Goal: Task Accomplishment & Management: Manage account settings

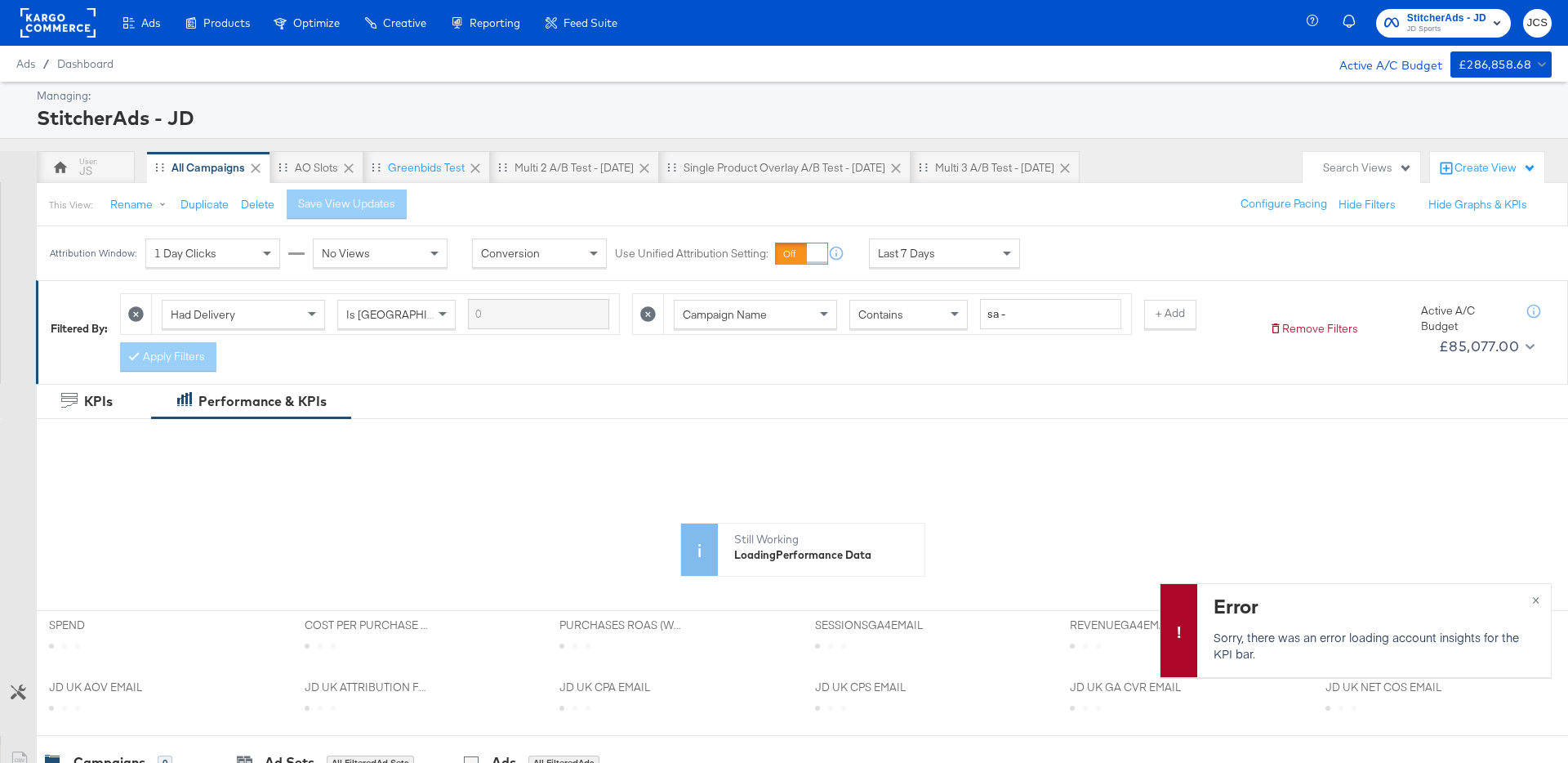
click at [275, 114] on div "StitcherAds - JD" at bounding box center [792, 118] width 1511 height 28
click at [1339, 162] on div "Search Views" at bounding box center [1367, 167] width 89 height 16
click at [1272, 255] on div "Catalog Sales" at bounding box center [1269, 254] width 68 height 11
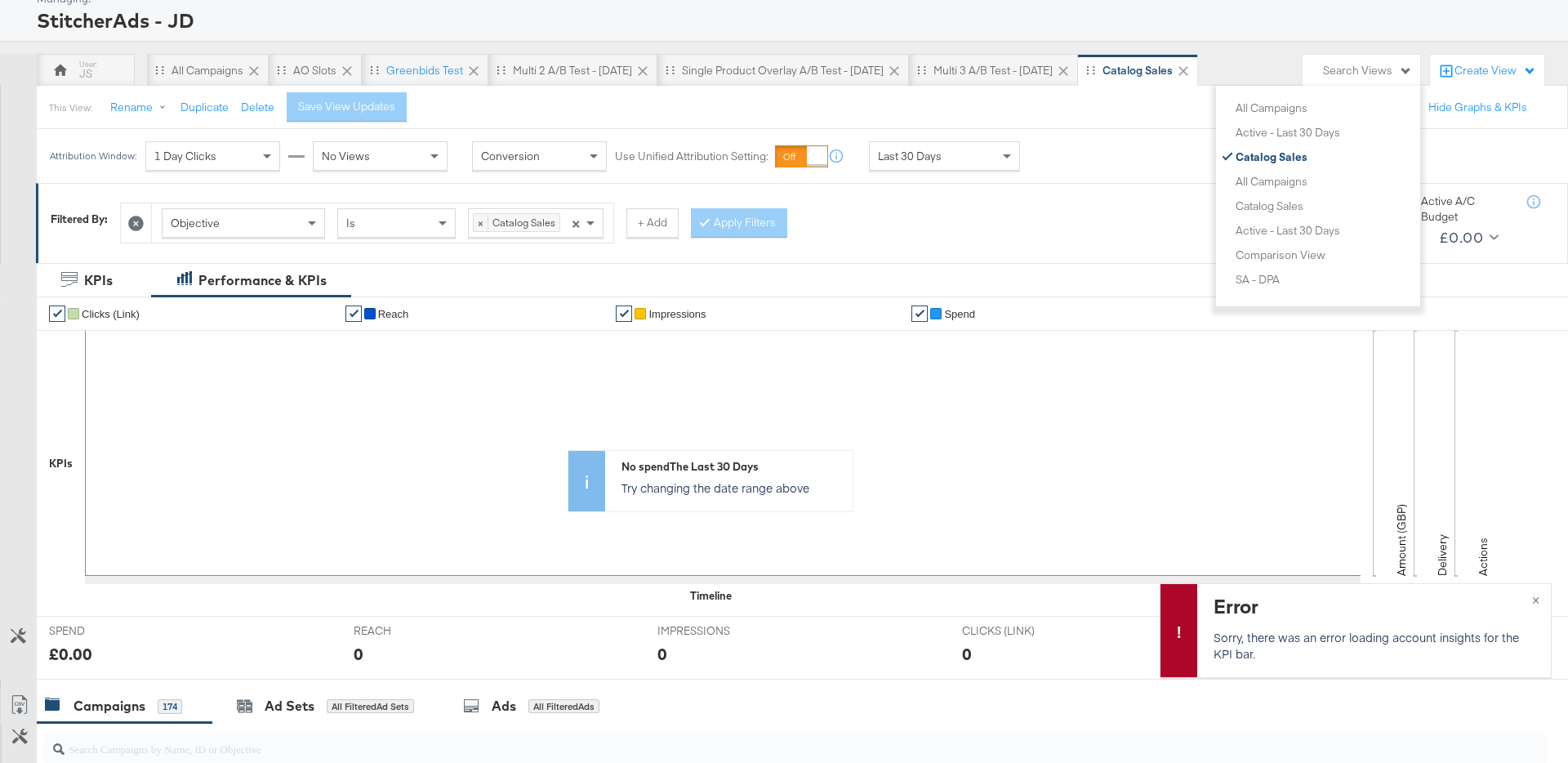
scroll to position [91, 0]
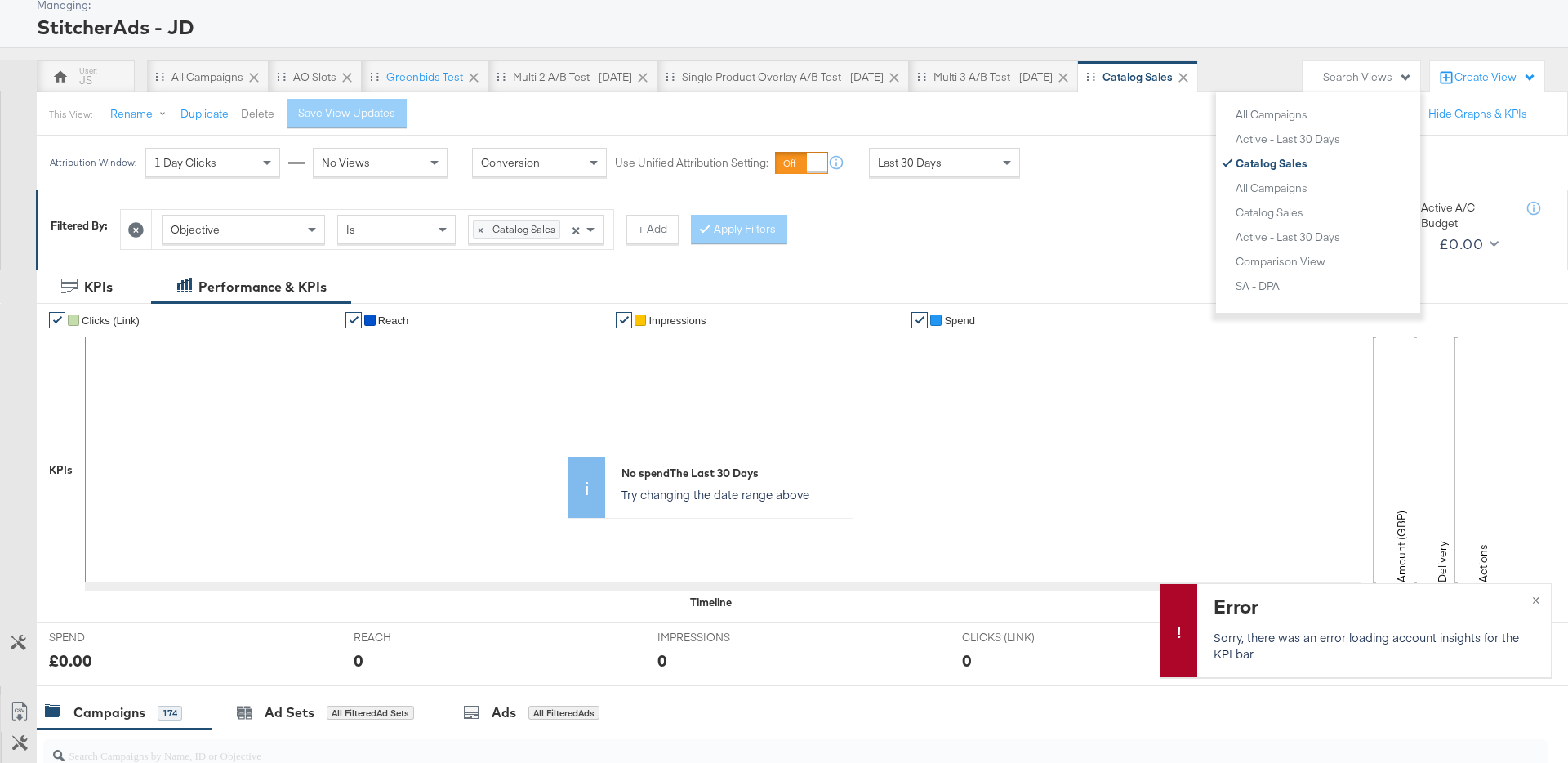
click at [263, 111] on button "Delete" at bounding box center [258, 114] width 34 height 16
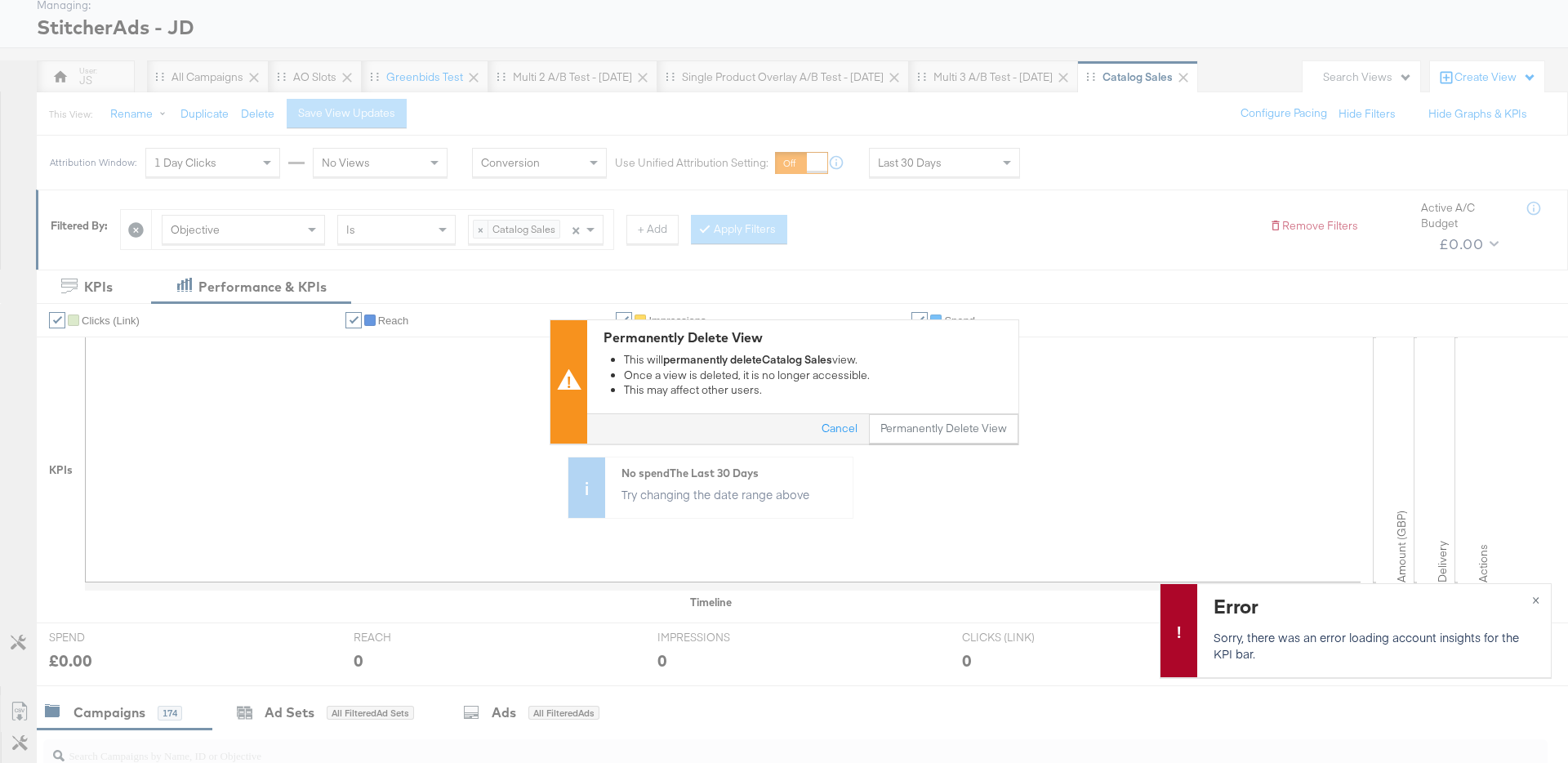
drag, startPoint x: 909, startPoint y: 424, endPoint x: 240, endPoint y: 49, distance: 766.9
click at [909, 424] on button "Permanently Delete View" at bounding box center [943, 428] width 149 height 29
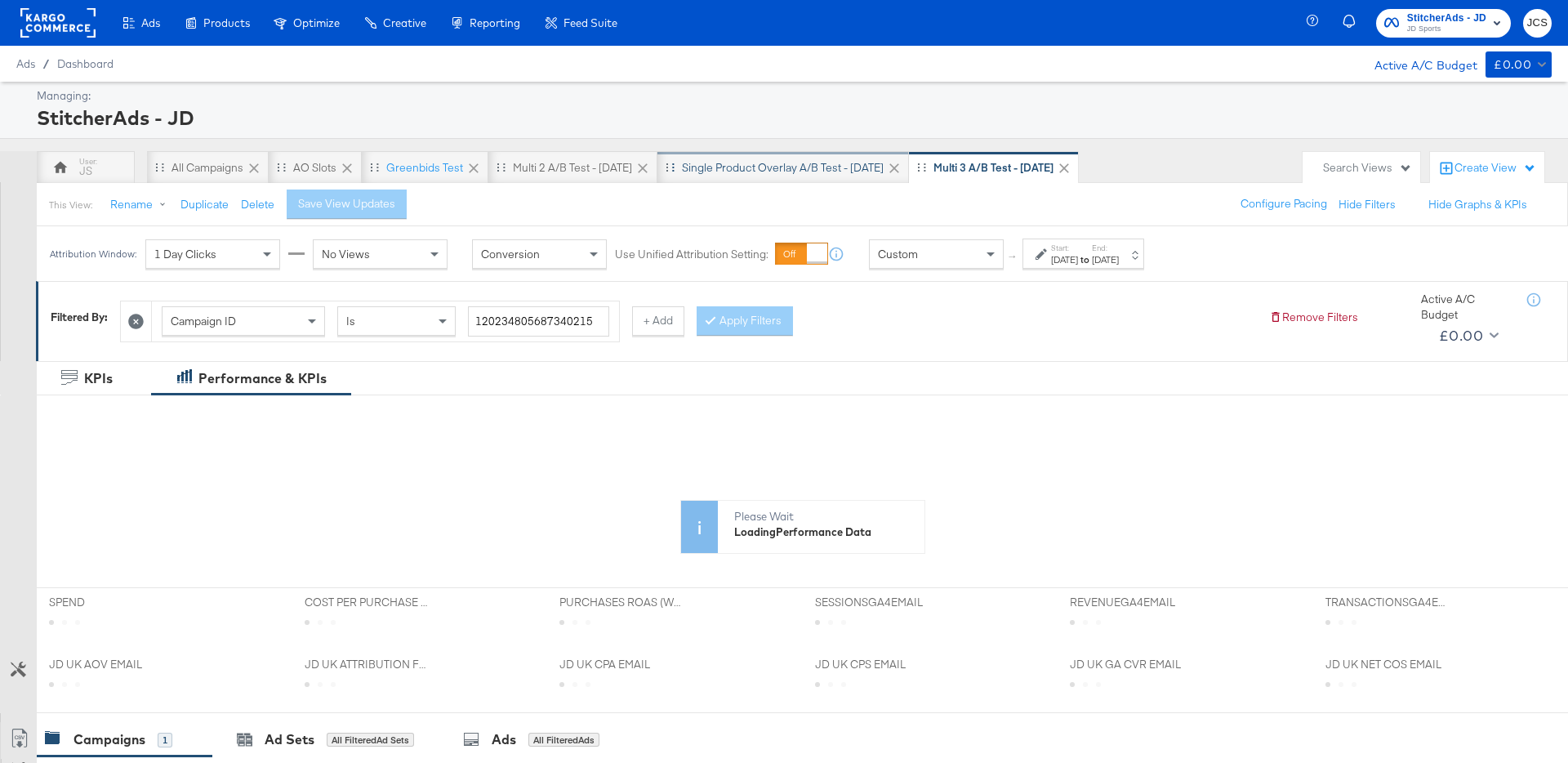
click at [786, 160] on div "Single product overlay A/B test - Aug 25" at bounding box center [783, 167] width 202 height 16
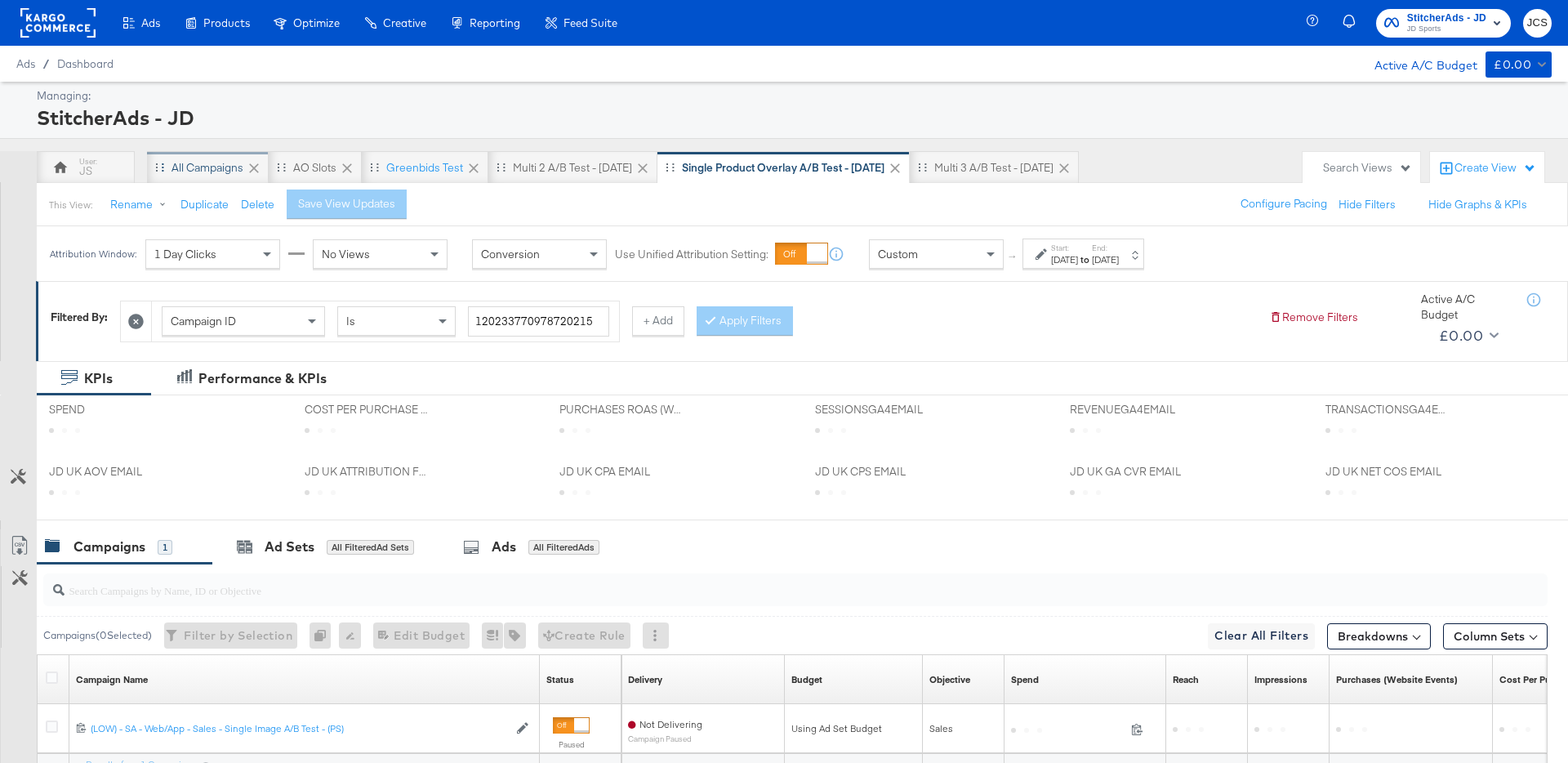
click at [230, 174] on div "All Campaigns" at bounding box center [207, 167] width 72 height 16
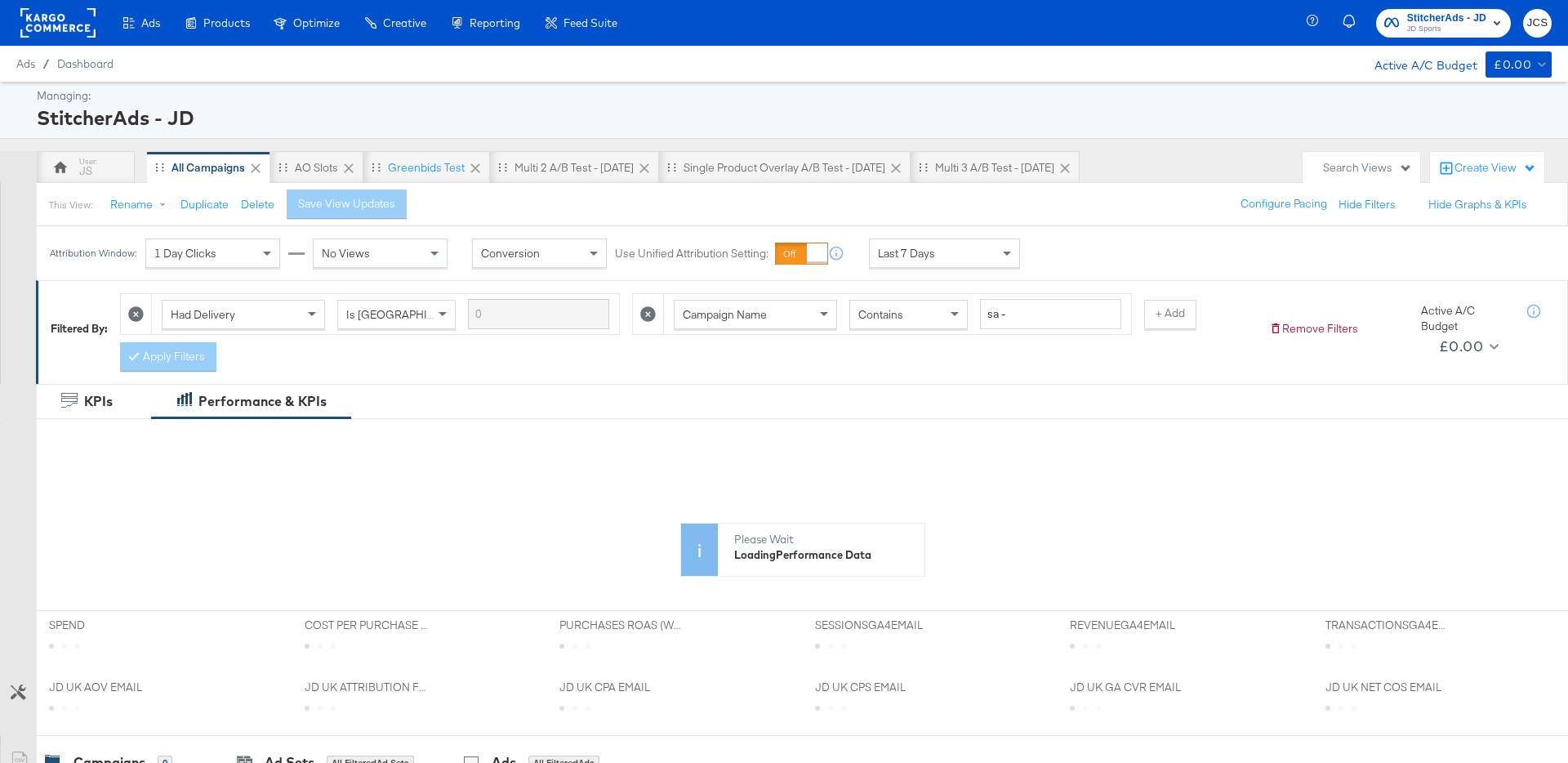
click at [964, 265] on div "Last 7 Days" at bounding box center [944, 253] width 149 height 28
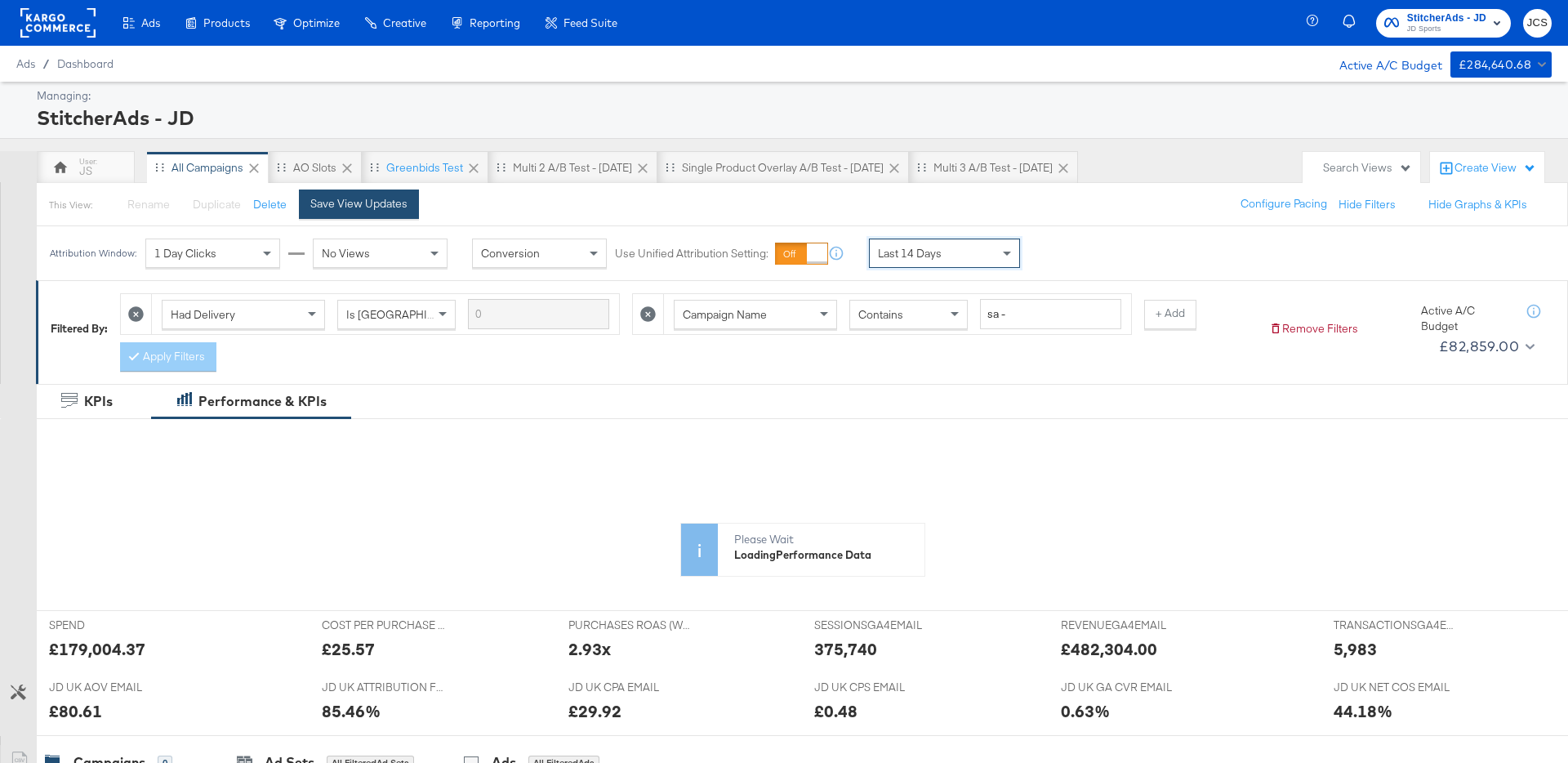
click at [390, 195] on button "Save View Updates" at bounding box center [359, 204] width 120 height 29
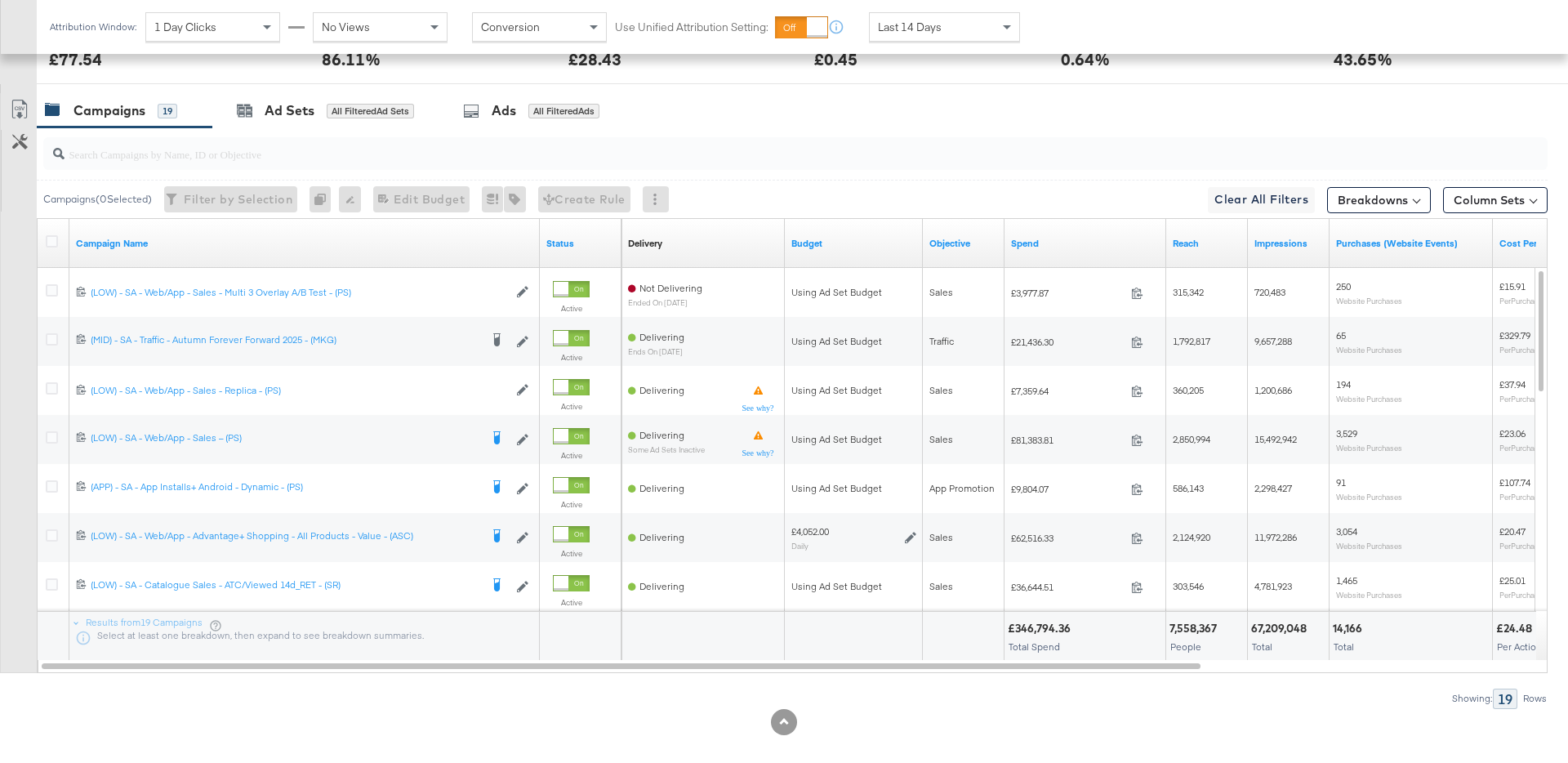
scroll to position [0, 0]
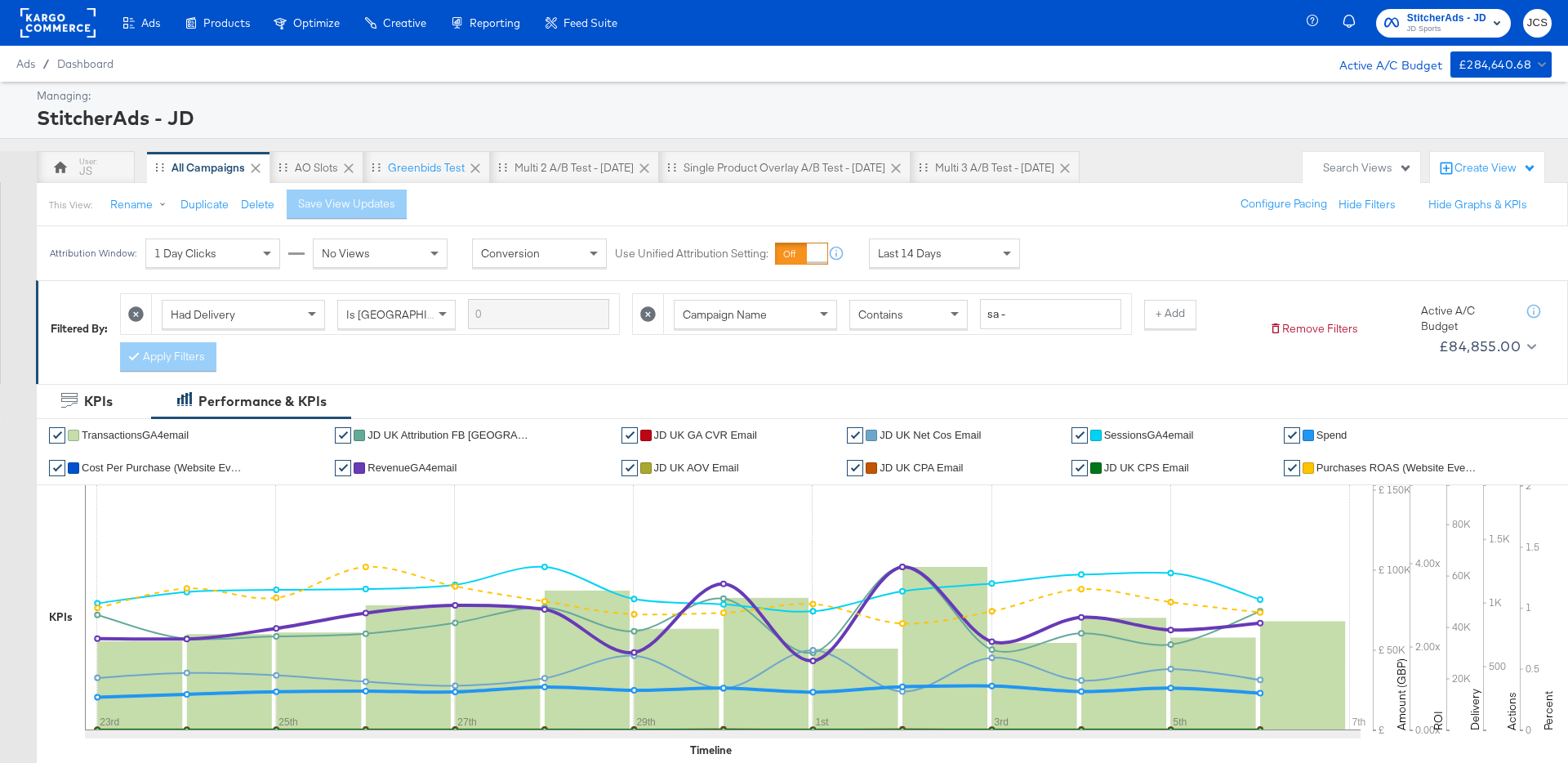
click at [49, 25] on rect at bounding box center [58, 22] width 75 height 29
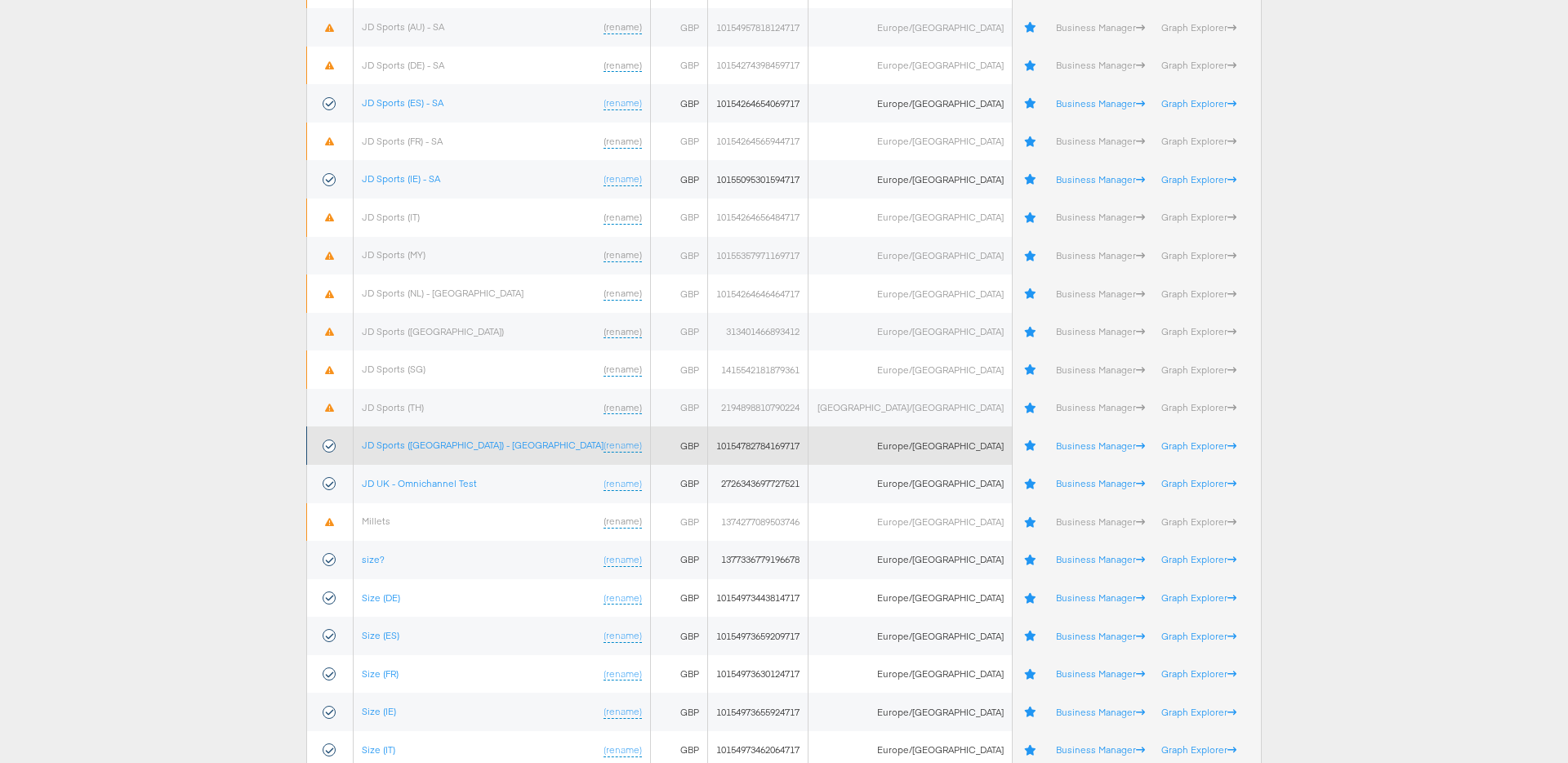
scroll to position [522, 0]
click at [428, 445] on link "JD Sports ([GEOGRAPHIC_DATA]) - [GEOGRAPHIC_DATA]" at bounding box center [482, 444] width 242 height 12
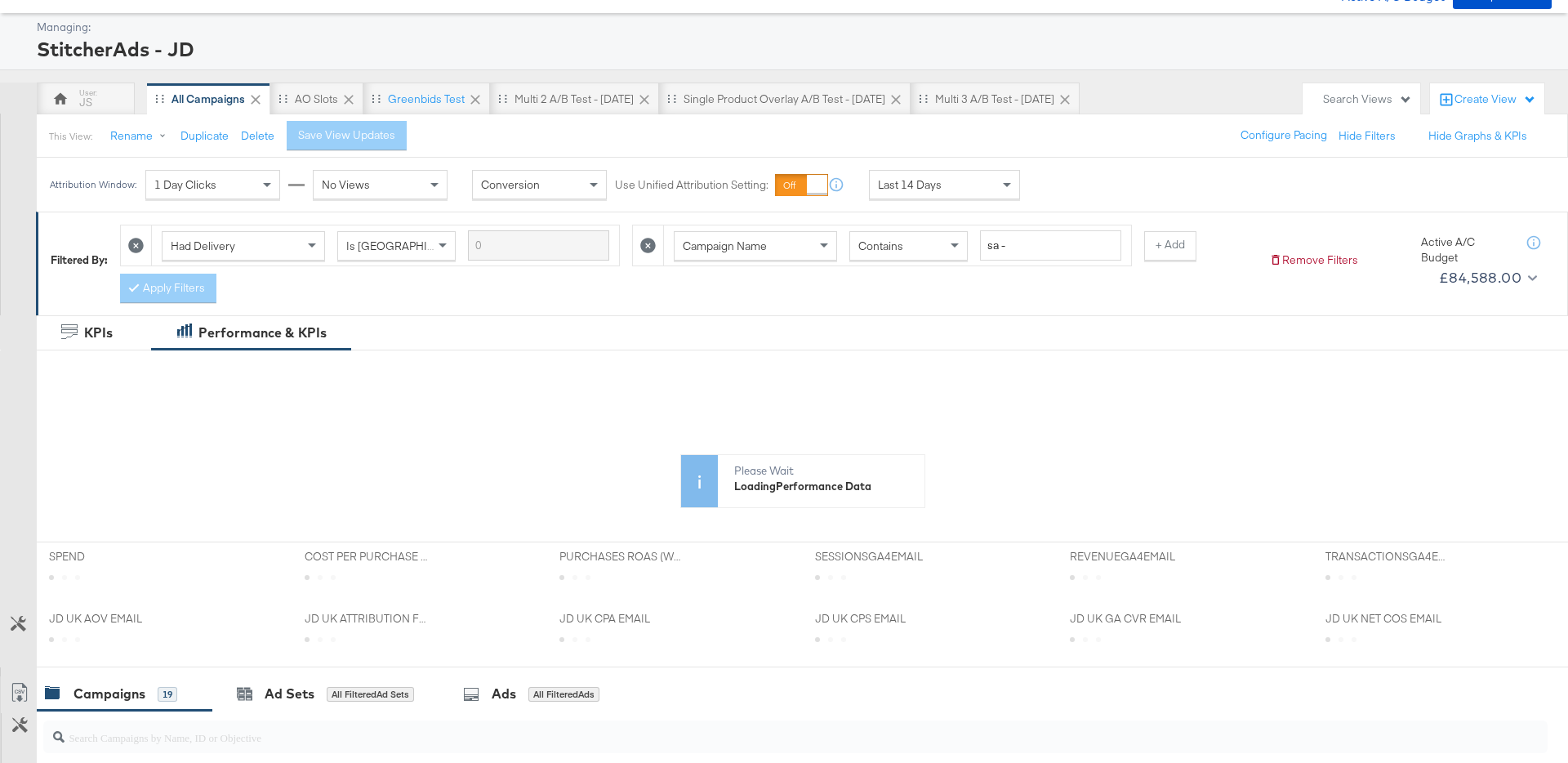
scroll to position [69, 0]
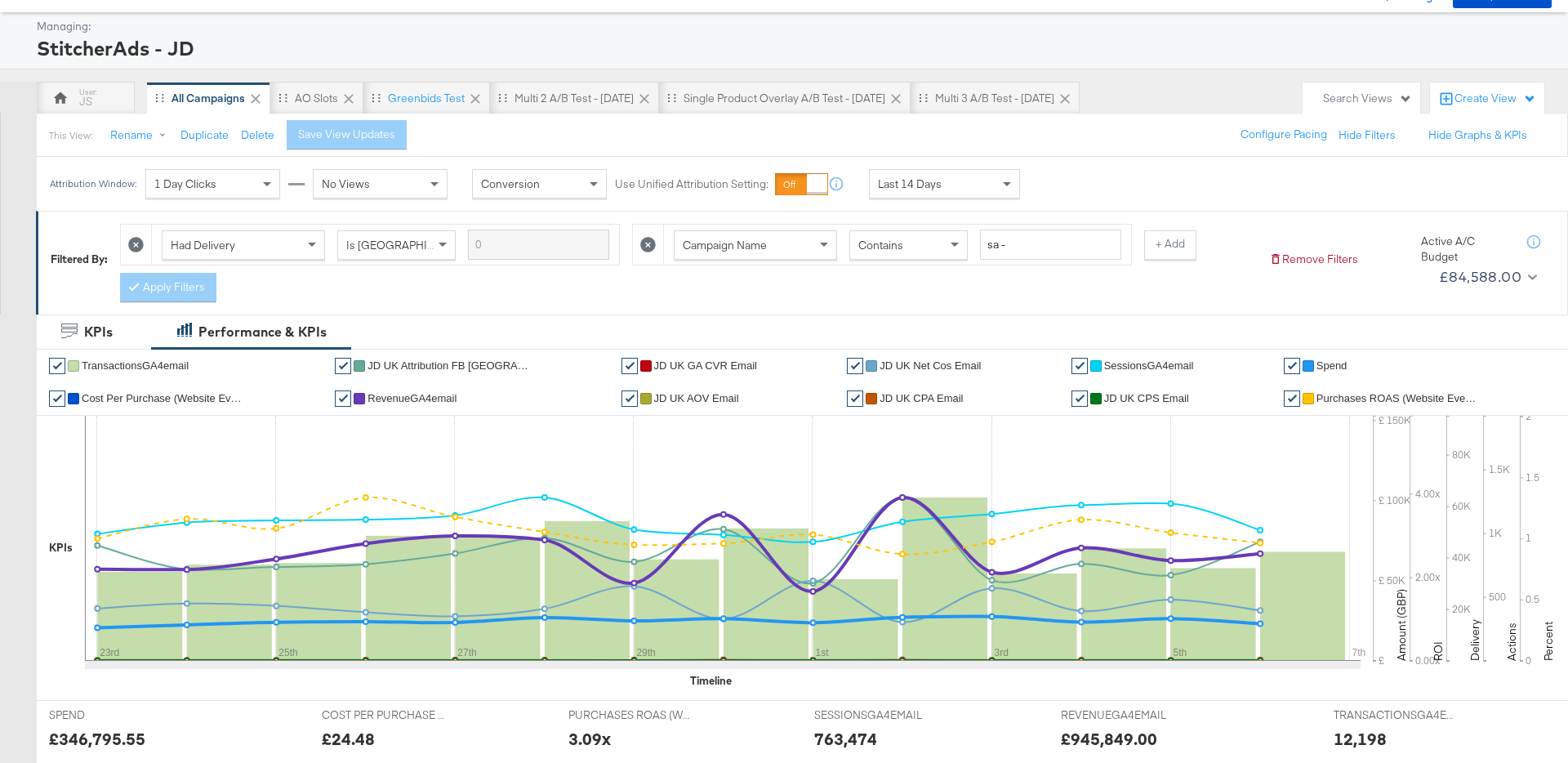
click at [902, 194] on div "Last 14 Days" at bounding box center [944, 184] width 149 height 28
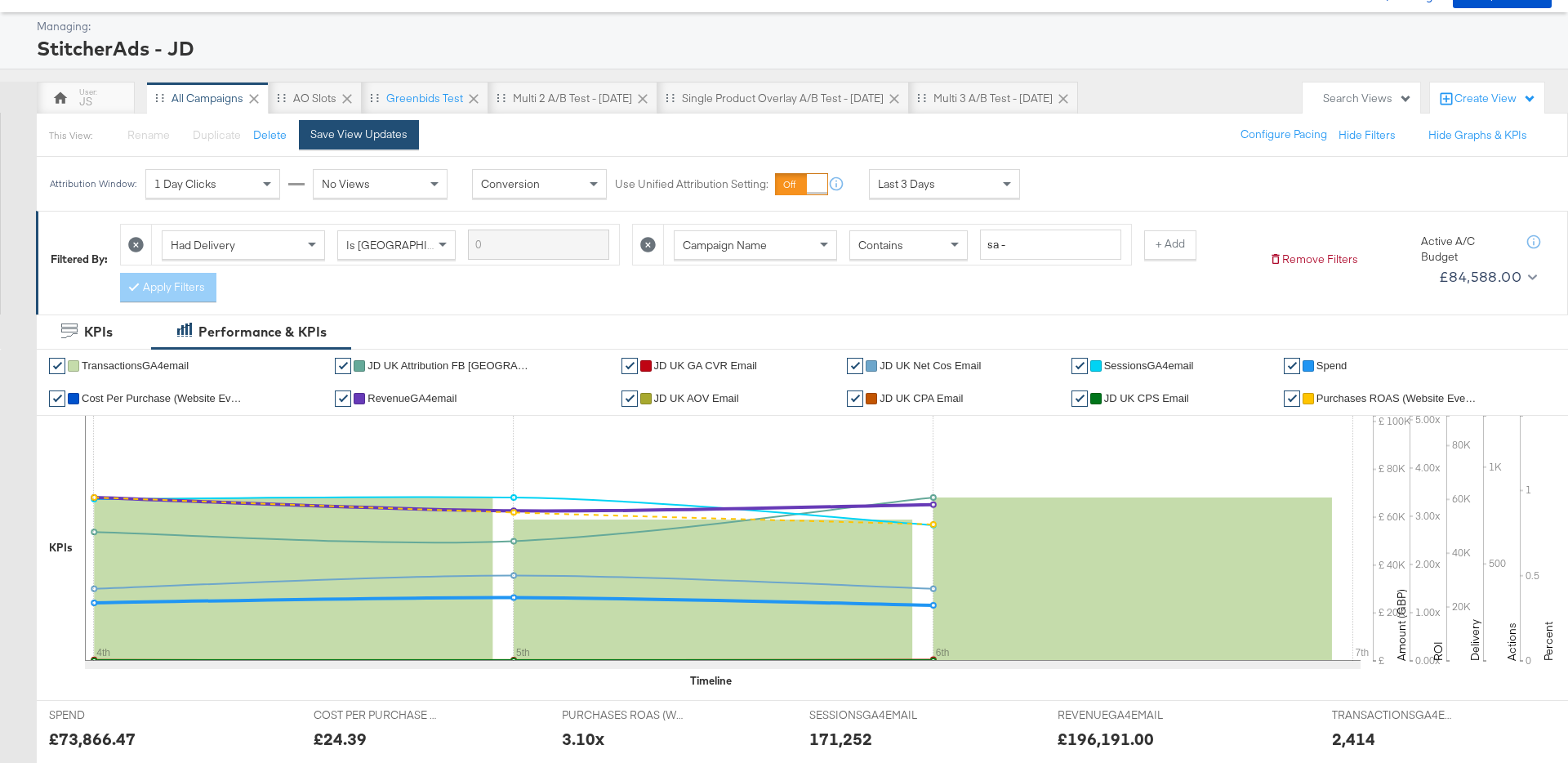
click at [377, 134] on div "Save View Updates" at bounding box center [359, 134] width 97 height 16
click at [598, 53] on div "StitcherAds - JD" at bounding box center [792, 49] width 1511 height 28
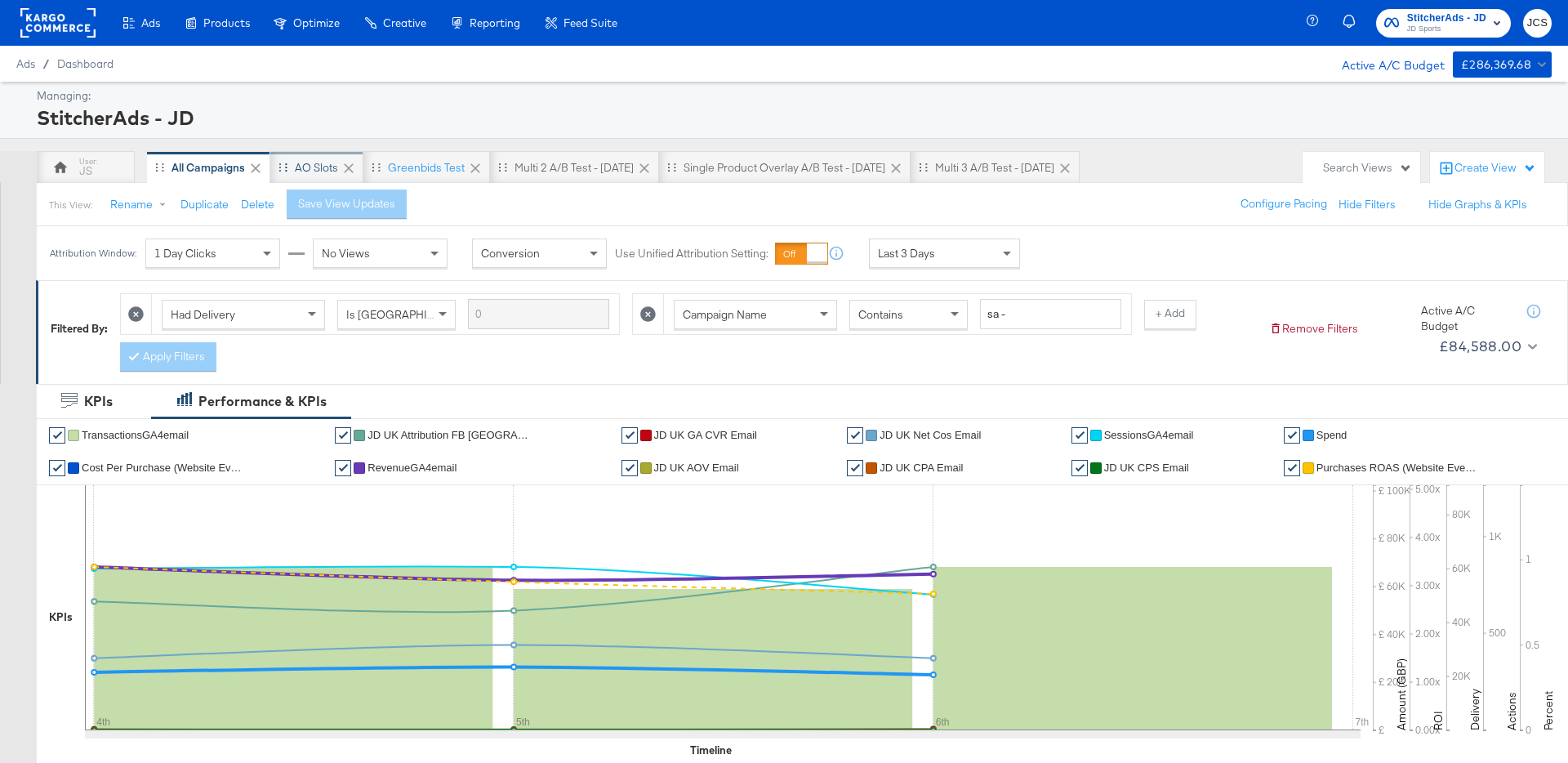
click at [278, 173] on div "AO Slots" at bounding box center [317, 167] width 93 height 33
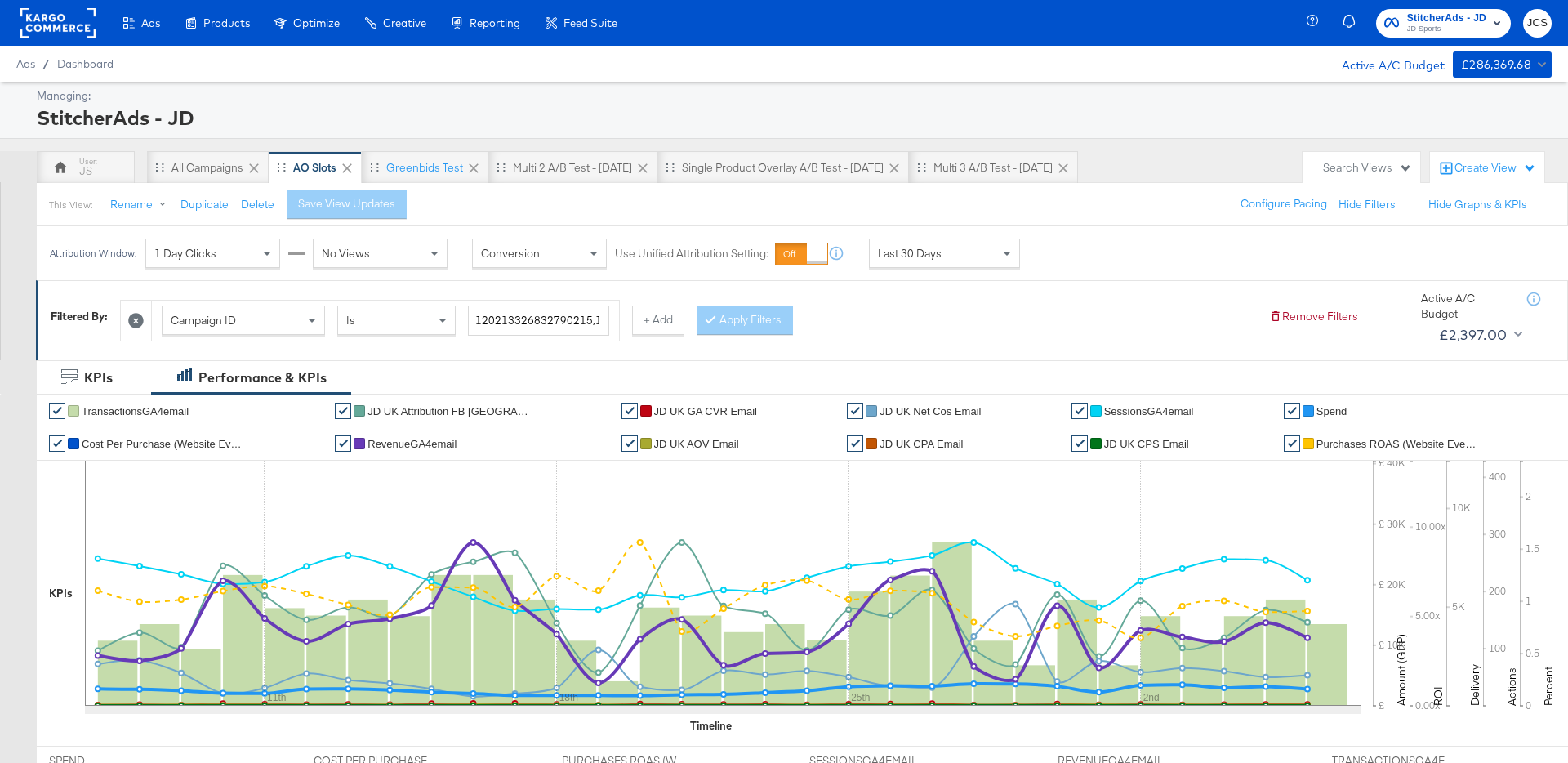
click at [1165, 262] on div "Attribution Window: 1 Day Clicks No Views Conversion Use Unified Attribution Se…" at bounding box center [784, 253] width 1568 height 54
click at [957, 260] on div "Last 30 Days" at bounding box center [944, 253] width 149 height 28
click at [342, 211] on div "Save View Updates" at bounding box center [359, 204] width 97 height 16
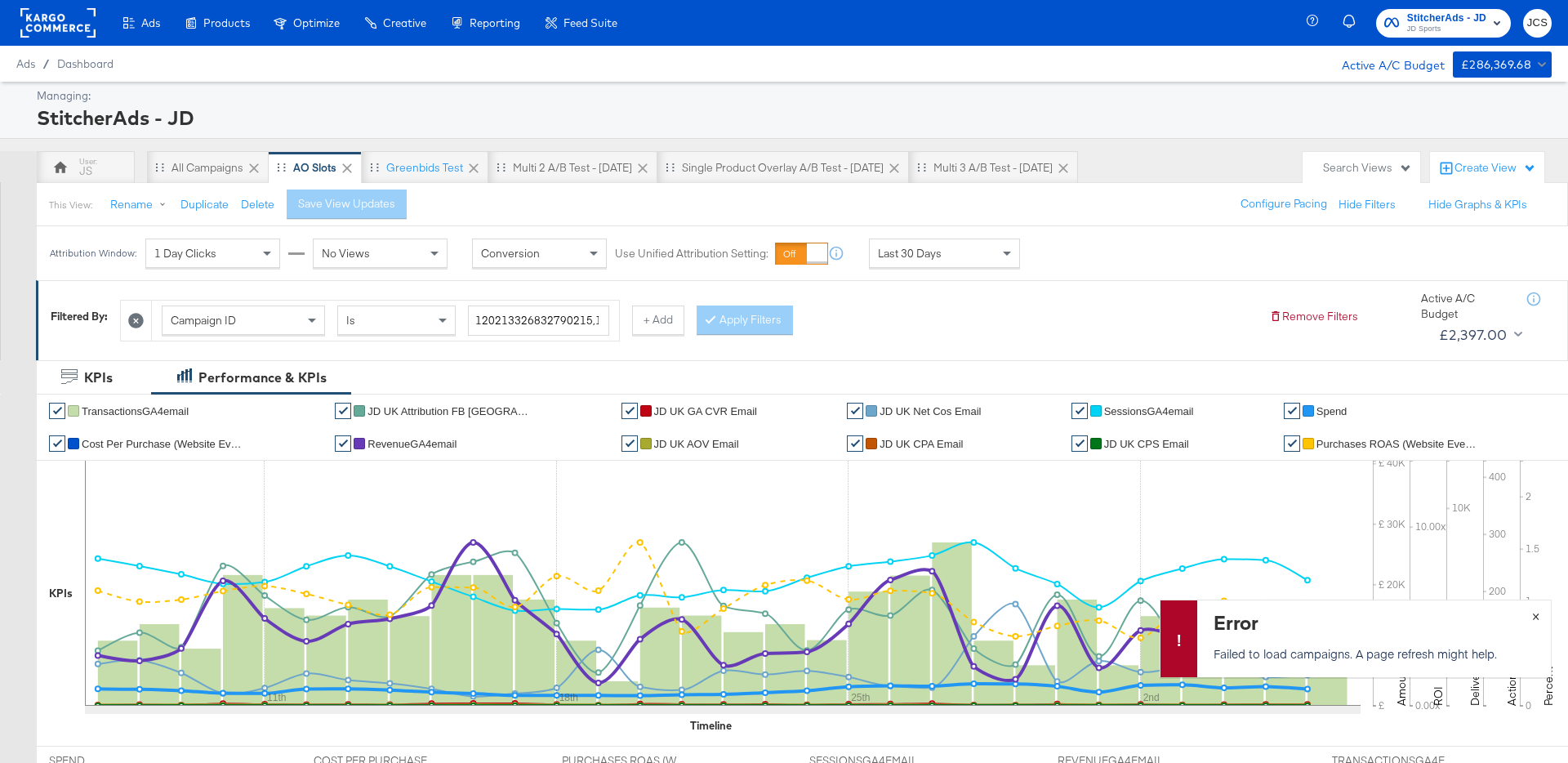
click at [1538, 608] on span "×" at bounding box center [1536, 615] width 7 height 19
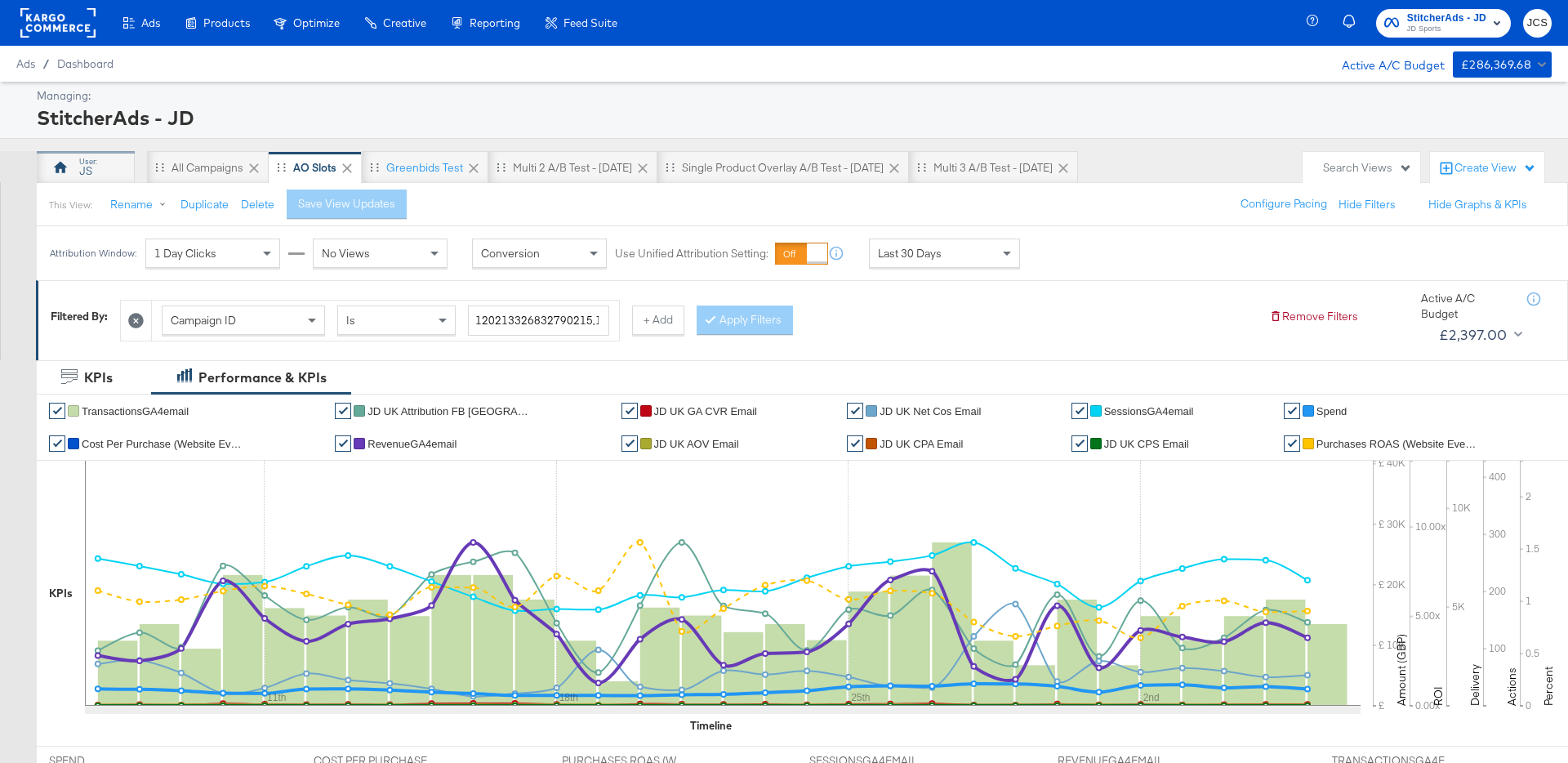
click at [72, 176] on div "JS" at bounding box center [85, 167] width 98 height 33
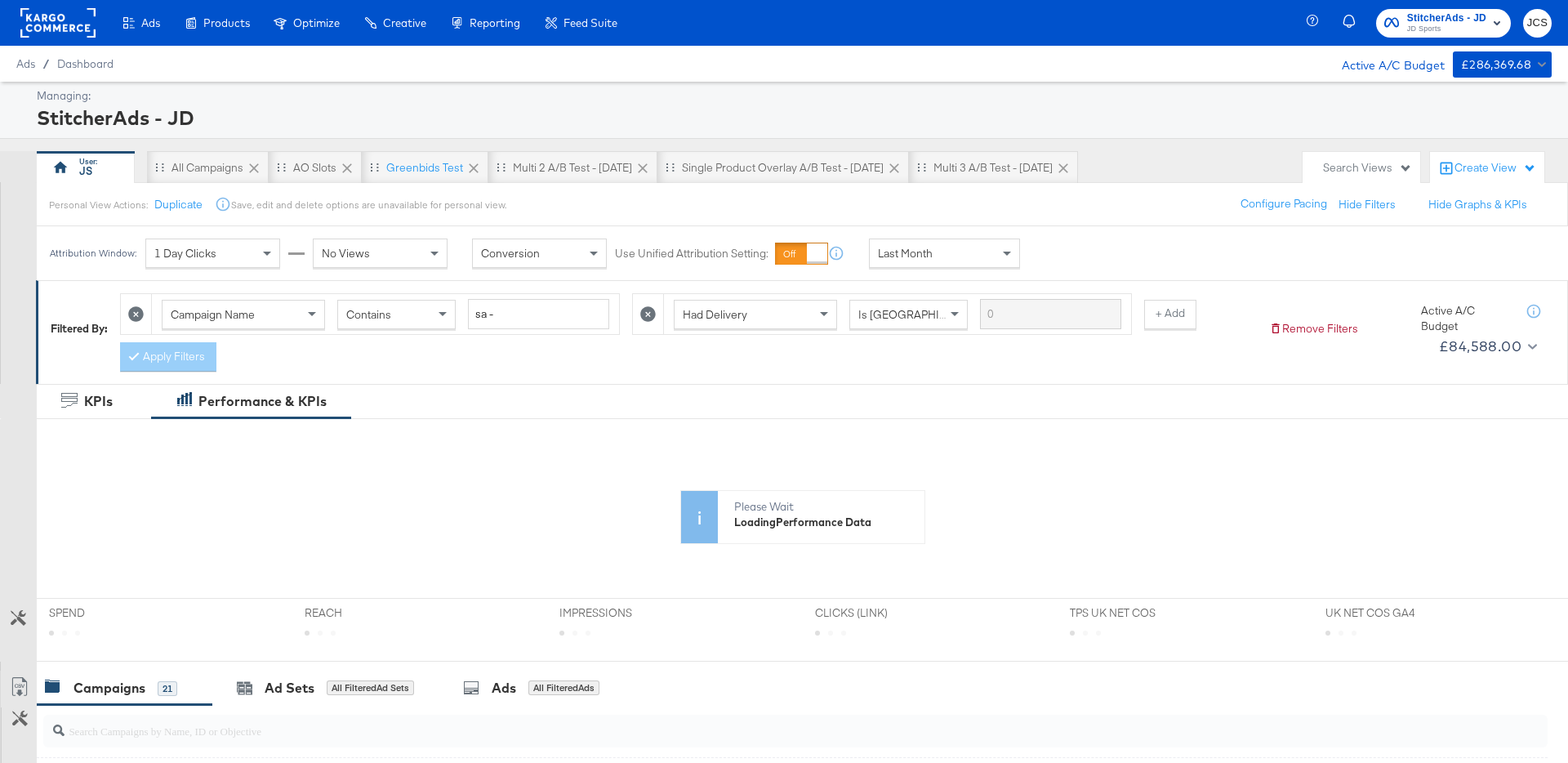
click at [914, 259] on span "Last Month" at bounding box center [905, 253] width 55 height 15
click at [199, 158] on div "All Campaigns" at bounding box center [207, 167] width 121 height 33
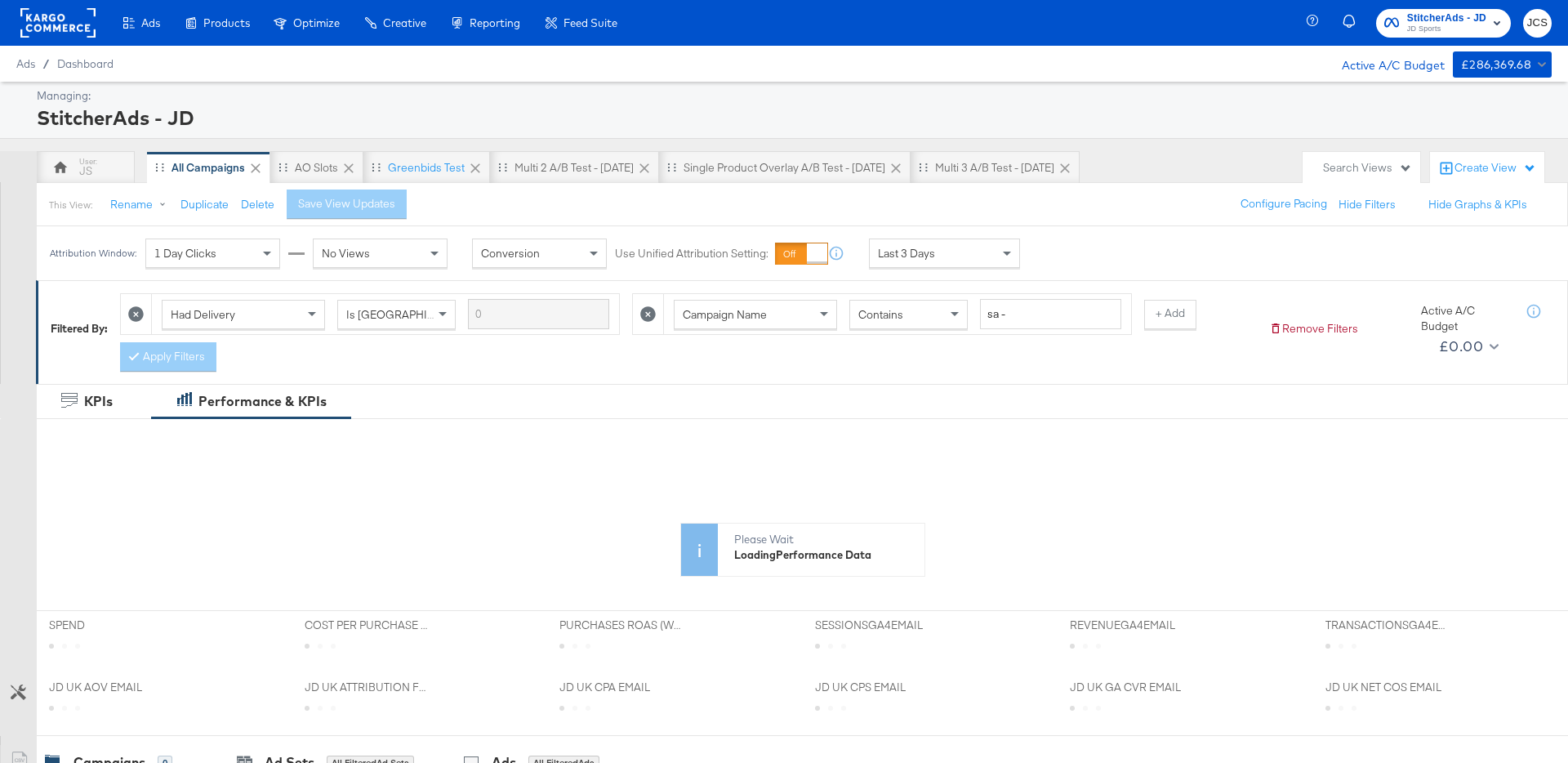
click at [895, 255] on span "Last 3 Days" at bounding box center [906, 253] width 57 height 15
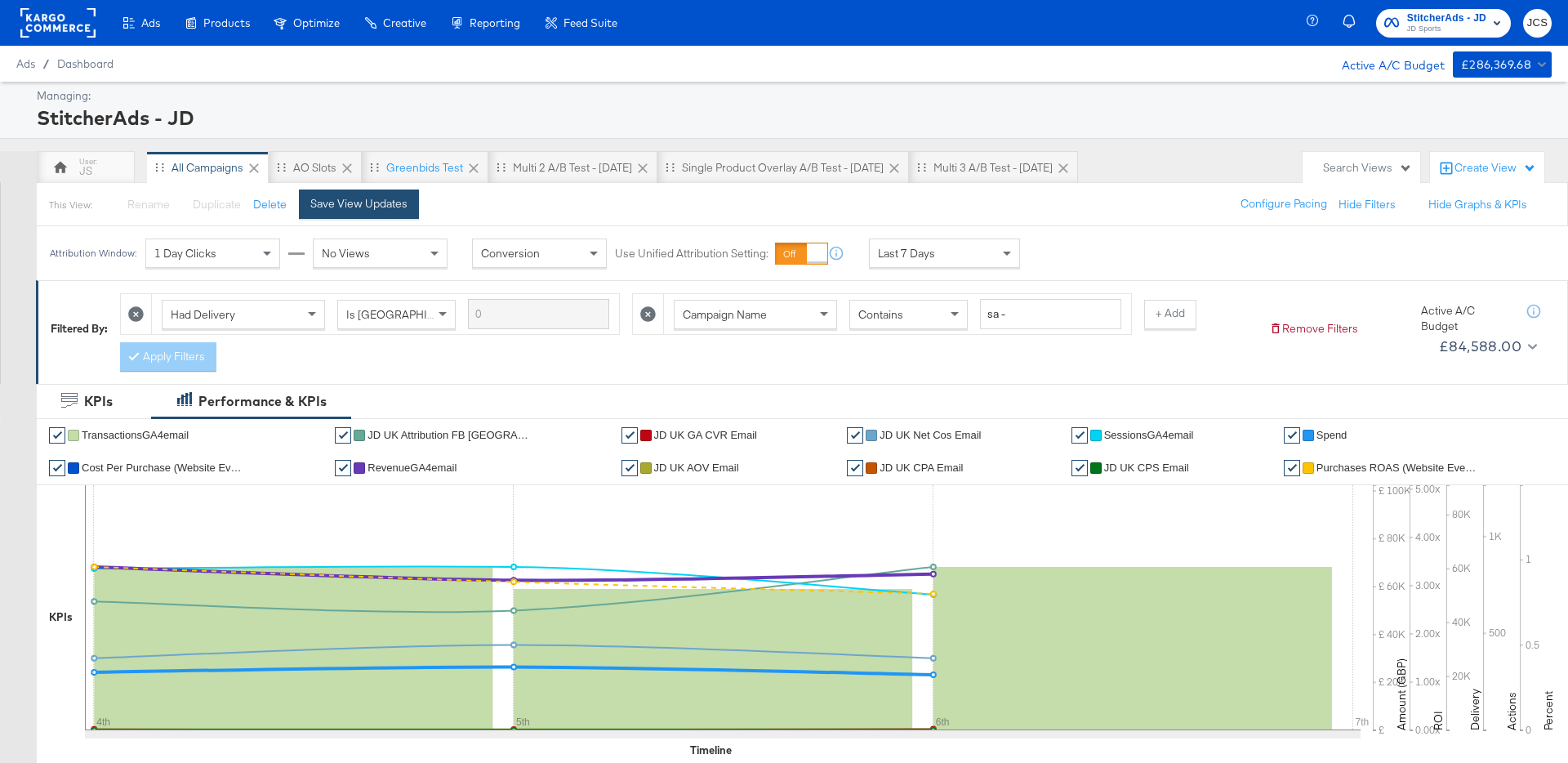
click at [373, 202] on div "Save View Updates" at bounding box center [359, 204] width 97 height 16
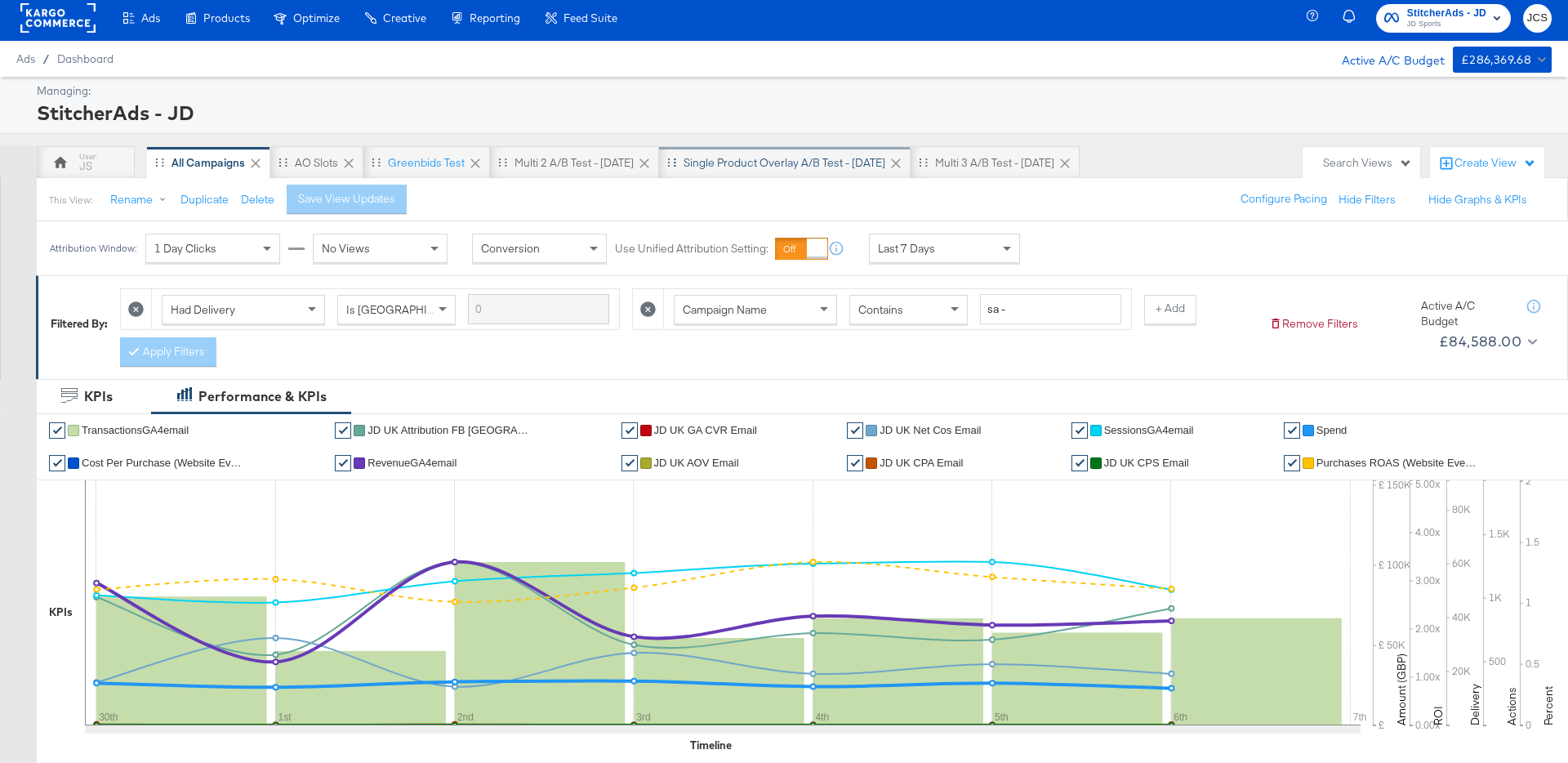
scroll to position [0, 0]
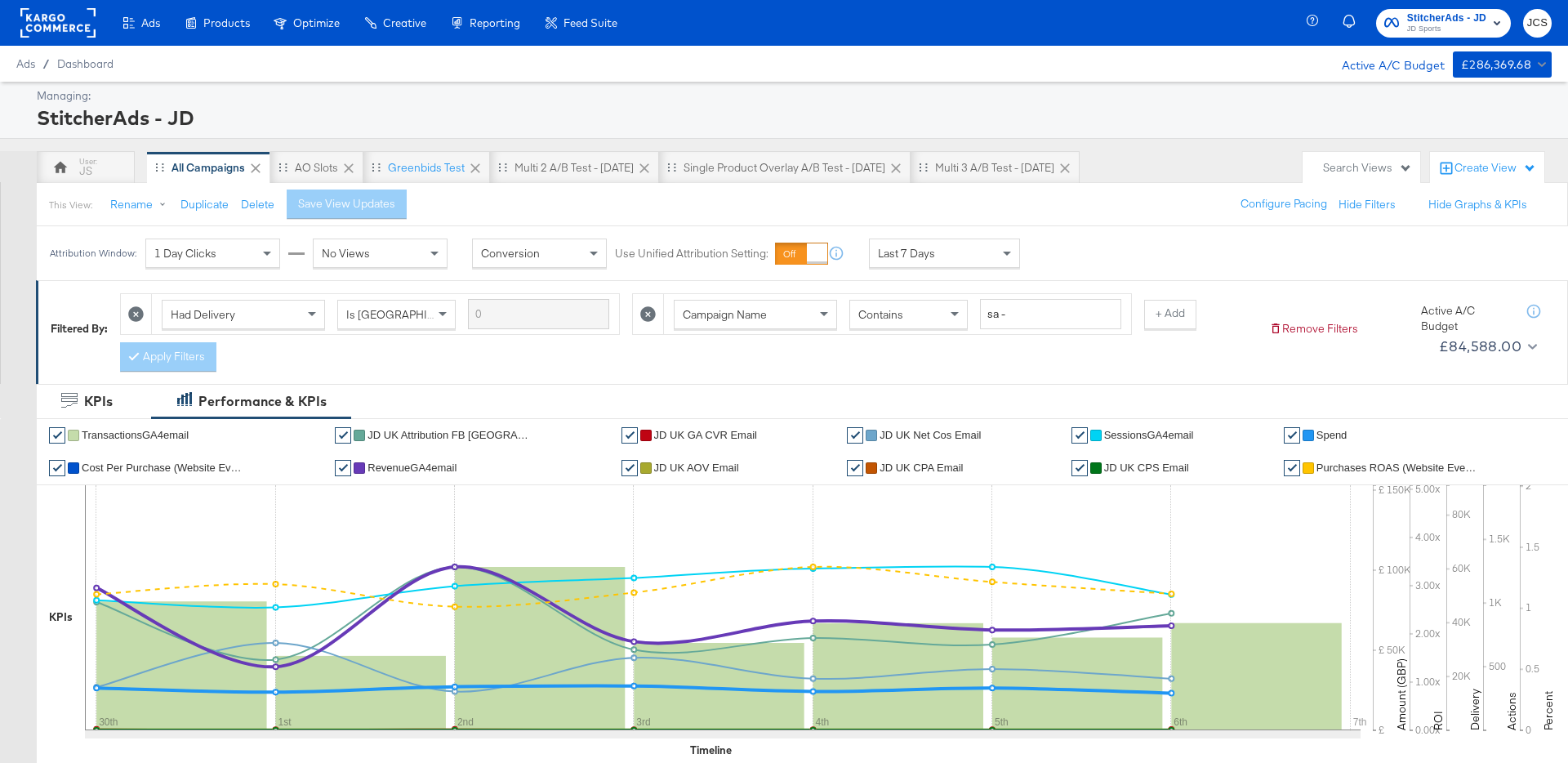
click at [487, 92] on div "Managing:" at bounding box center [792, 95] width 1511 height 16
click at [1167, 155] on div "JS All Campaigns AO Slots Greenbids Test Multi 2 A/B test - Aug 25 Single produ…" at bounding box center [665, 167] width 1258 height 33
click at [1008, 125] on div "StitcherAds - JD" at bounding box center [792, 118] width 1511 height 28
click at [60, 30] on rect at bounding box center [58, 22] width 75 height 29
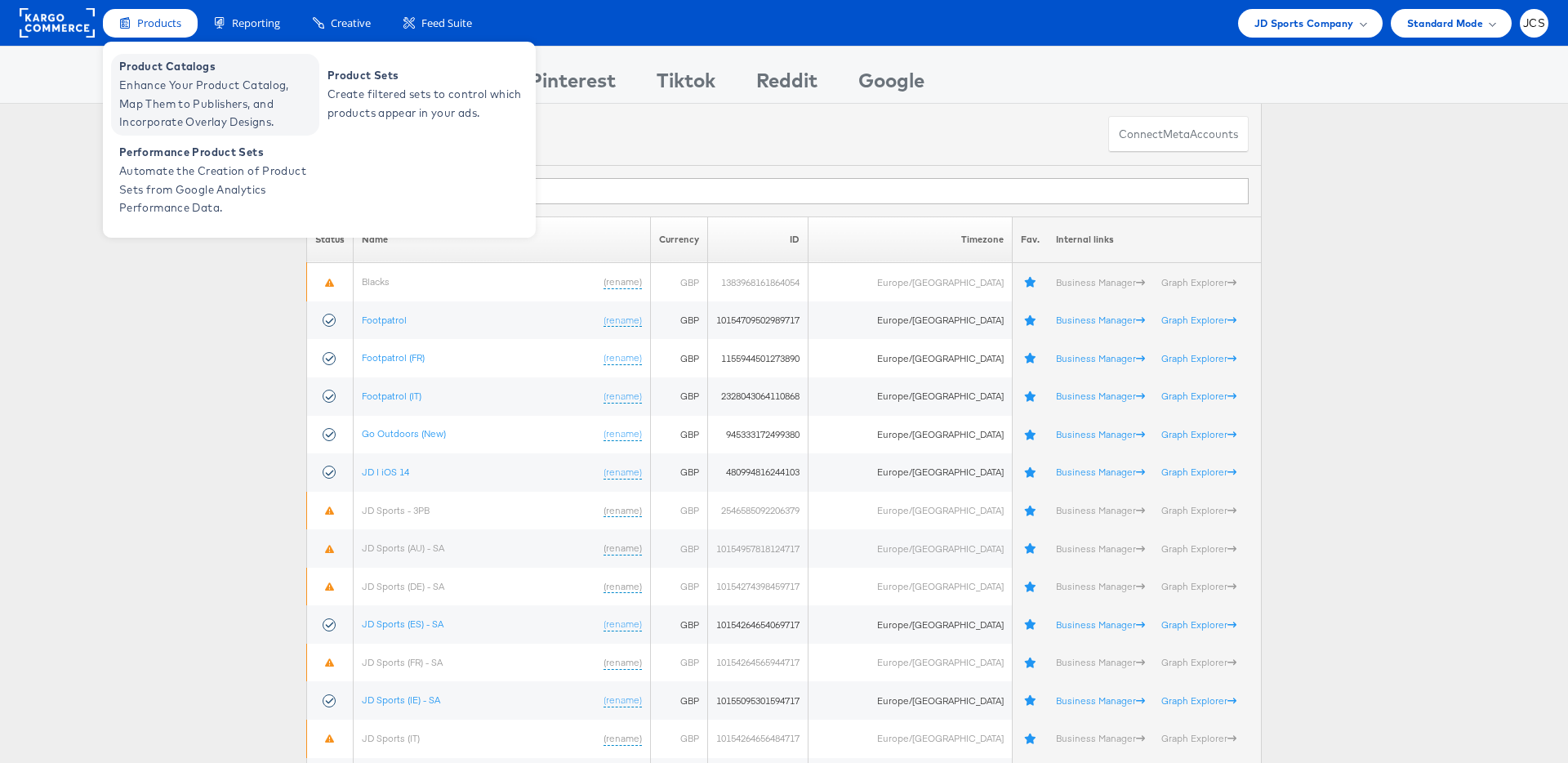
click at [168, 102] on span "Enhance Your Product Catalog, Map Them to Publishers, and Incorporate Overlay D…" at bounding box center [218, 103] width 196 height 55
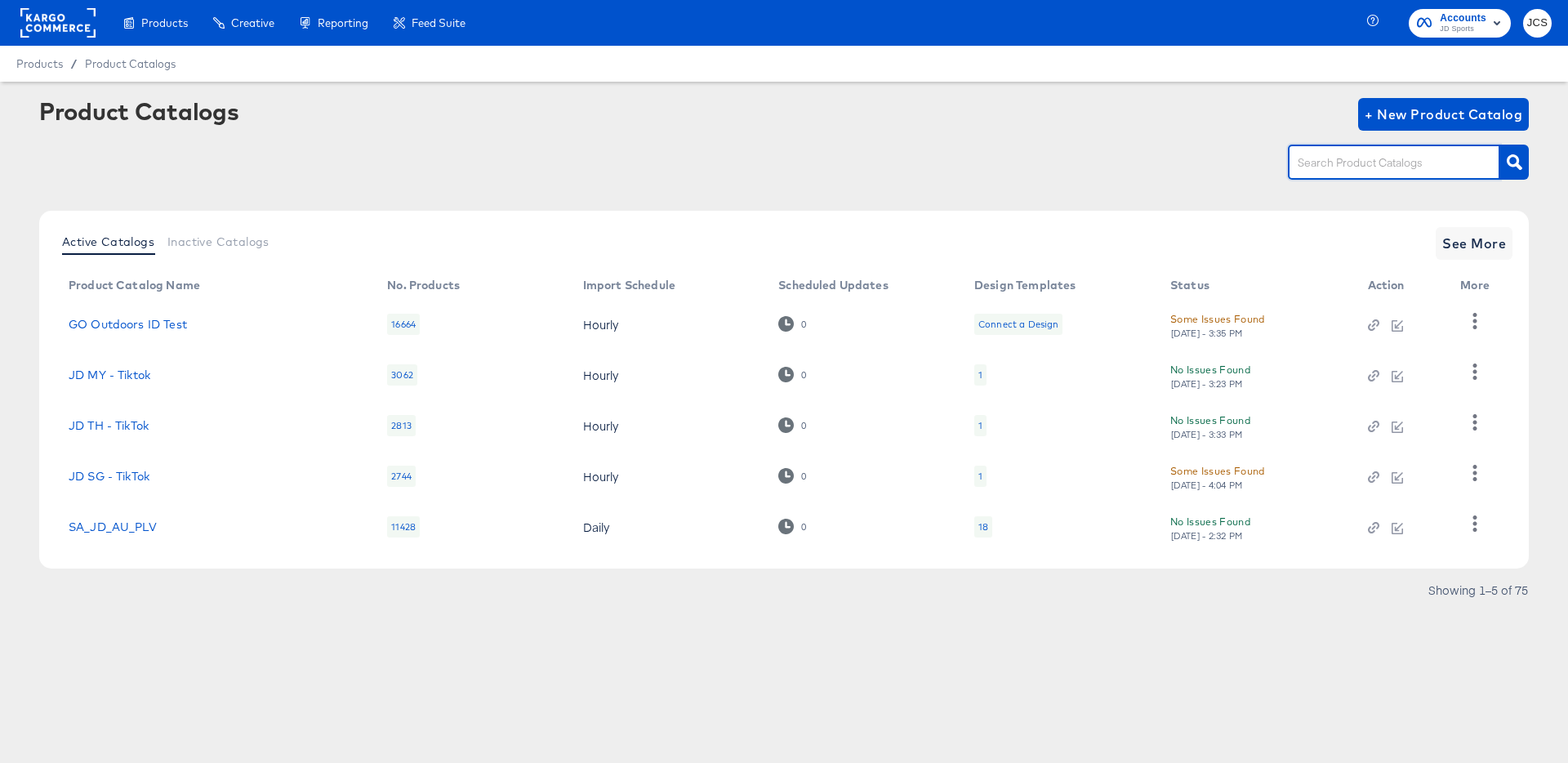
click at [1398, 167] on input "text" at bounding box center [1381, 162] width 174 height 19
type input "main"
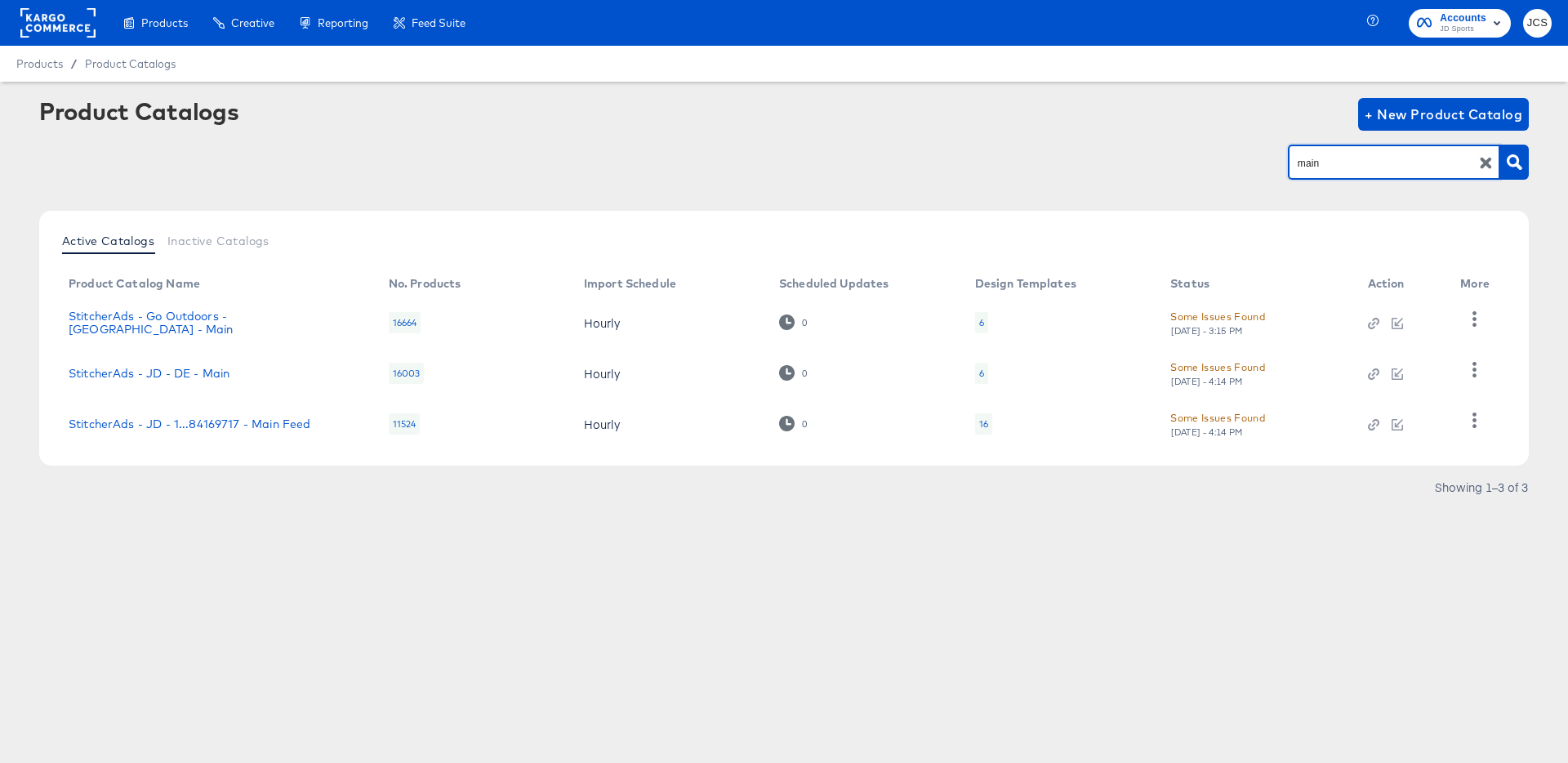
click at [920, 643] on div "Products Creative Reporting Feed Suite Accounts JD Sports JCS Products / Produc…" at bounding box center [784, 381] width 1568 height 763
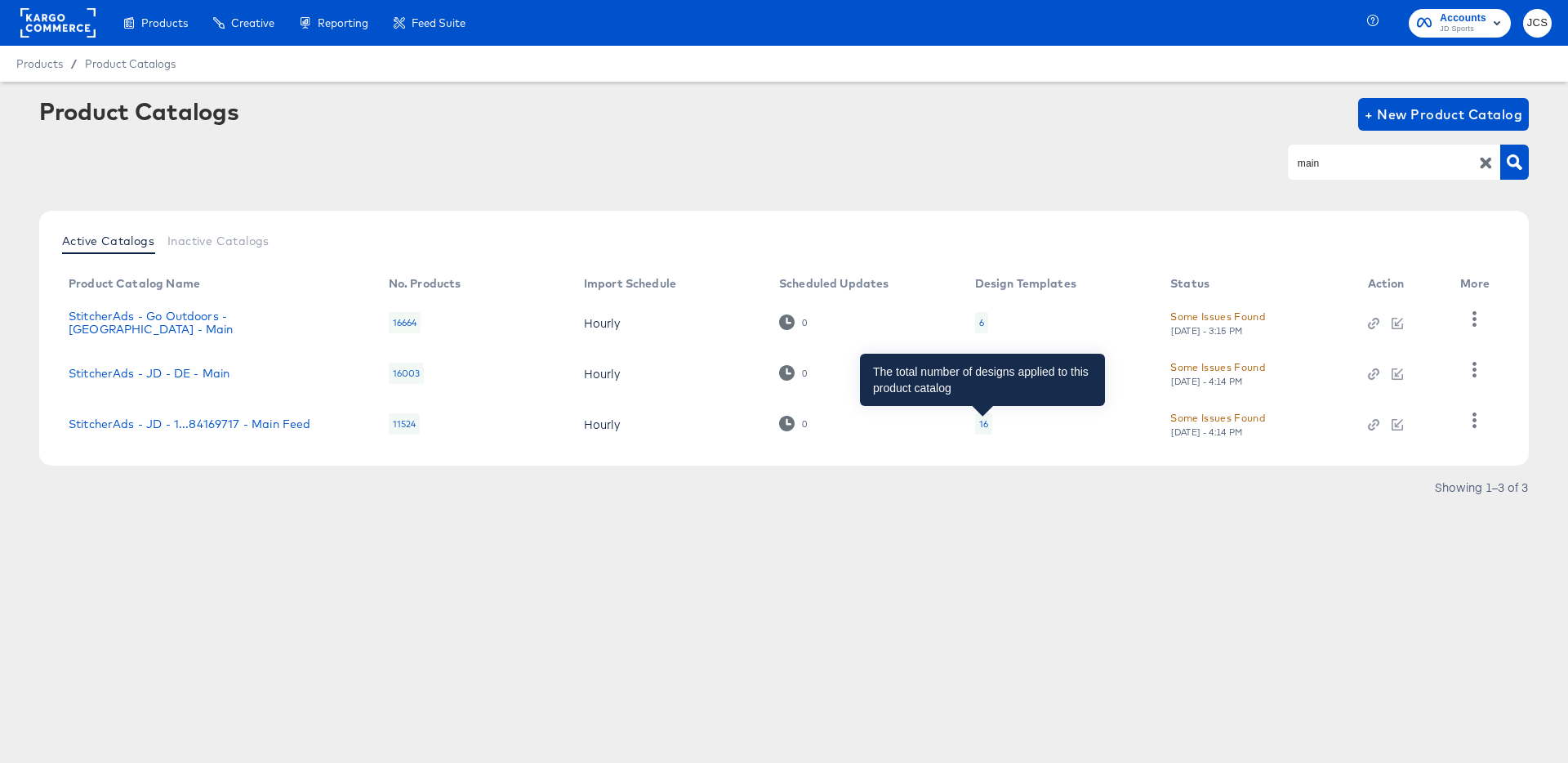
click at [982, 421] on div "16" at bounding box center [984, 424] width 9 height 13
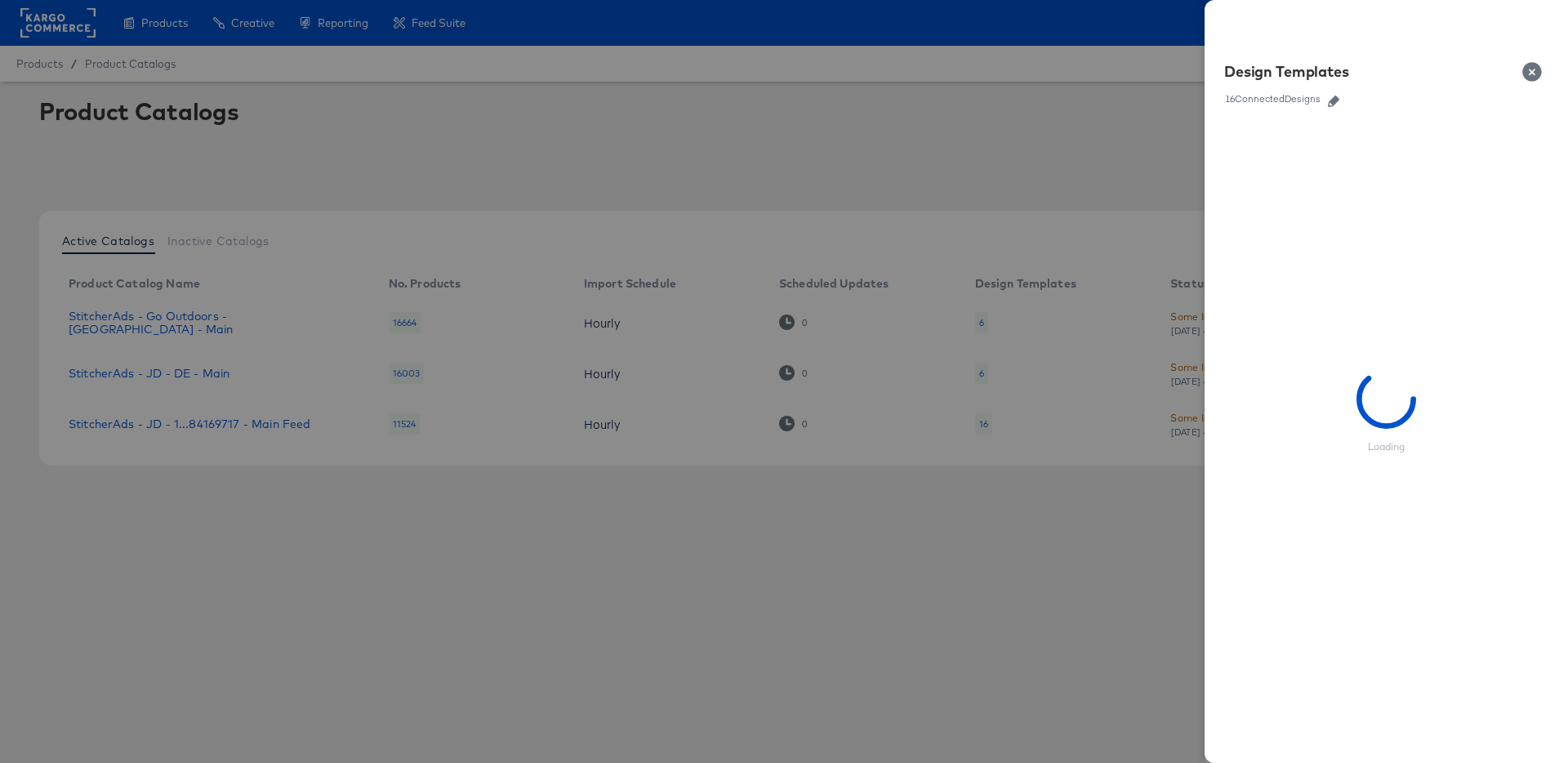
click at [1334, 103] on icon "button" at bounding box center [1334, 101] width 11 height 11
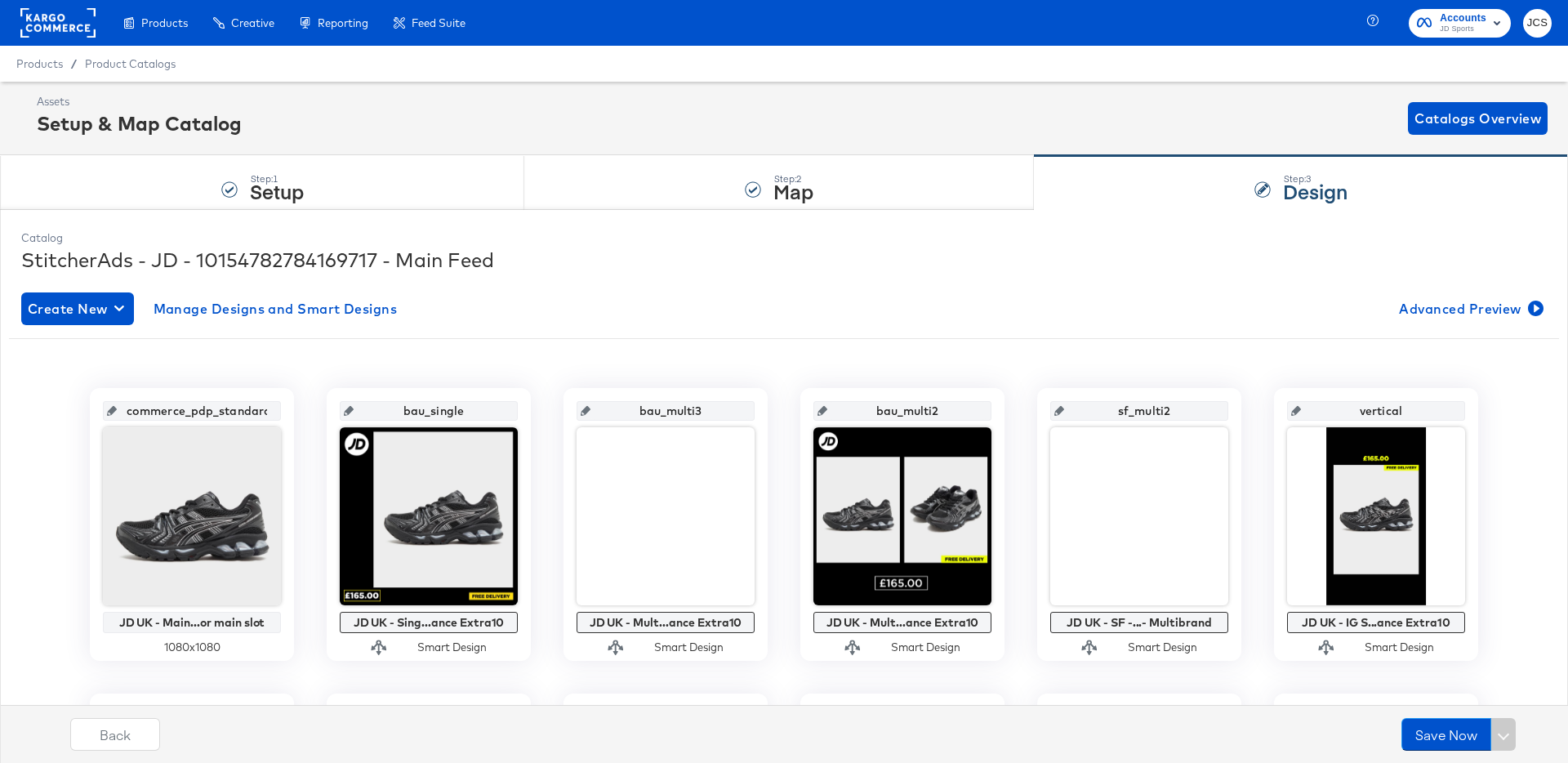
click at [73, 29] on rect at bounding box center [58, 22] width 75 height 29
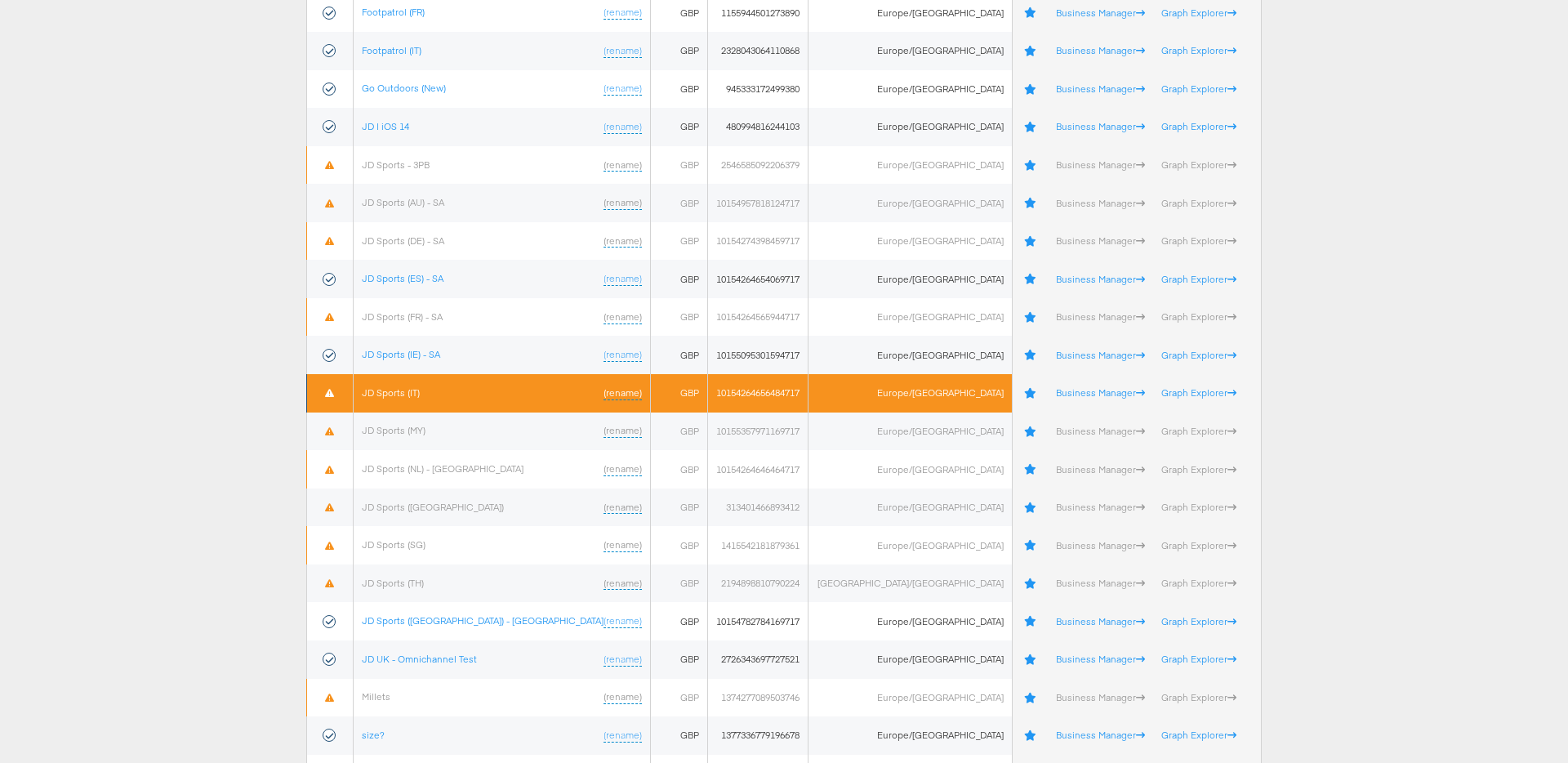
scroll to position [346, 0]
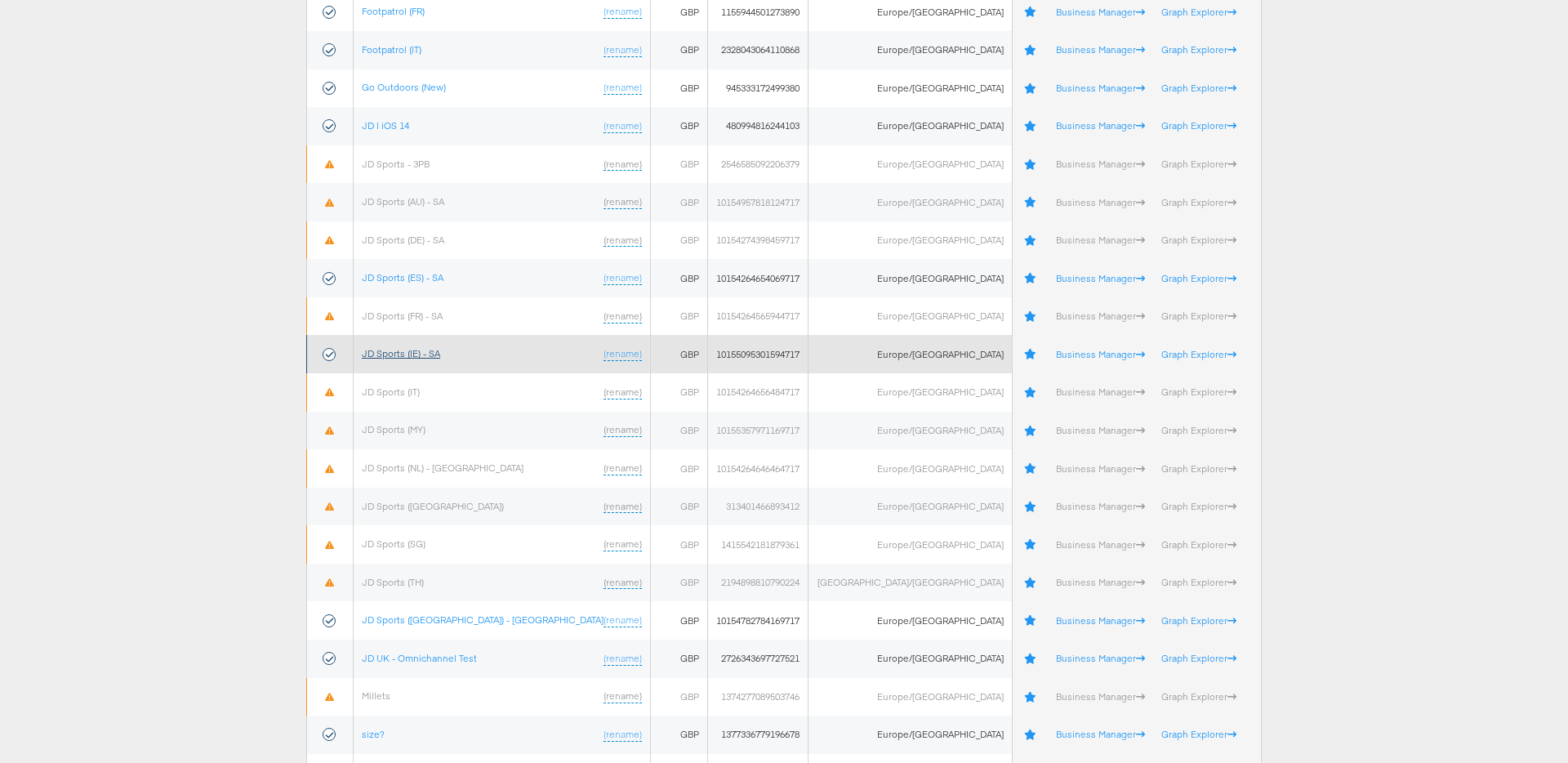
click at [412, 351] on link "JD Sports (IE) - SA" at bounding box center [401, 353] width 78 height 12
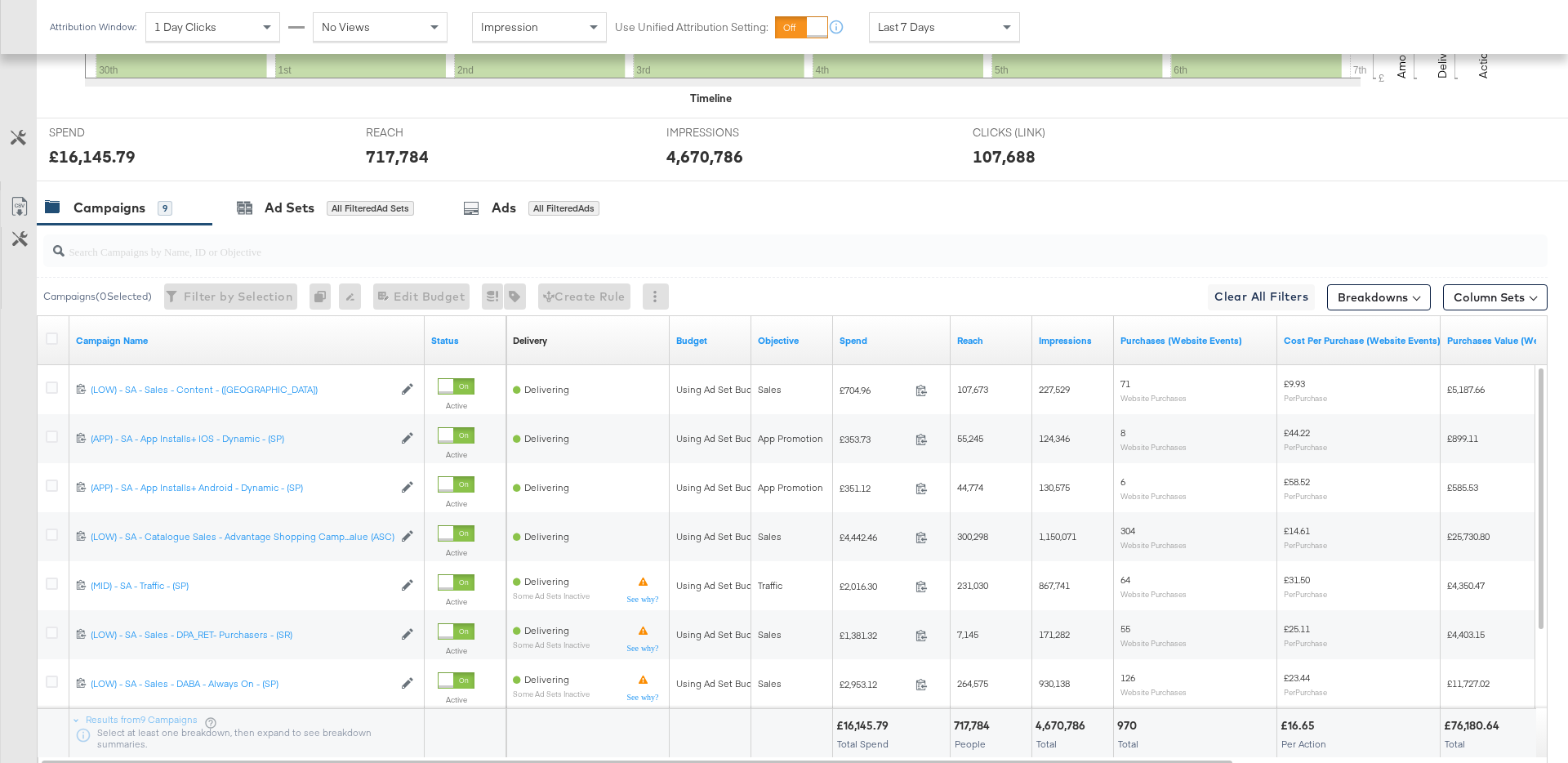
scroll to position [677, 0]
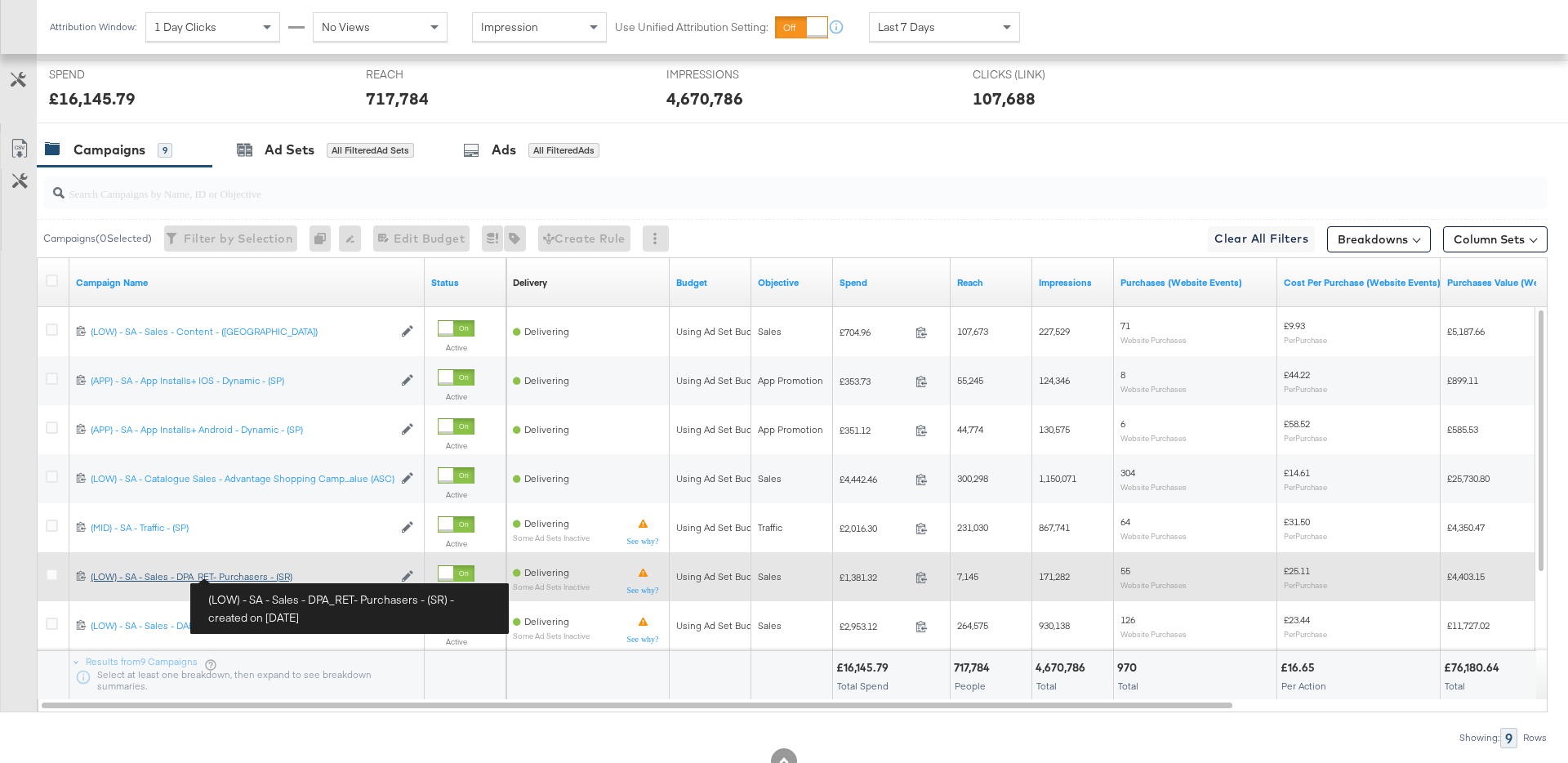
click at [251, 576] on div "(LOW) - SA - Sales - DPA_RET- Purchasers - (SR) (LOW) - SA - Sales - DPA_RET- P…" at bounding box center [242, 576] width 303 height 13
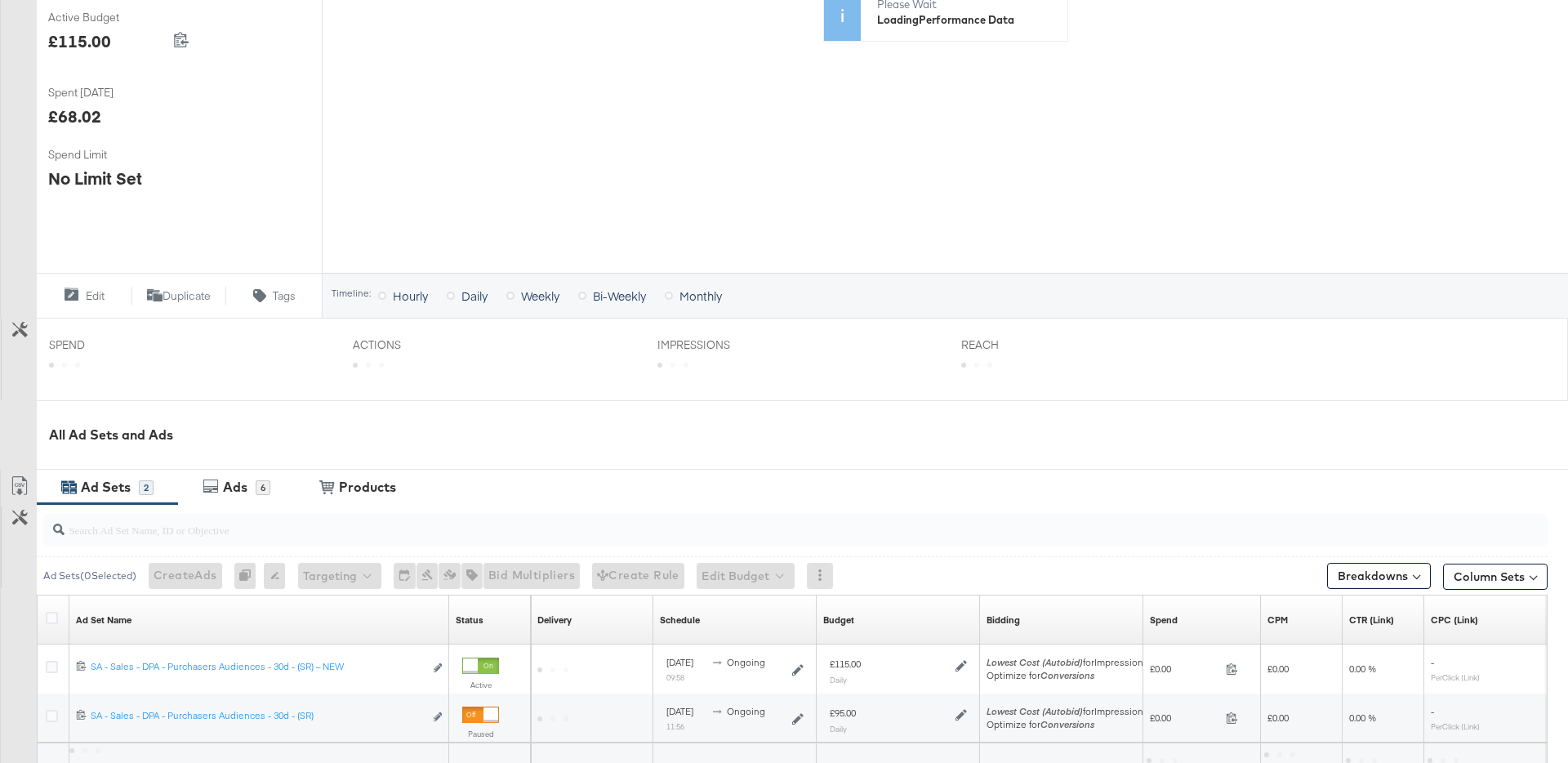
scroll to position [534, 0]
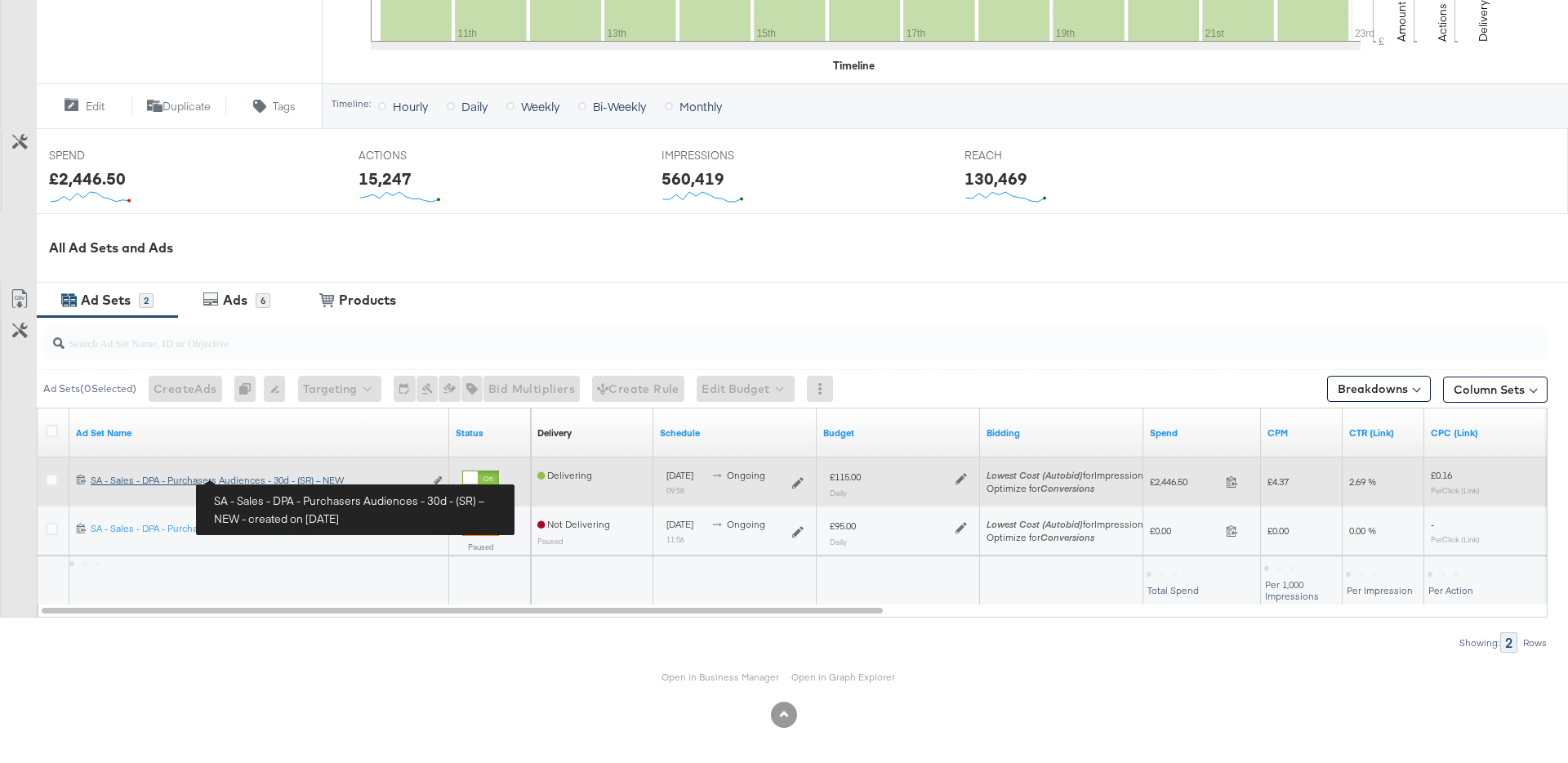
click at [287, 473] on div "SA - Sales - DPA - Purchasers Audiences - 30d - (SR) – NEW SA - Sales - DPA - P…" at bounding box center [257, 480] width 333 height 13
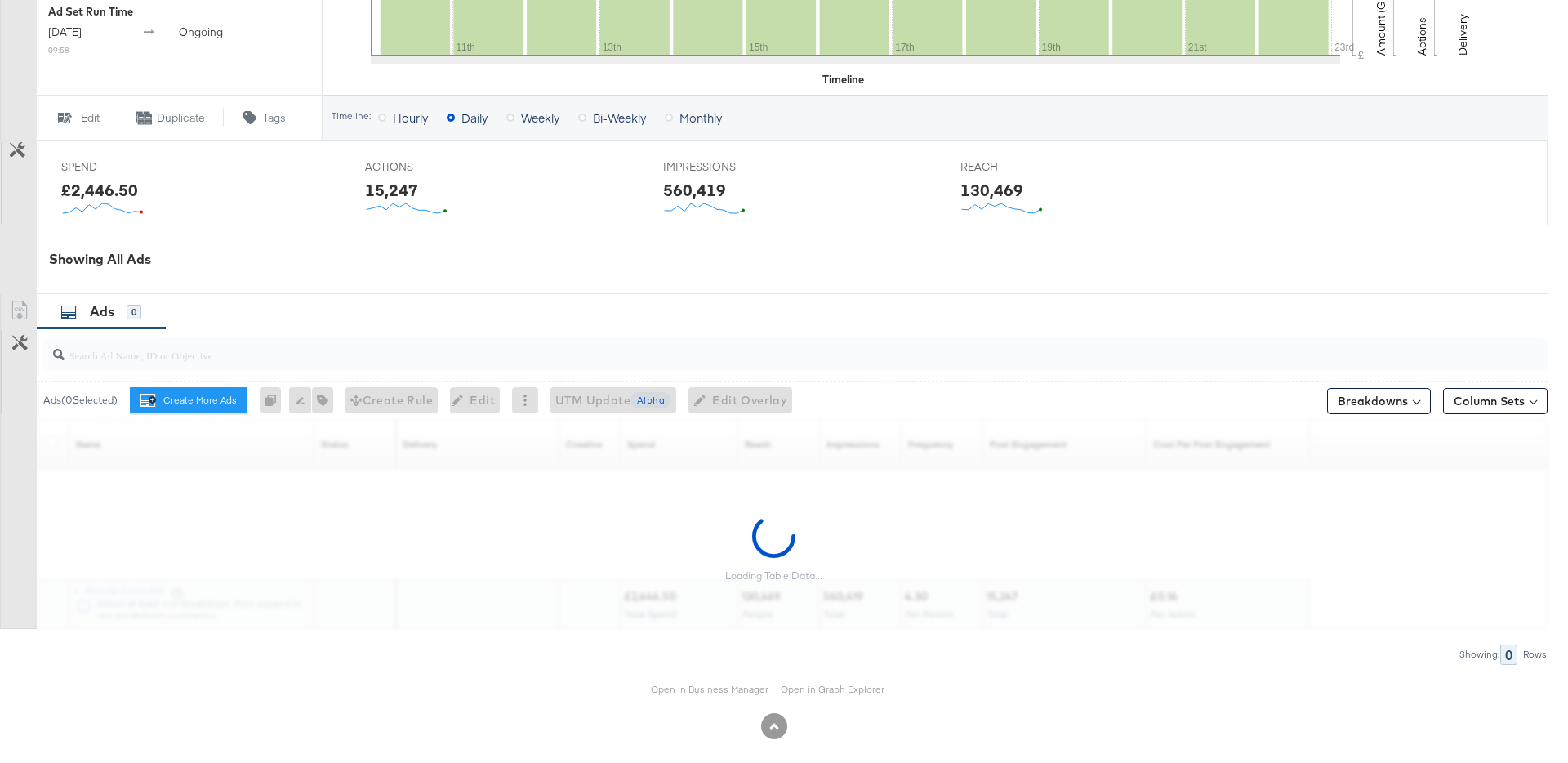
scroll to position [588, 0]
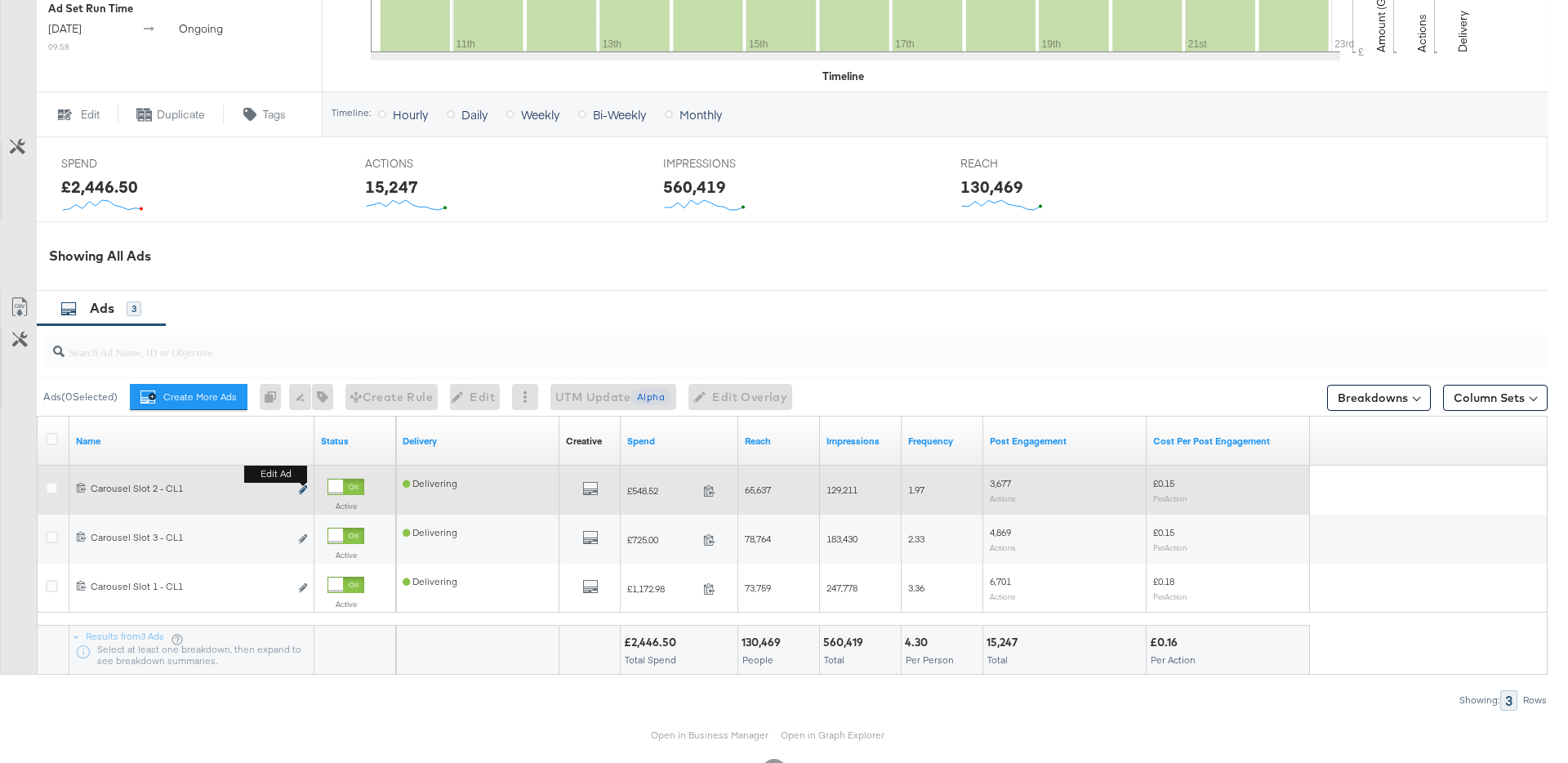
click at [304, 488] on icon "link" at bounding box center [303, 489] width 8 height 9
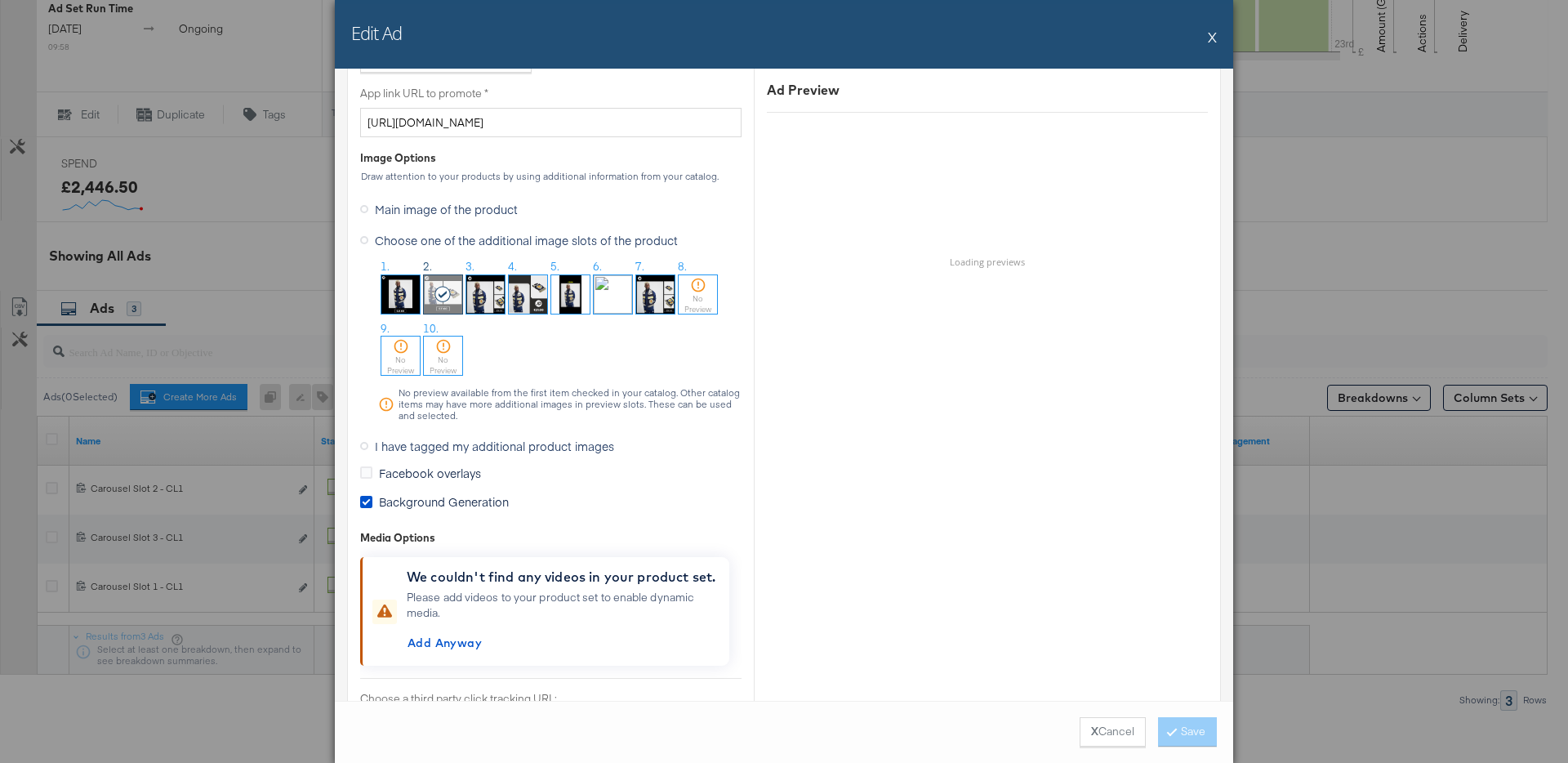
scroll to position [1344, 0]
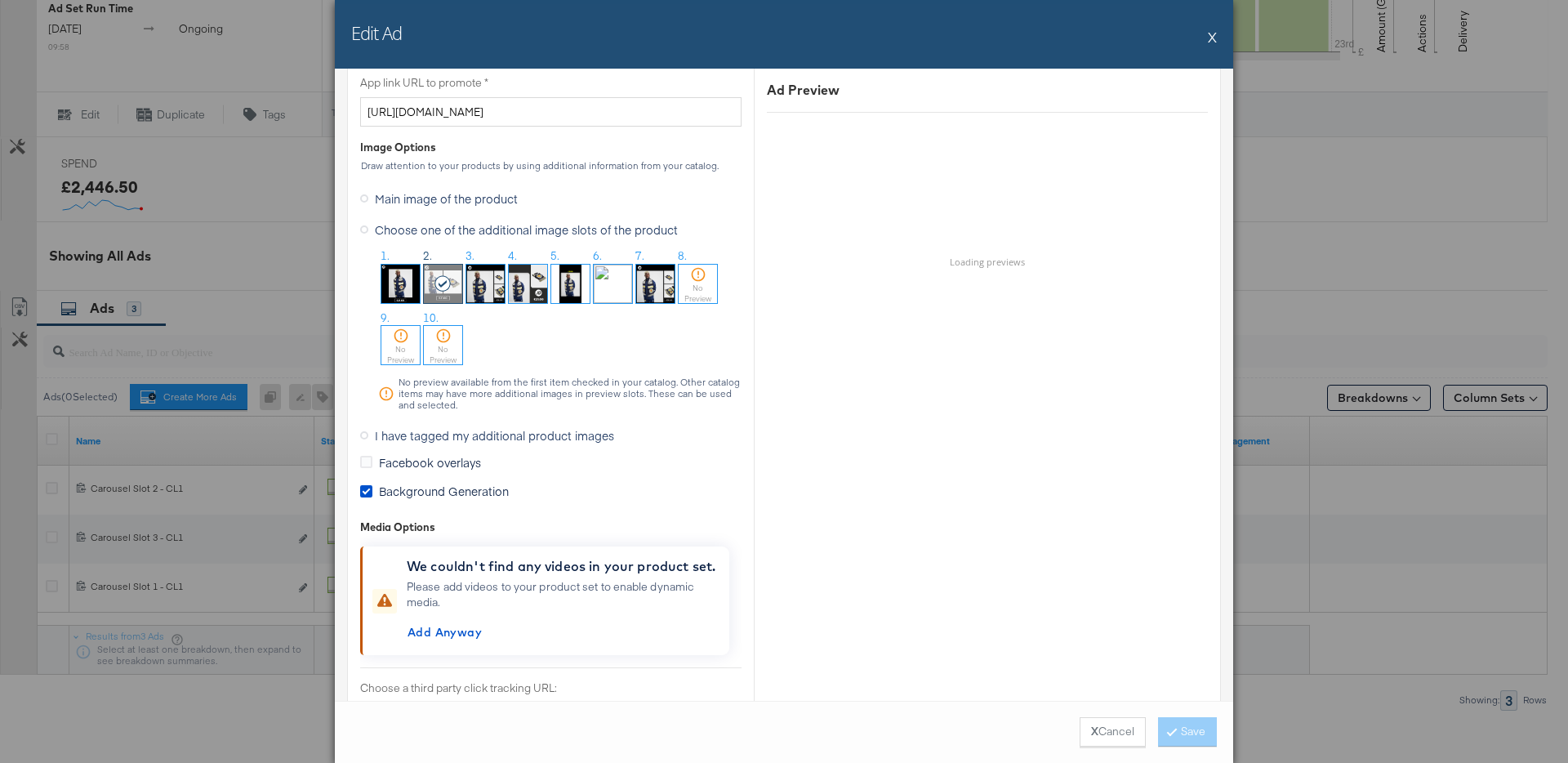
click at [1220, 38] on div "Edit Ad X" at bounding box center [784, 34] width 898 height 68
click at [1211, 42] on button "X" at bounding box center [1212, 36] width 9 height 33
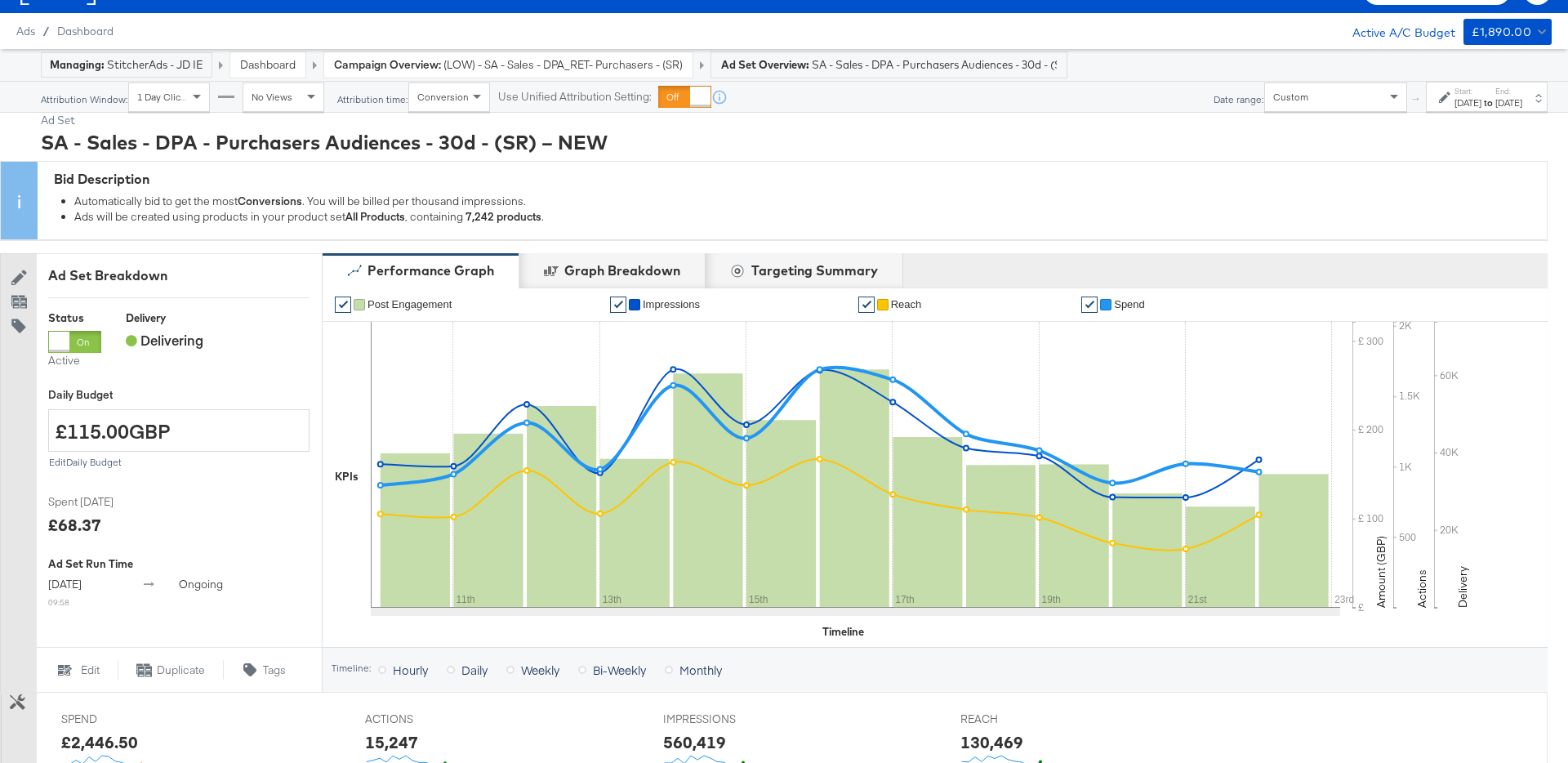
scroll to position [0, 0]
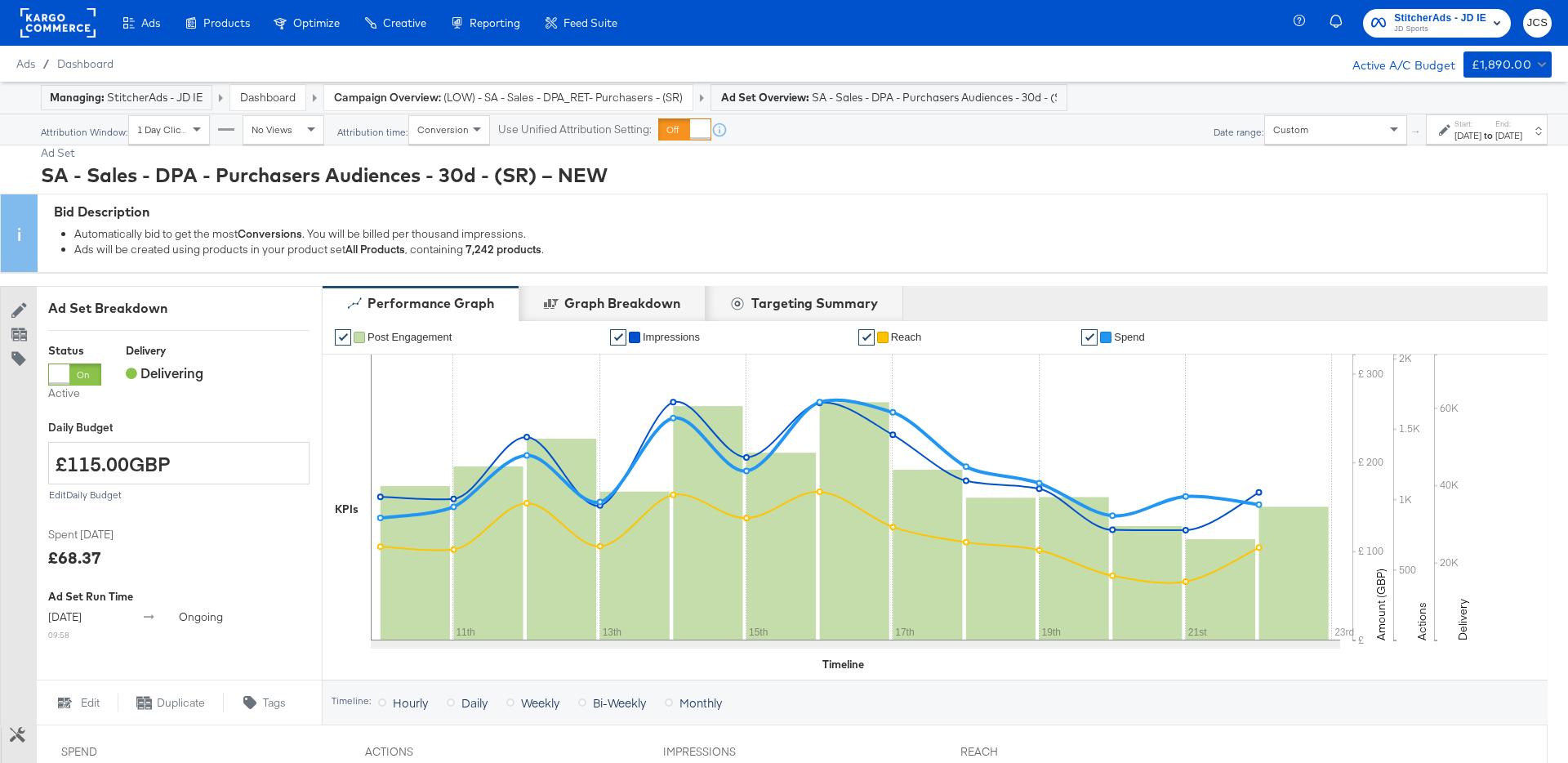
click at [64, 18] on rect at bounding box center [58, 22] width 75 height 29
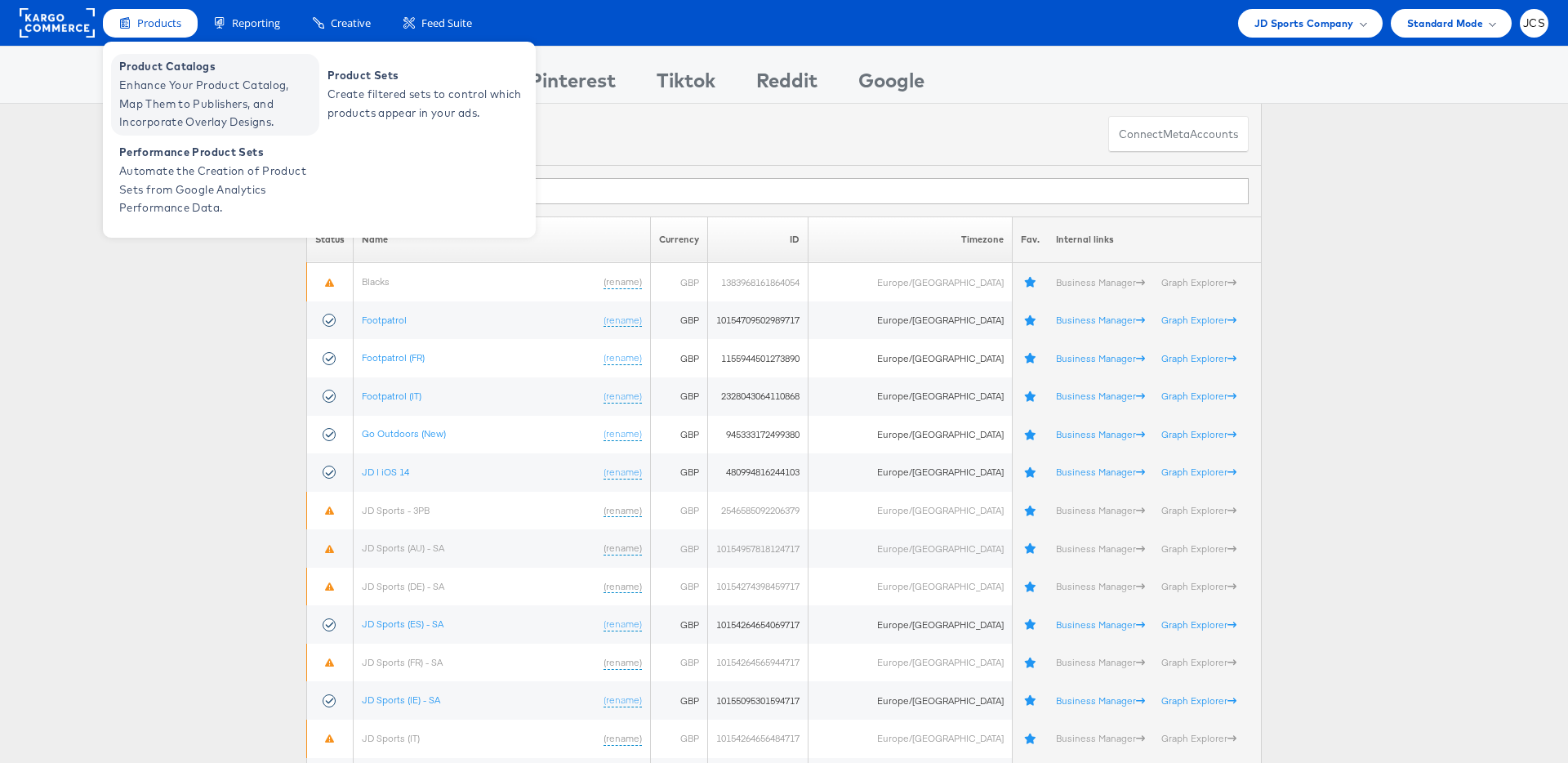
click at [170, 101] on span "Enhance Your Product Catalog, Map Them to Publishers, and Incorporate Overlay D…" at bounding box center [218, 103] width 196 height 55
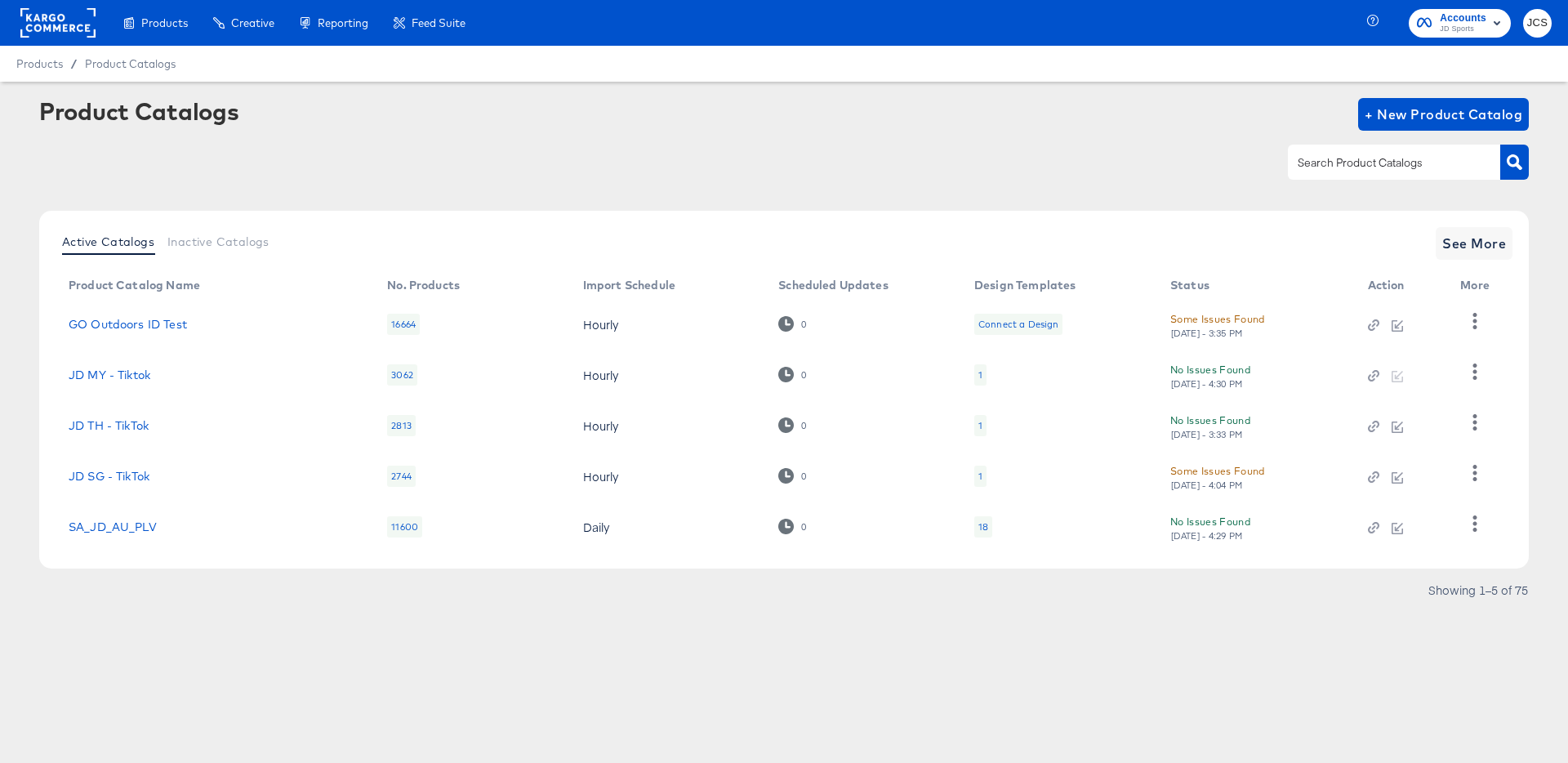
click at [1332, 152] on div at bounding box center [1393, 162] width 212 height 35
type input "main"
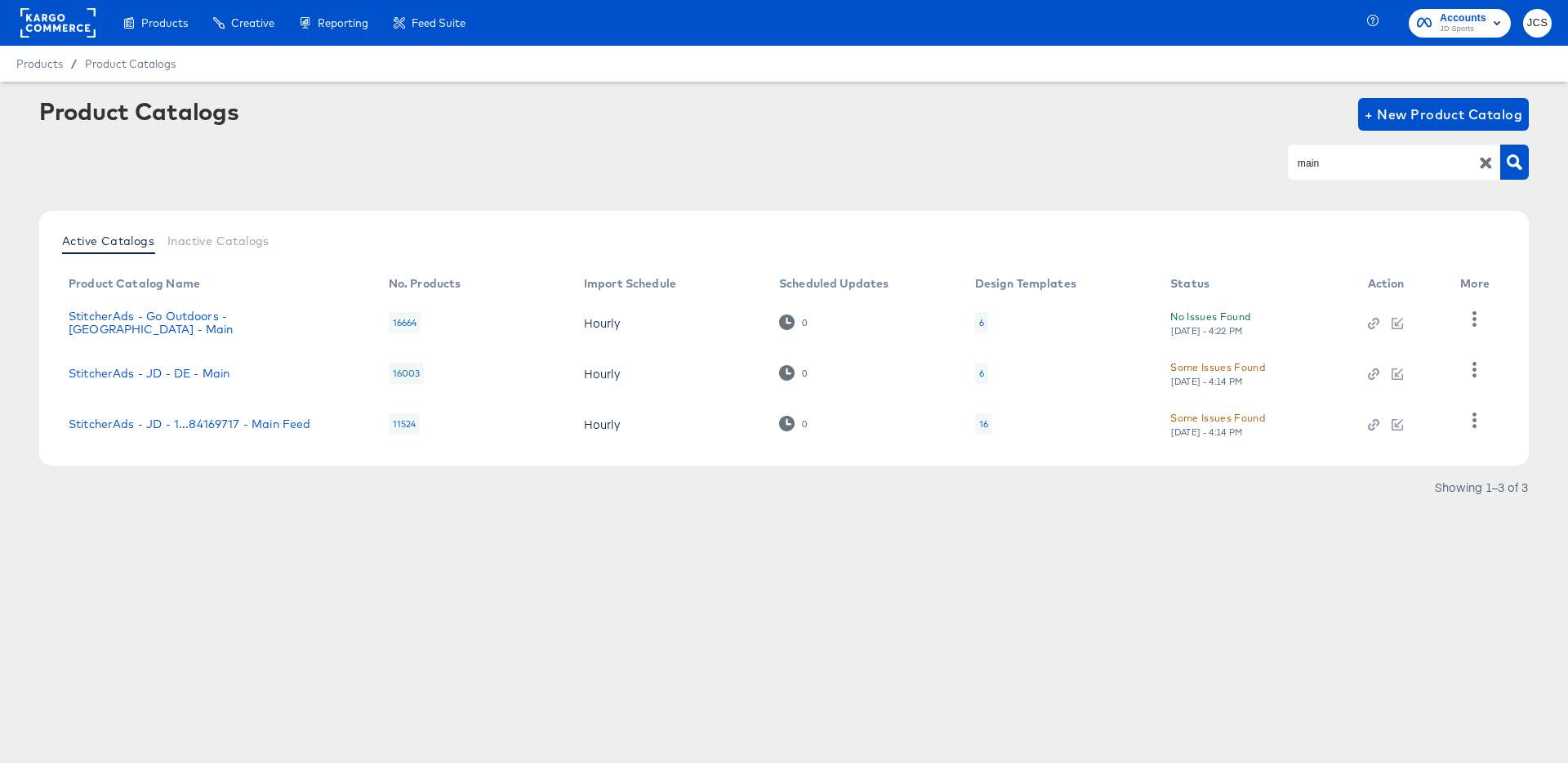
click at [166, 433] on td "StitcherAds - JD - 1...84169717 - Main Feed" at bounding box center [215, 424] width 320 height 50
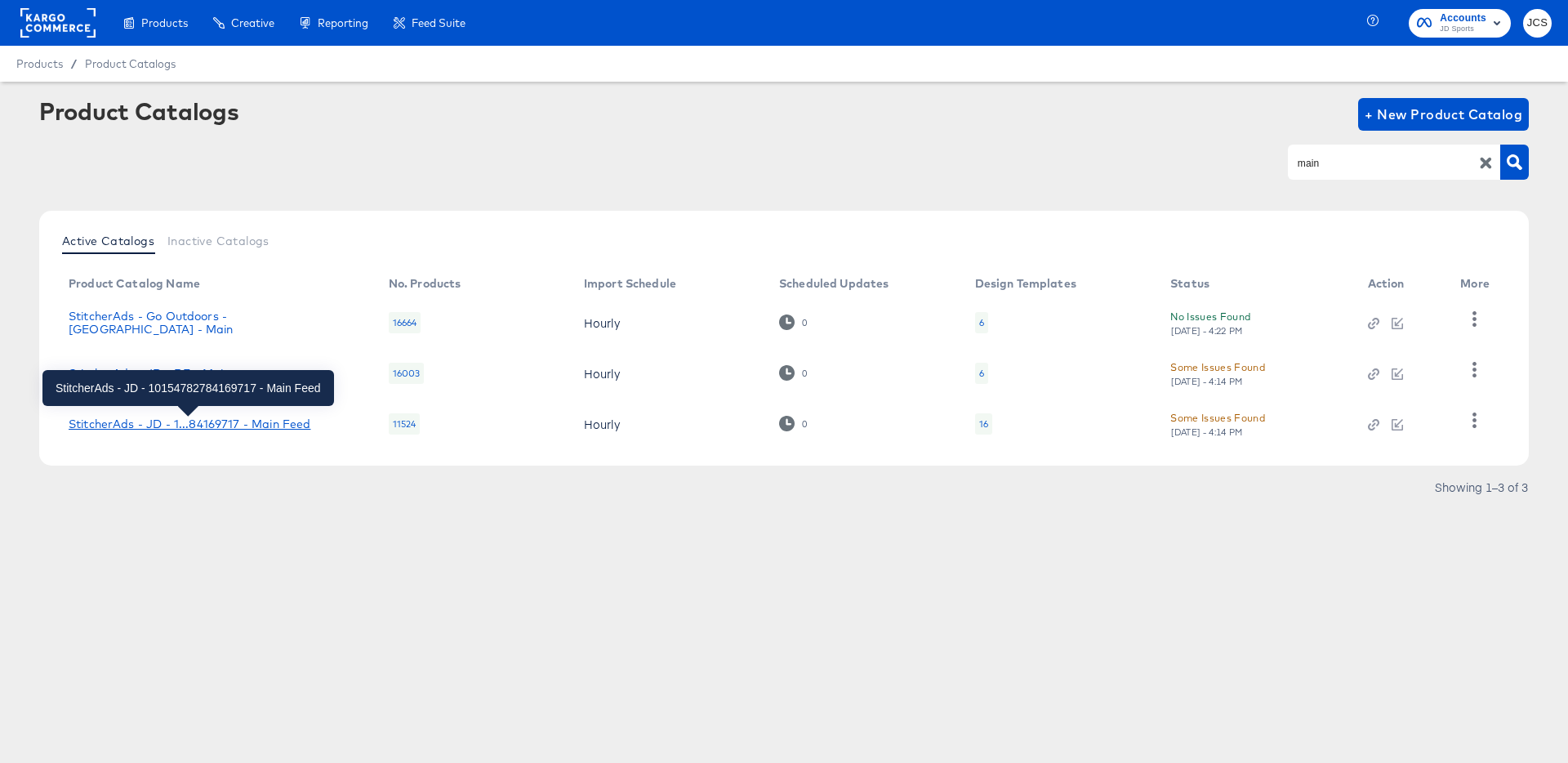
click at [177, 420] on div "StitcherAds - JD - 1...84169717 - Main Feed" at bounding box center [189, 424] width 242 height 13
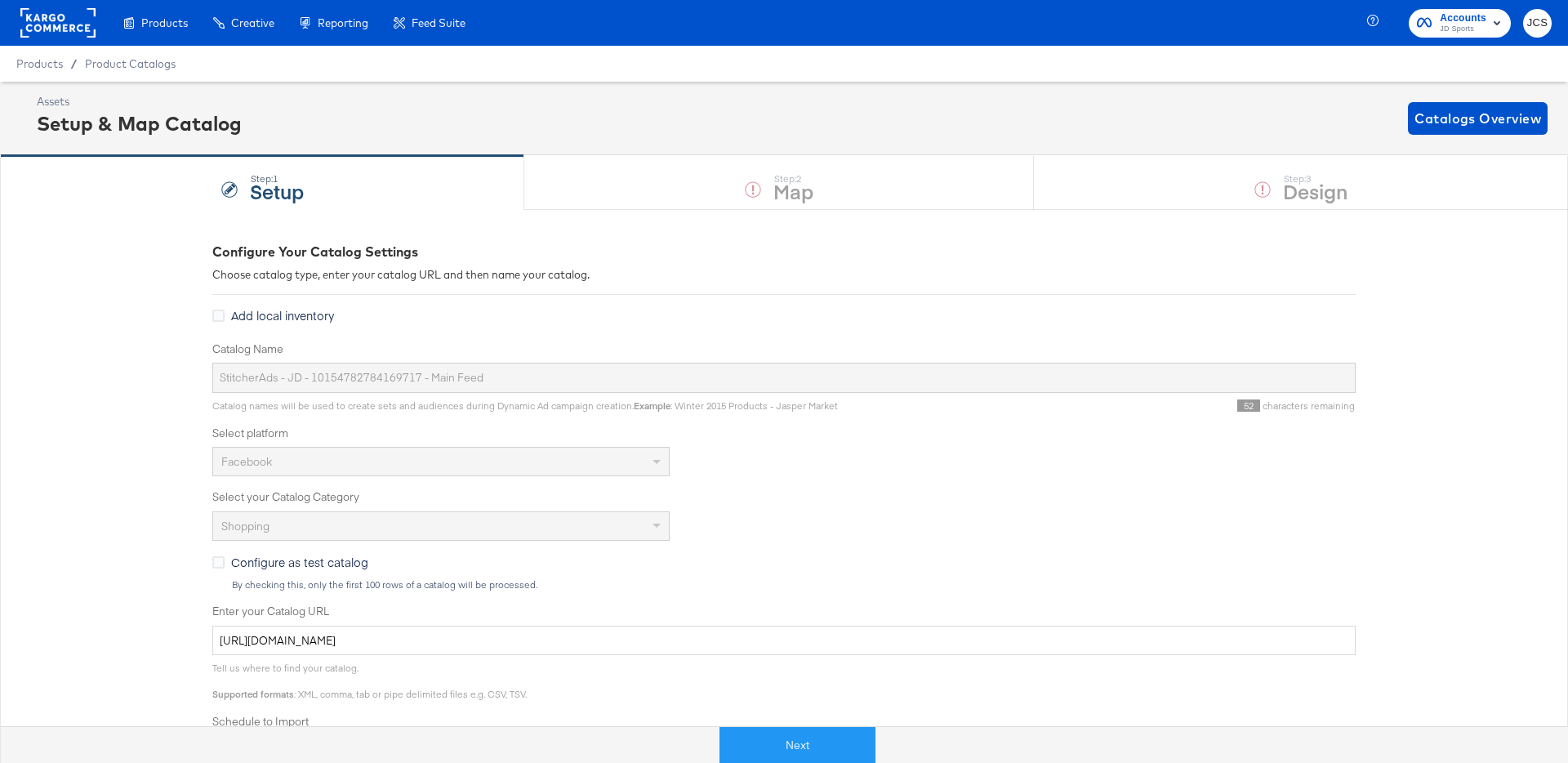
click at [785, 751] on button "Next" at bounding box center [797, 744] width 156 height 36
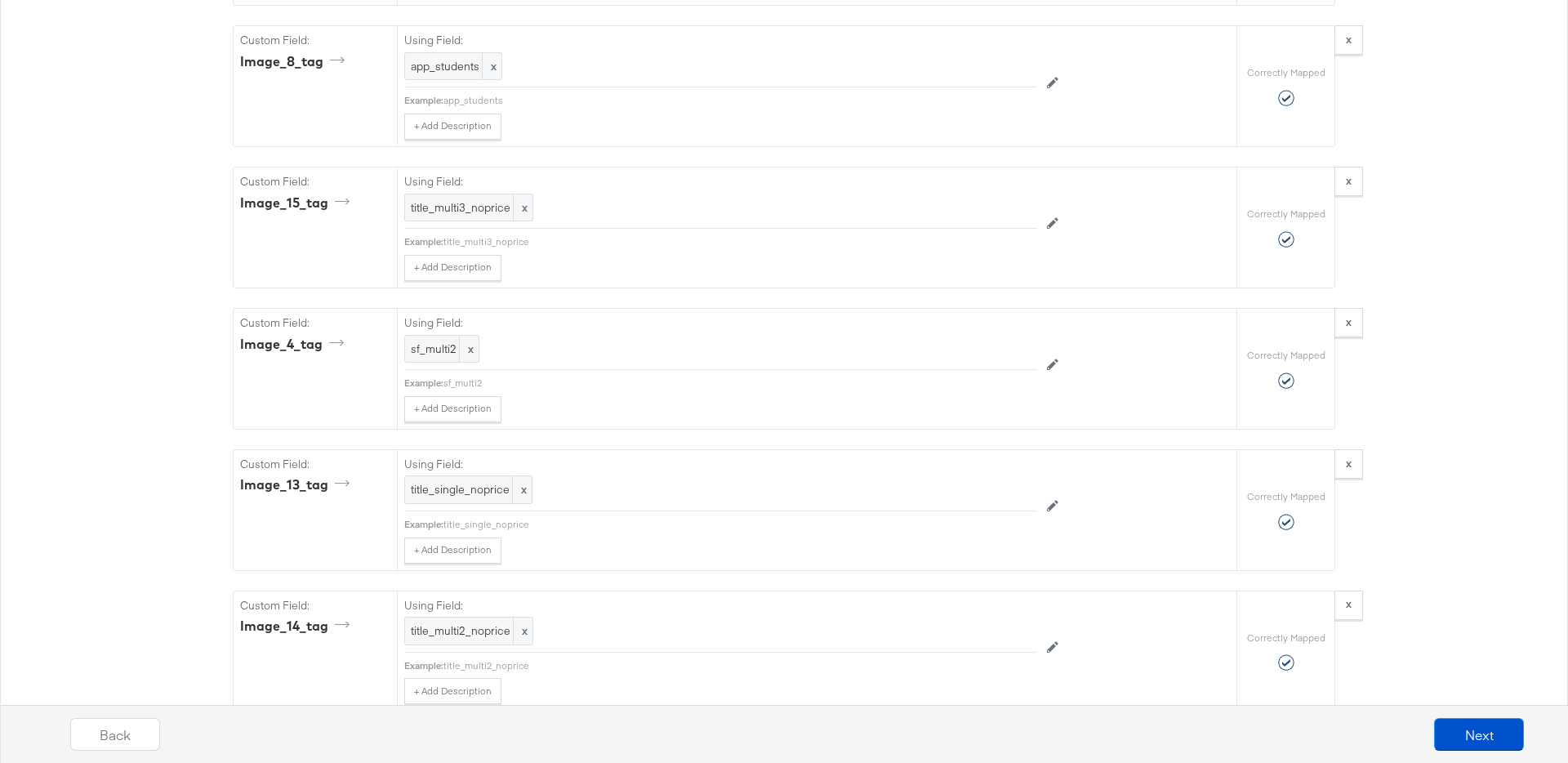
scroll to position [7092, 0]
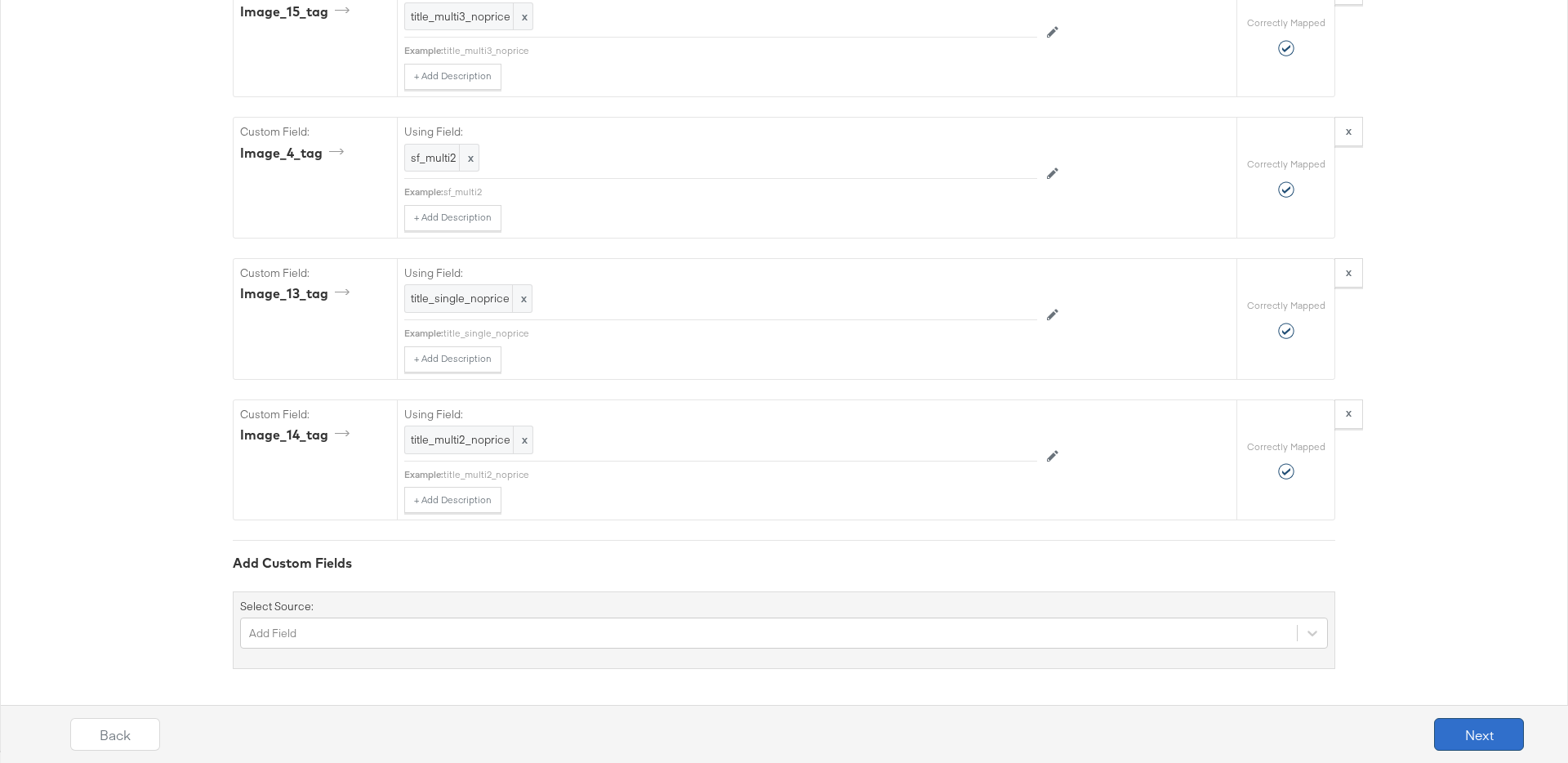
click at [1478, 737] on button "Next" at bounding box center [1479, 734] width 90 height 33
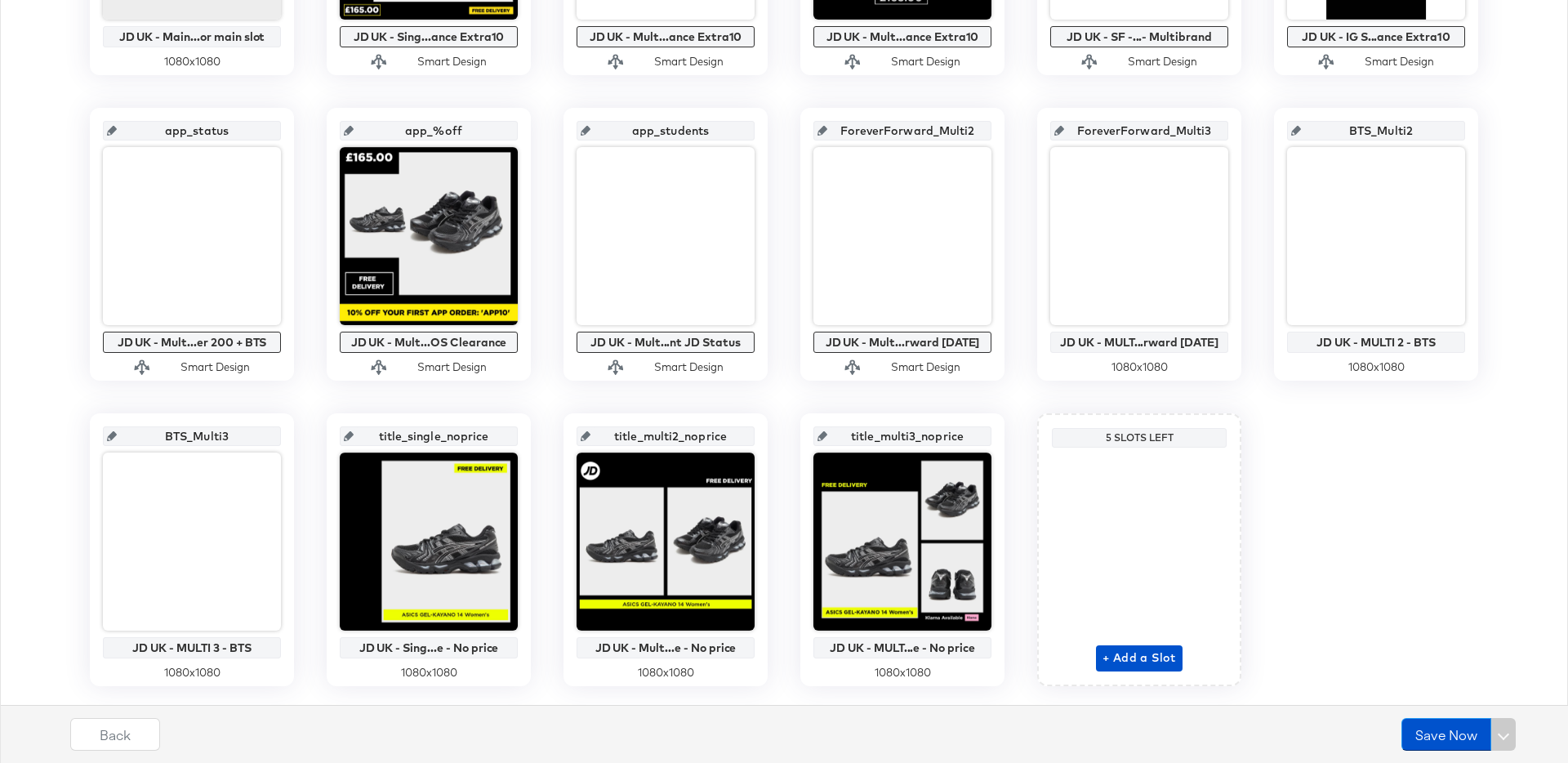
scroll to position [604, 0]
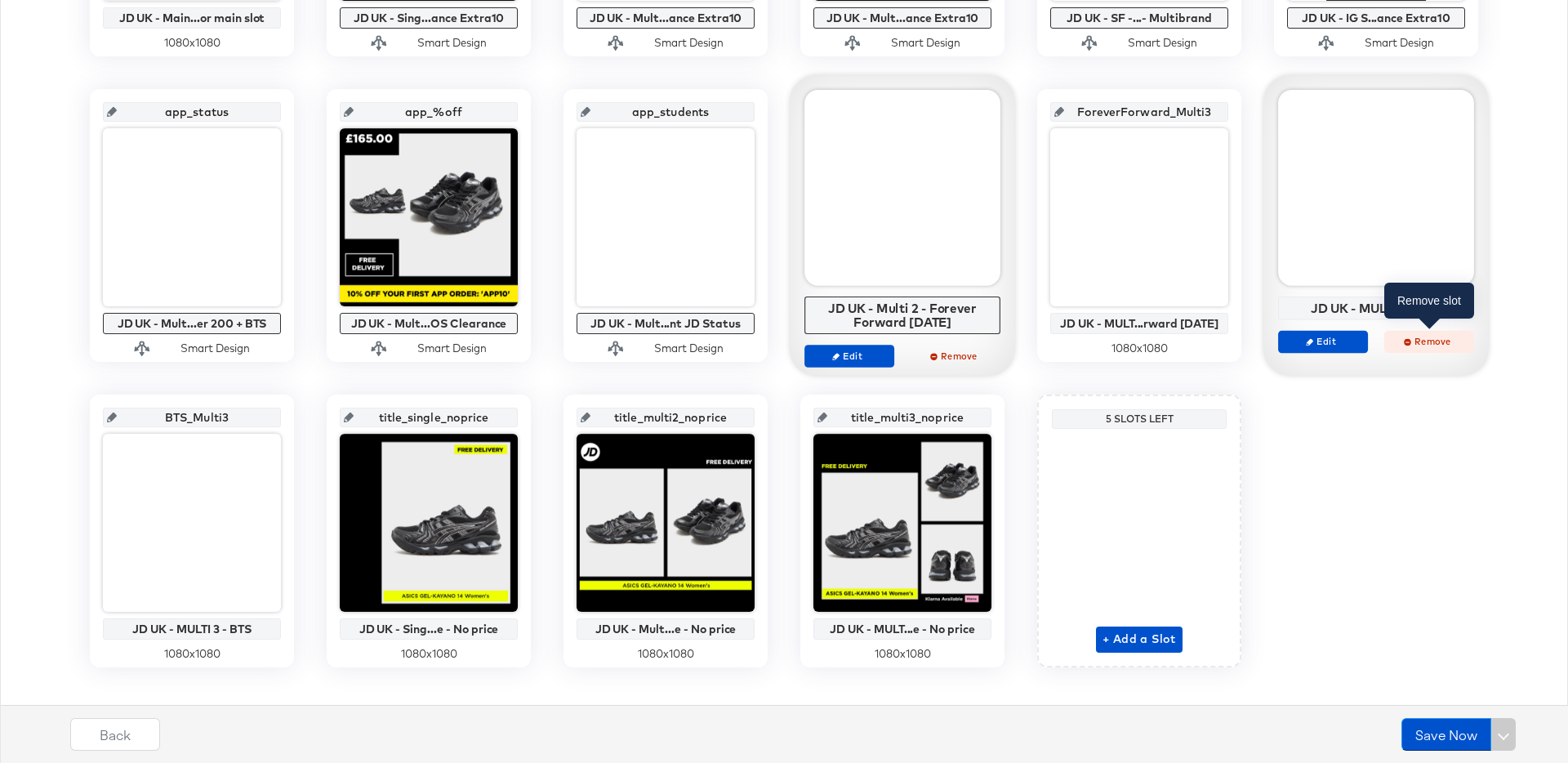
click at [1436, 344] on span "Remove" at bounding box center [1429, 341] width 75 height 12
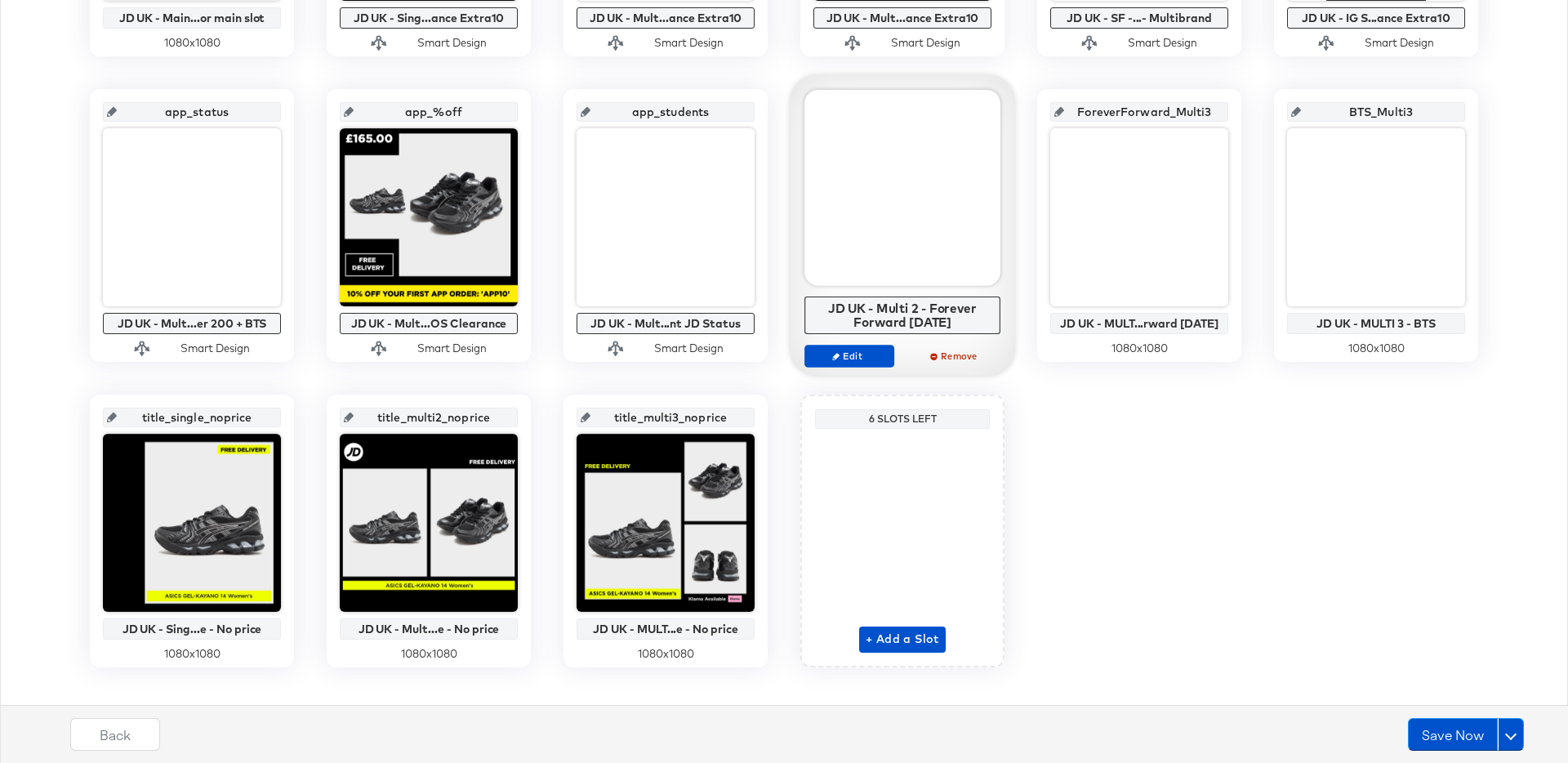
click at [1432, 406] on div "commerce_pdp_standard_preferred JD UK - Main...or main slot 1080 x 1080 bau_sin…" at bounding box center [784, 225] width 1550 height 883
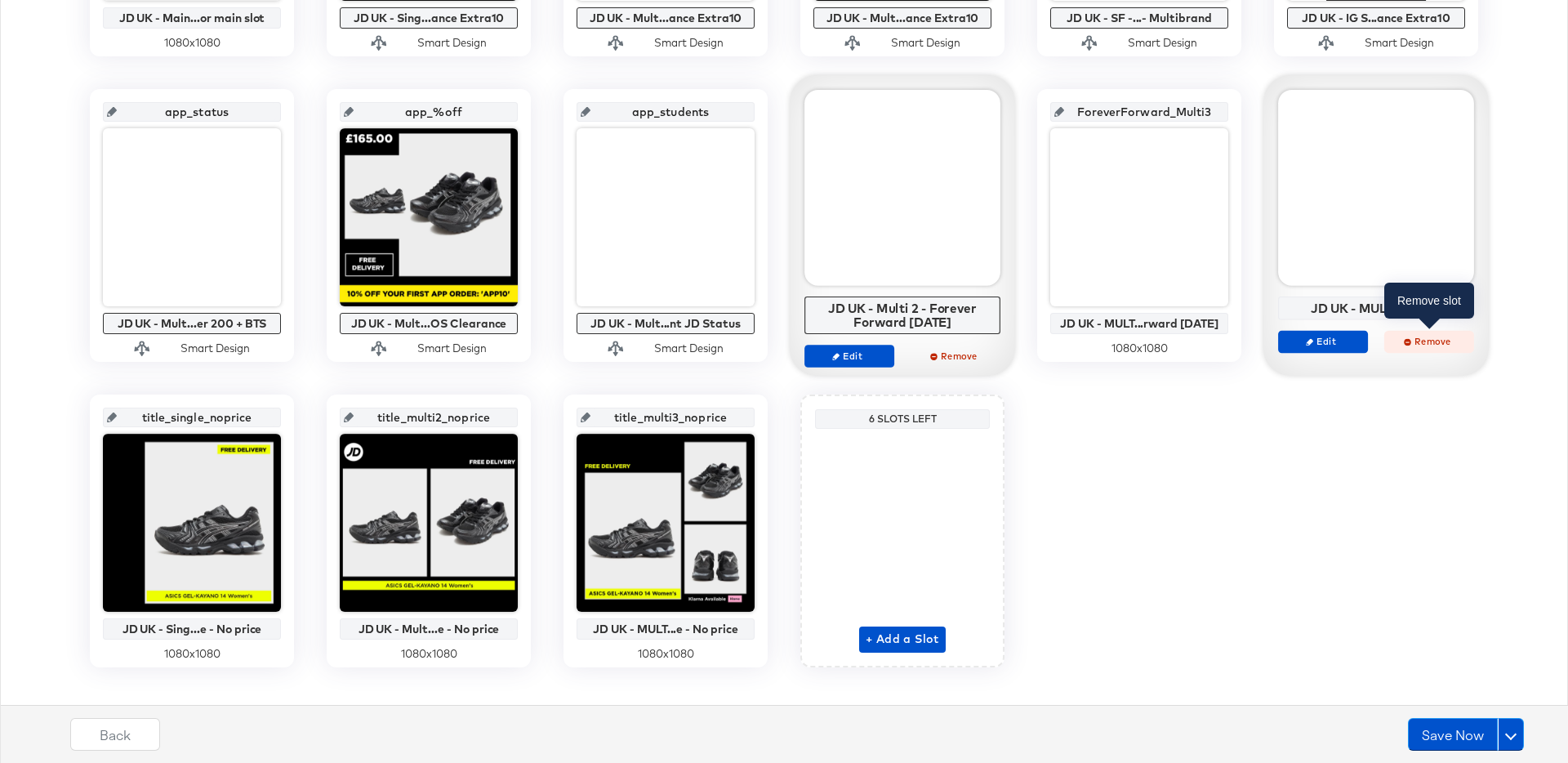
click at [1422, 344] on span "Remove" at bounding box center [1429, 341] width 75 height 12
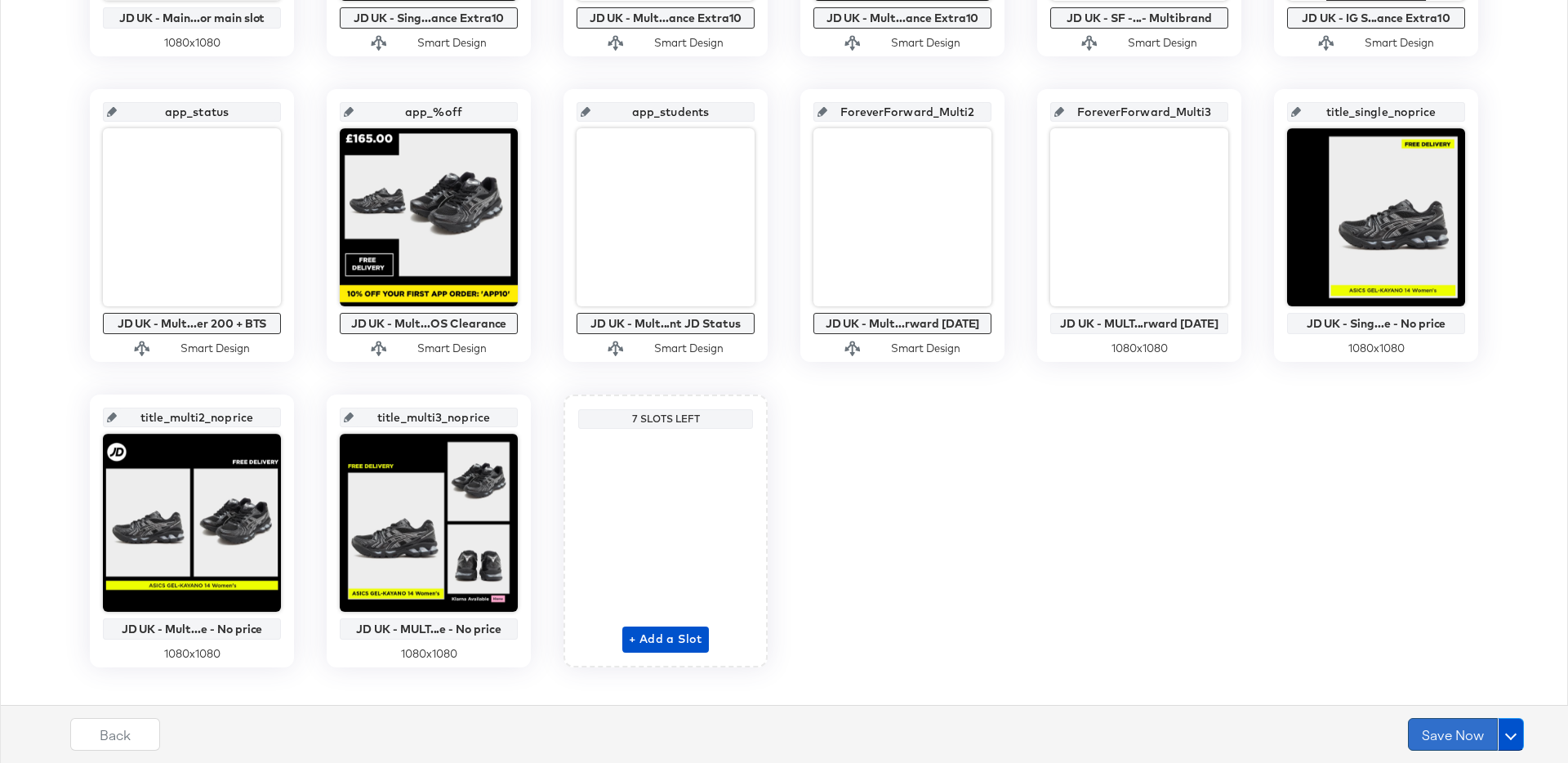
click at [1446, 732] on button "Save Now" at bounding box center [1453, 734] width 90 height 33
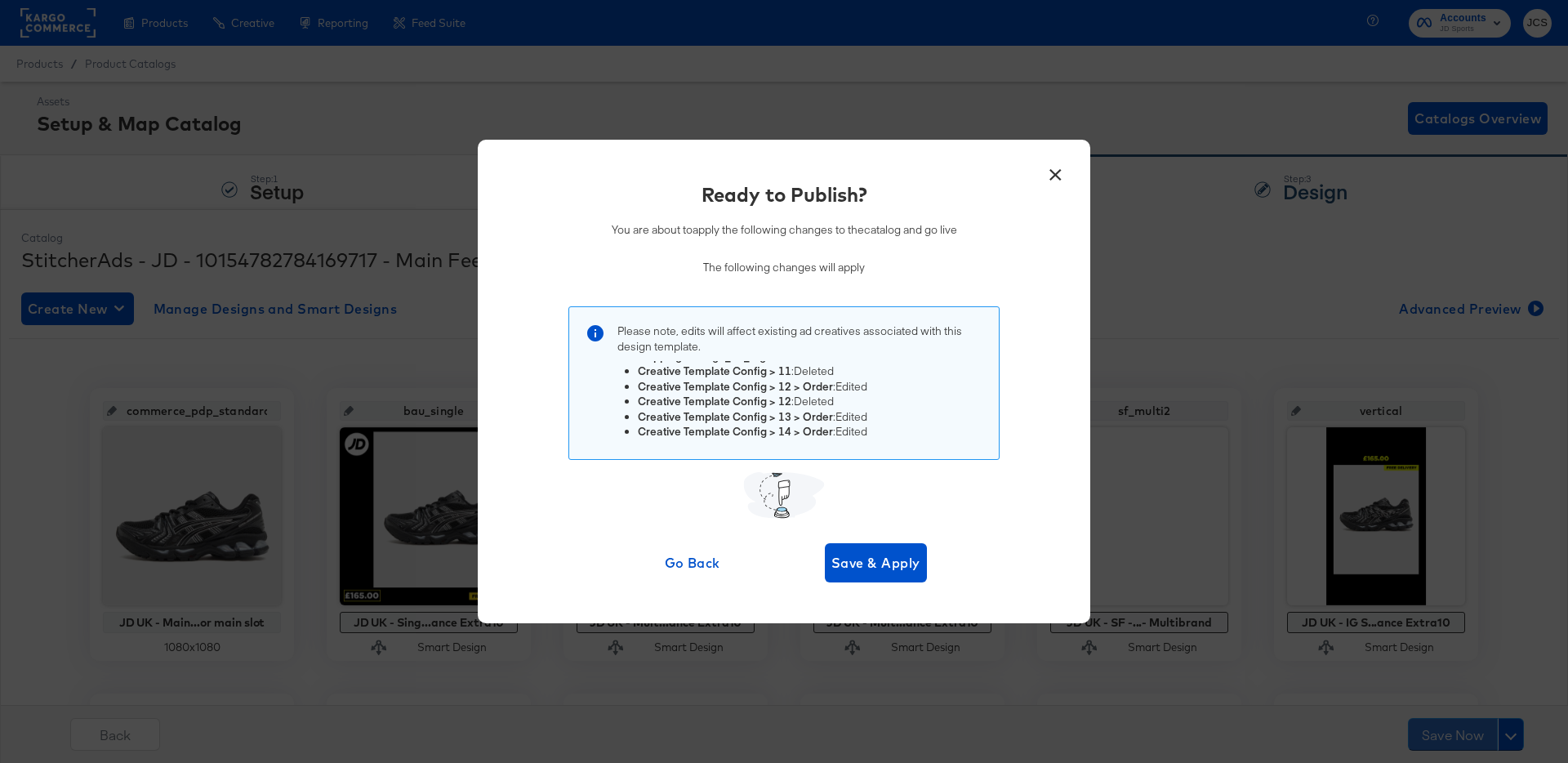
scroll to position [92, 0]
click at [883, 563] on span "Save & Apply" at bounding box center [875, 562] width 89 height 22
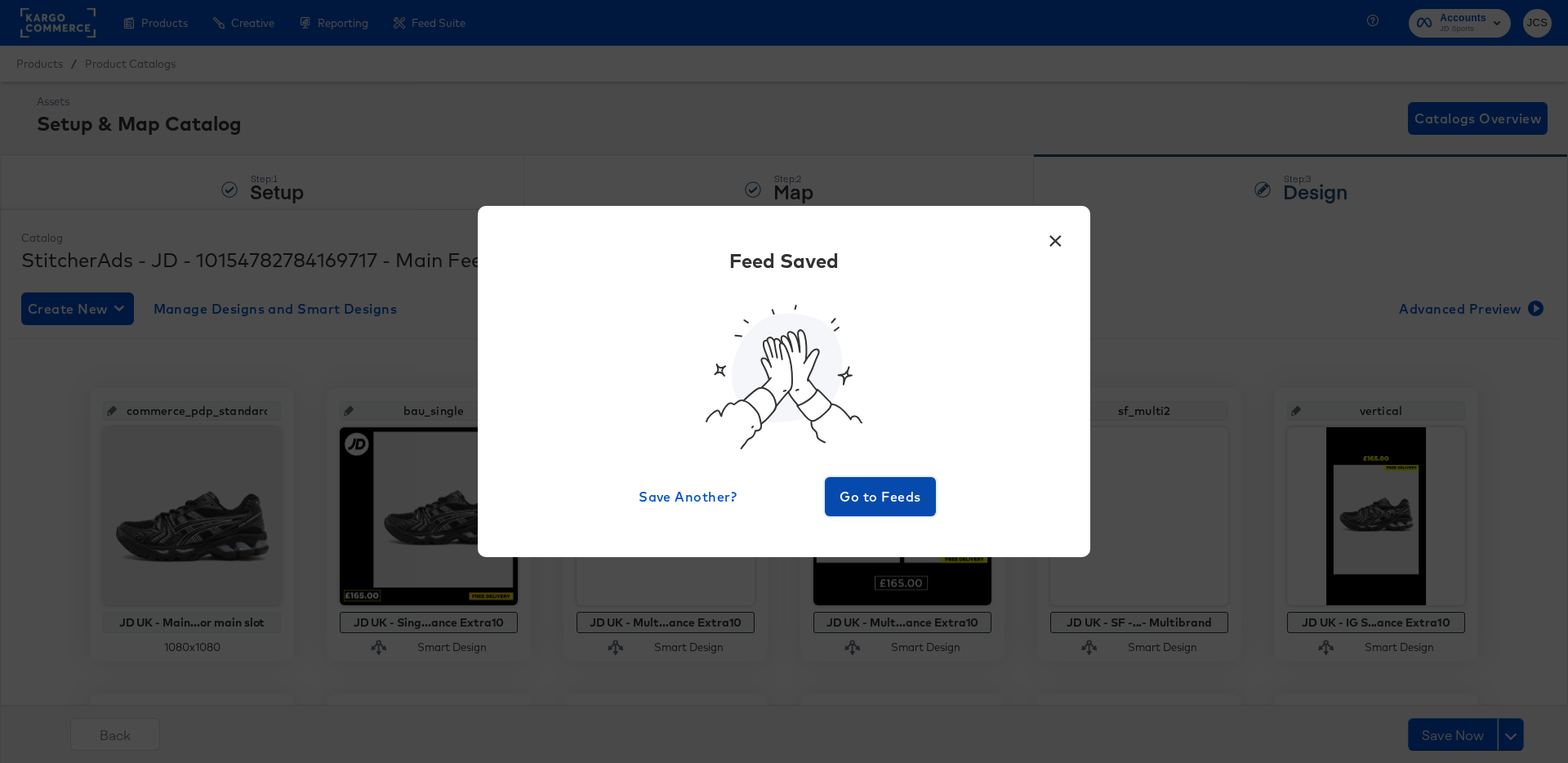
click at [888, 504] on span "Go to Feeds" at bounding box center [880, 496] width 98 height 22
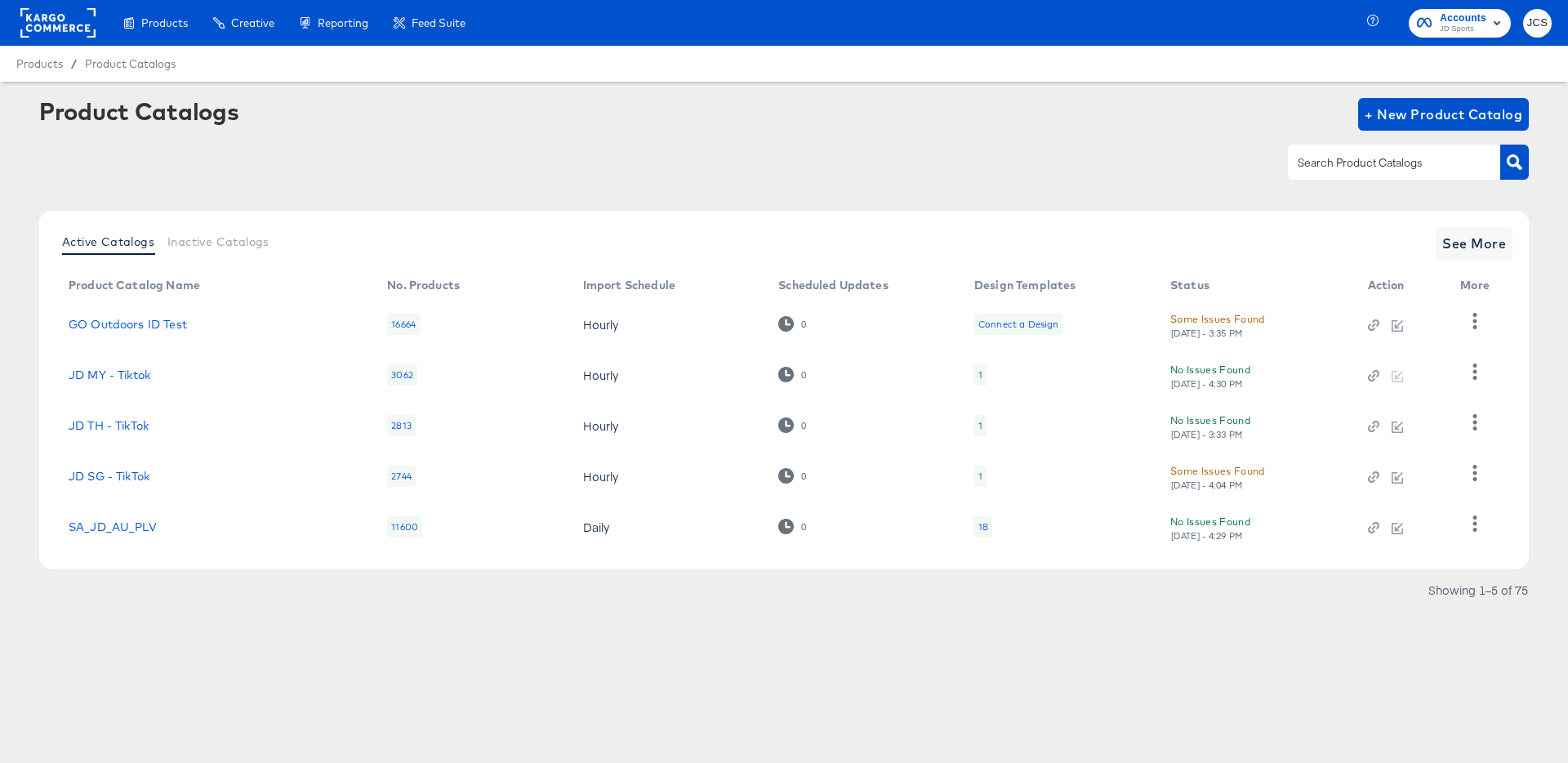
click at [1306, 169] on input "text" at bounding box center [1381, 162] width 174 height 19
type input "main"
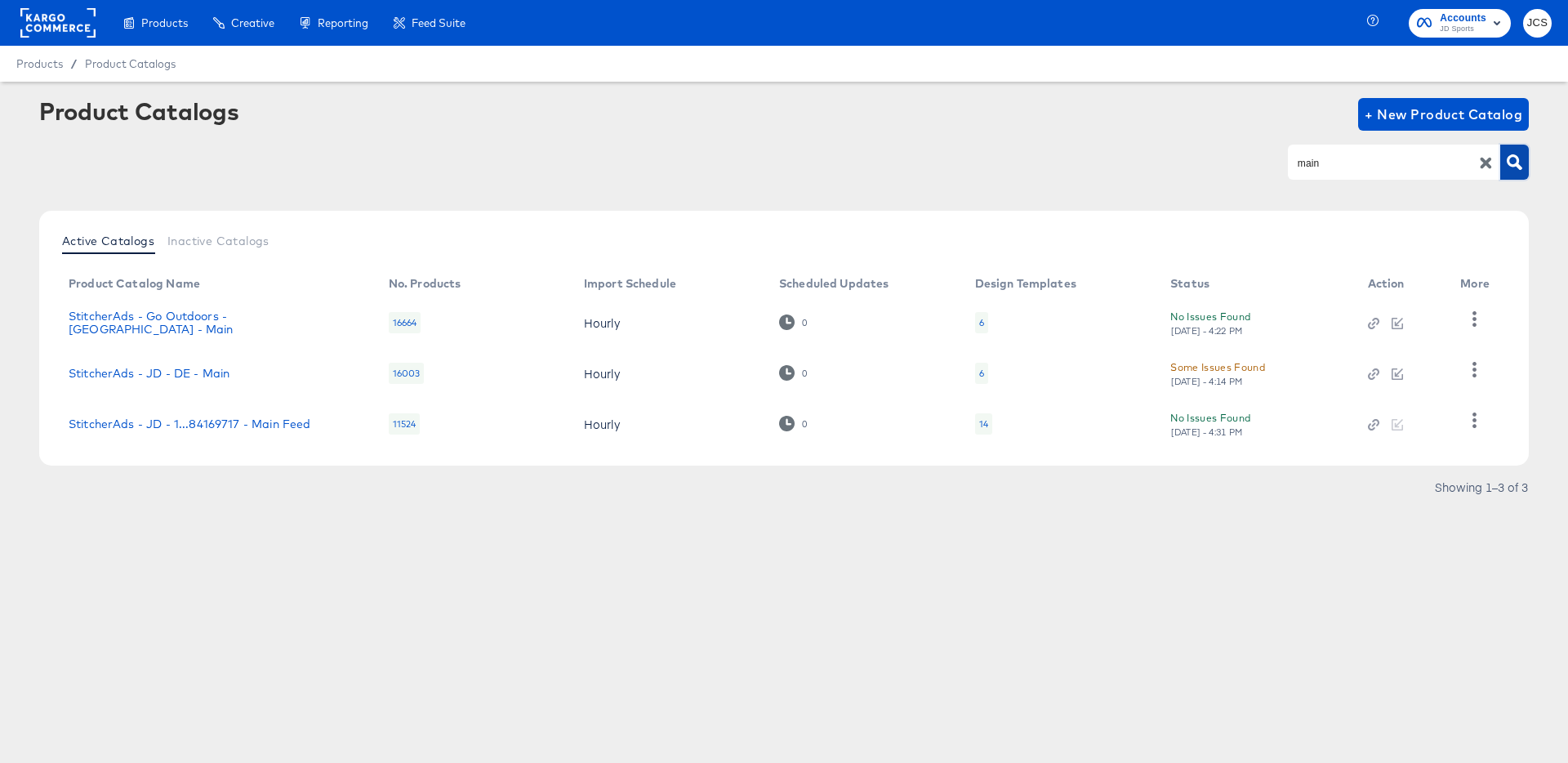
click at [1515, 162] on icon "button" at bounding box center [1514, 162] width 16 height 16
click at [67, 30] on rect at bounding box center [58, 22] width 75 height 29
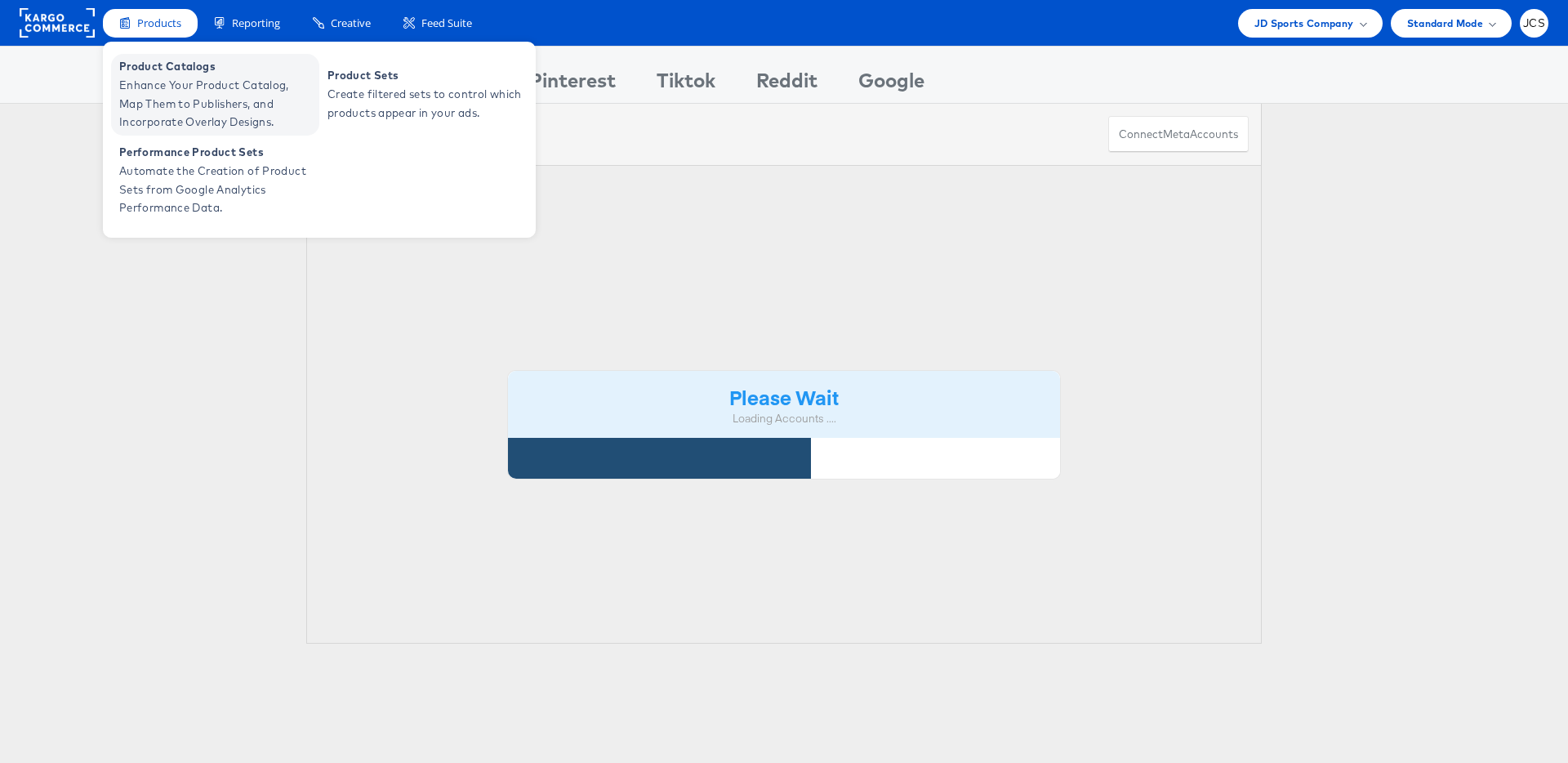
click at [172, 95] on span "Enhance Your Product Catalog, Map Them to Publishers, and Incorporate Overlay D…" at bounding box center [218, 103] width 196 height 55
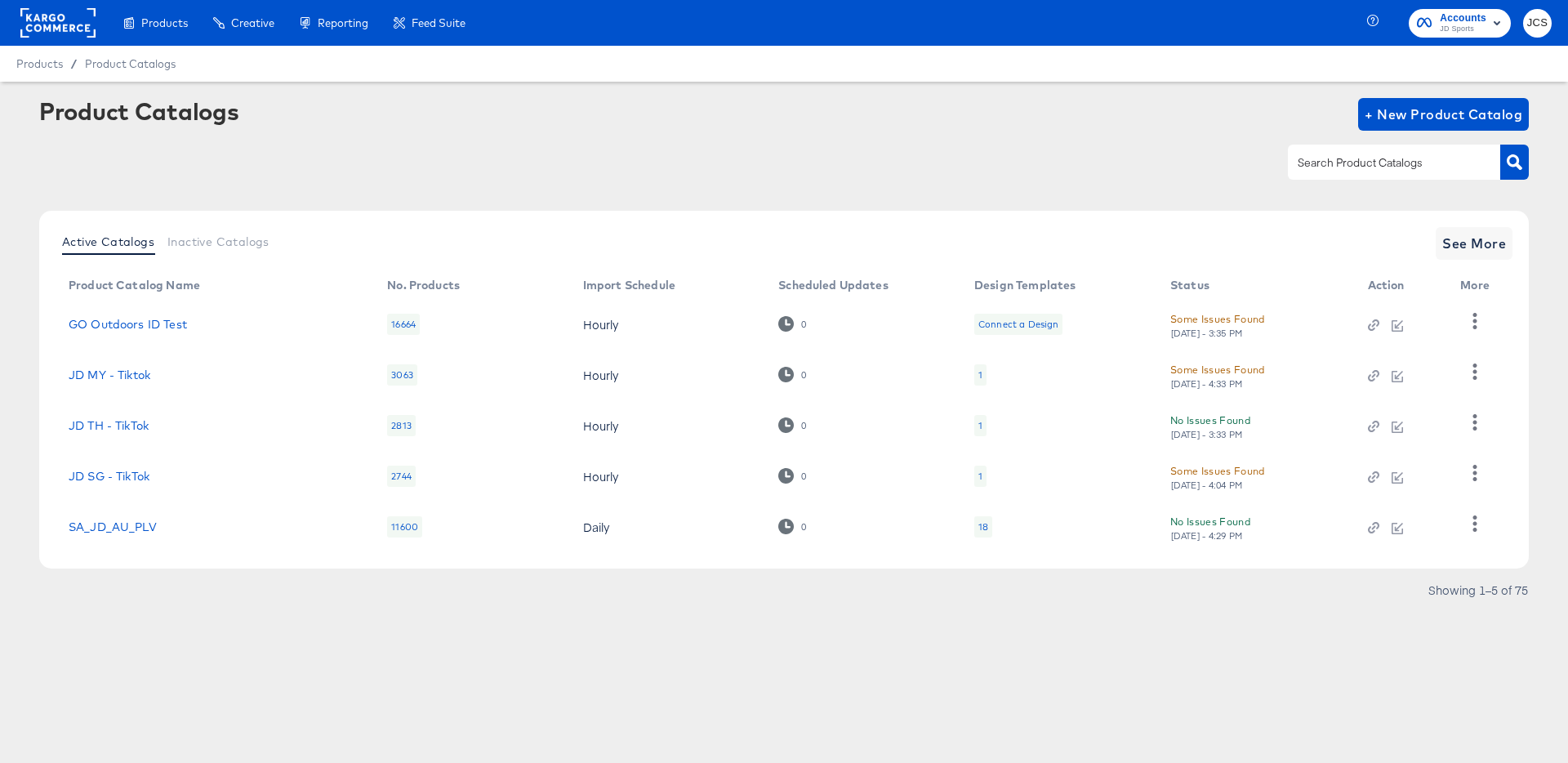
click at [1342, 164] on input "text" at bounding box center [1381, 162] width 174 height 19
type input "main"
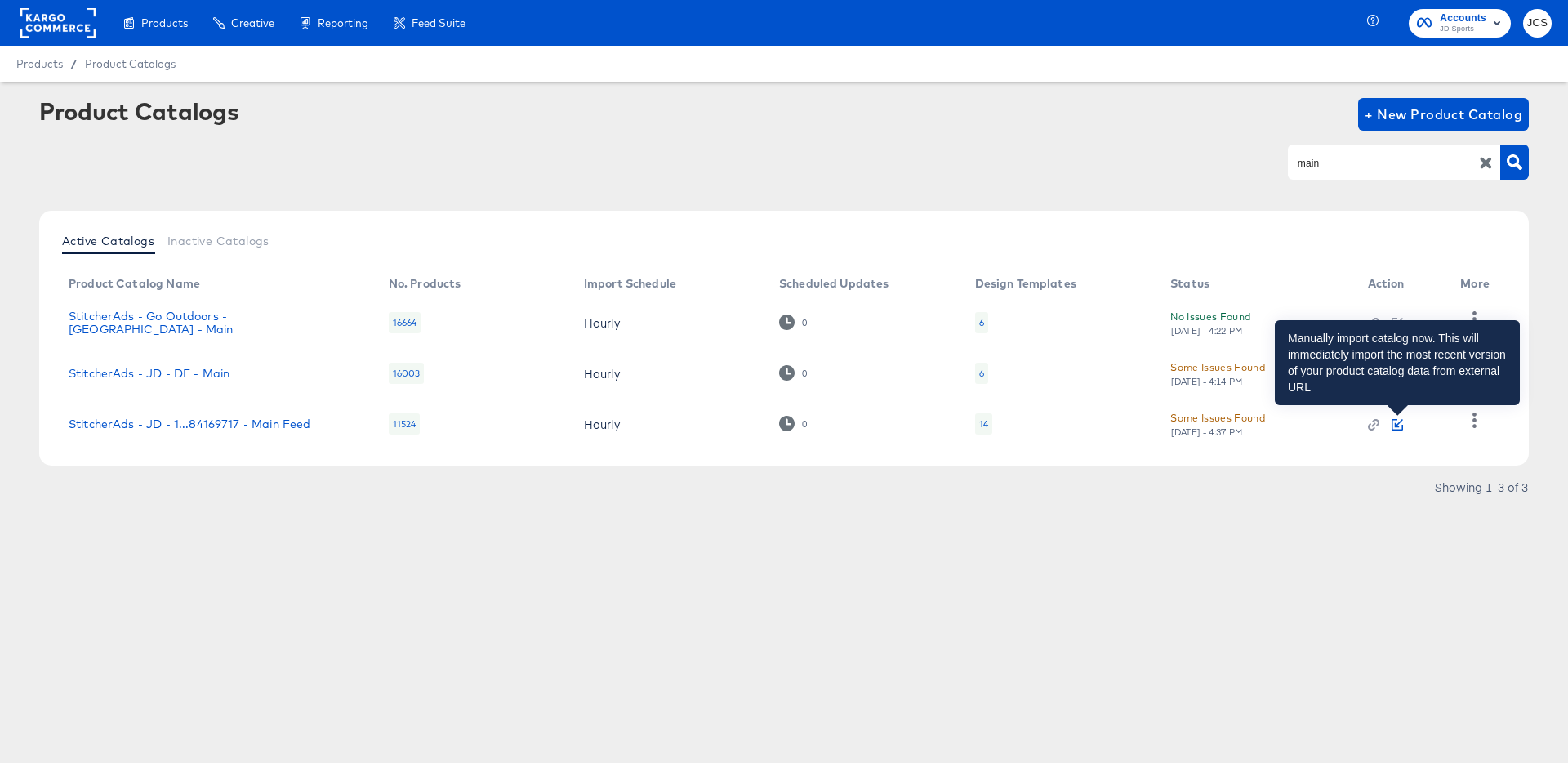
click at [1399, 424] on icon "button" at bounding box center [1397, 425] width 11 height 11
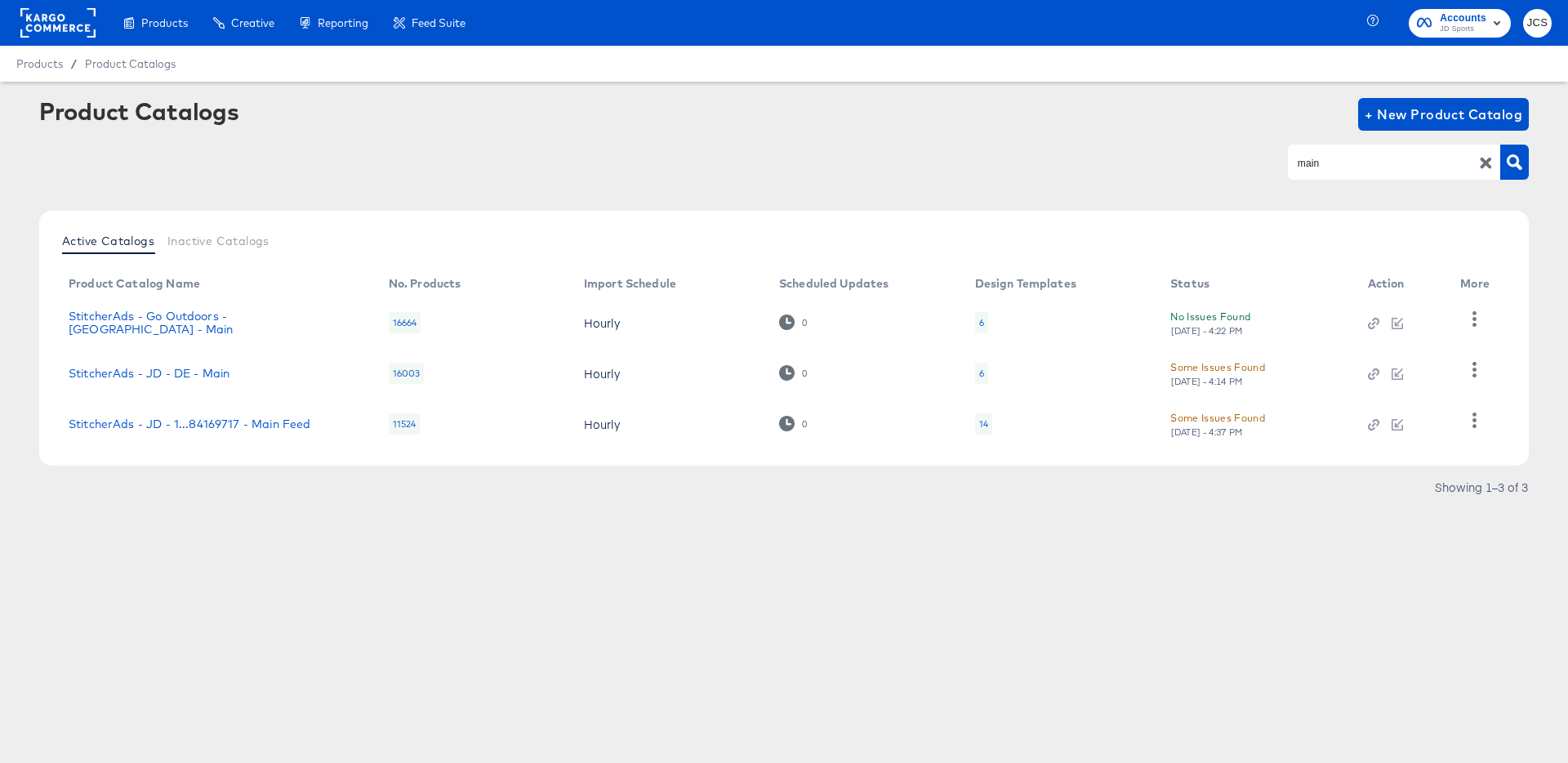
click at [52, 22] on rect at bounding box center [58, 22] width 75 height 29
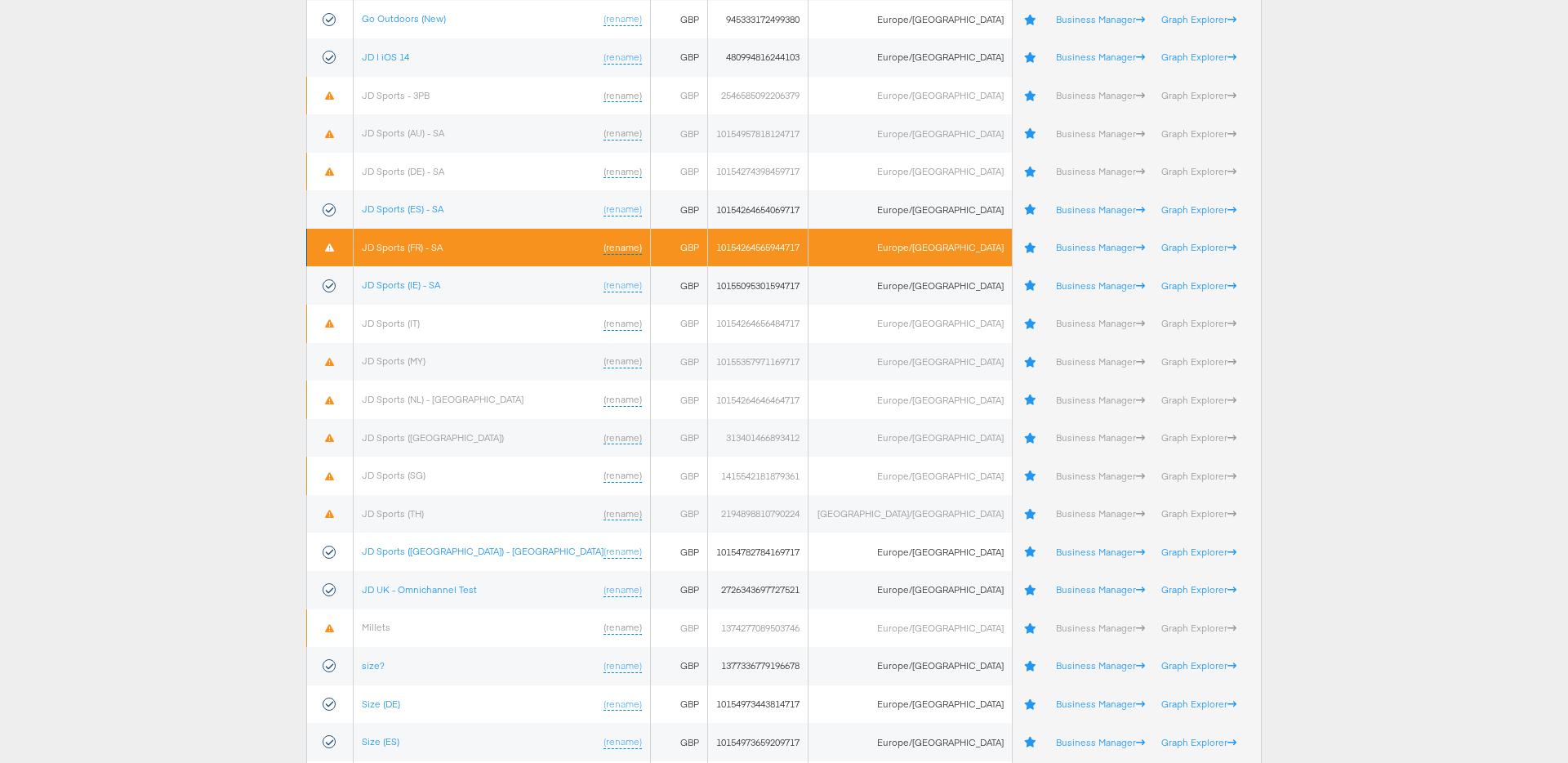
scroll to position [431, 0]
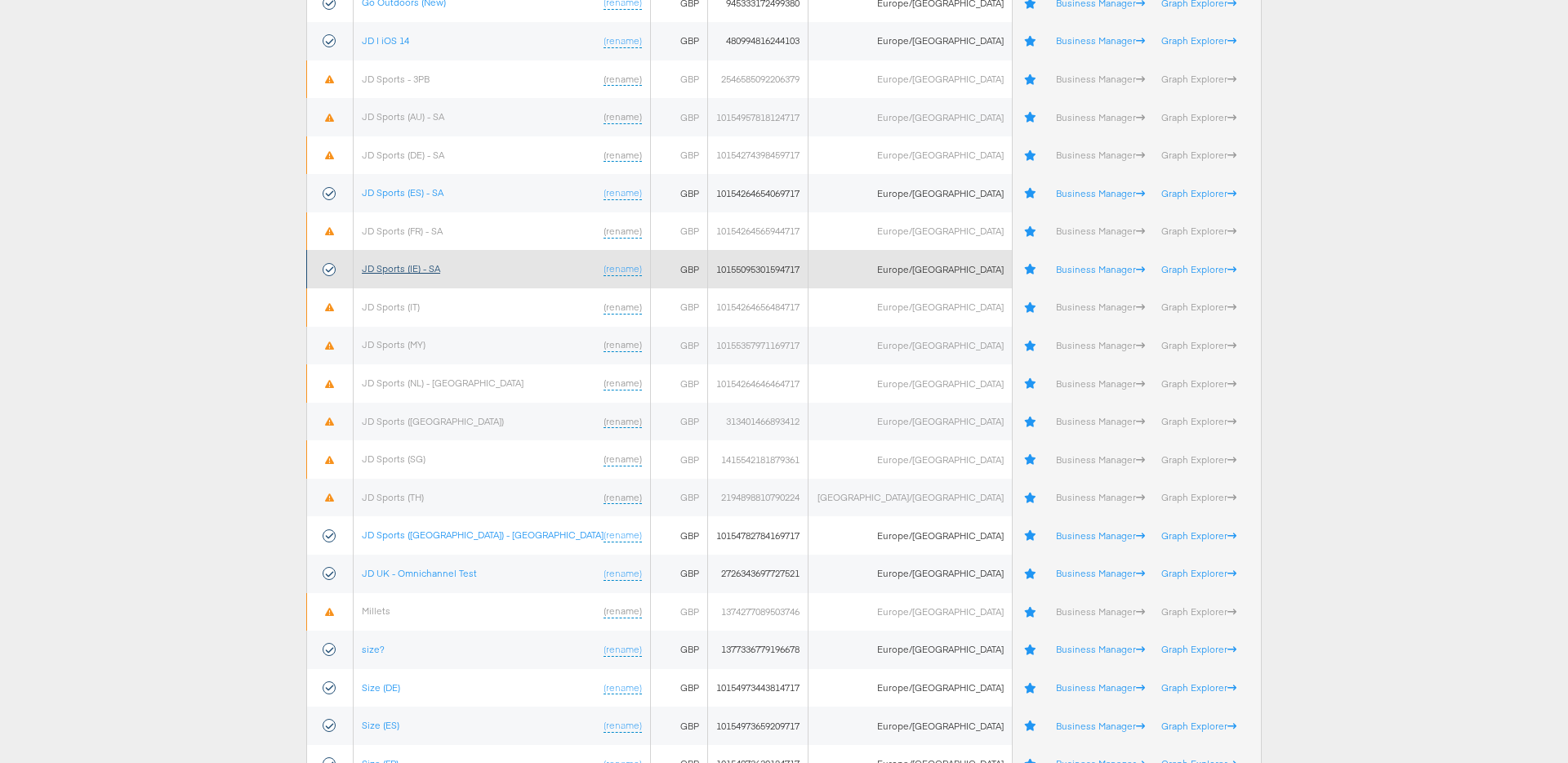
click at [440, 272] on link "JD Sports (IE) - SA" at bounding box center [401, 268] width 78 height 12
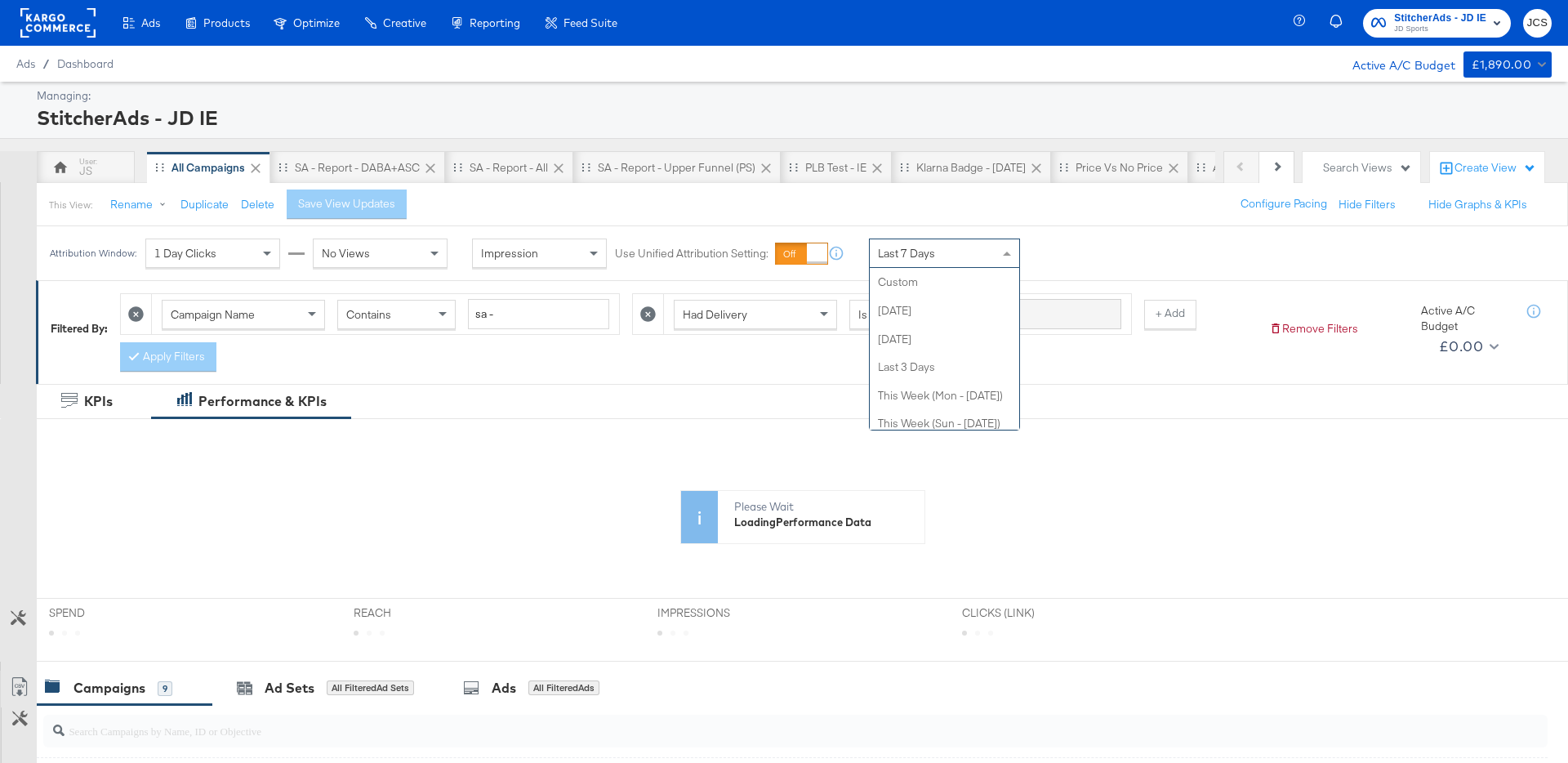
click at [909, 262] on div "Last 7 Days" at bounding box center [944, 253] width 149 height 28
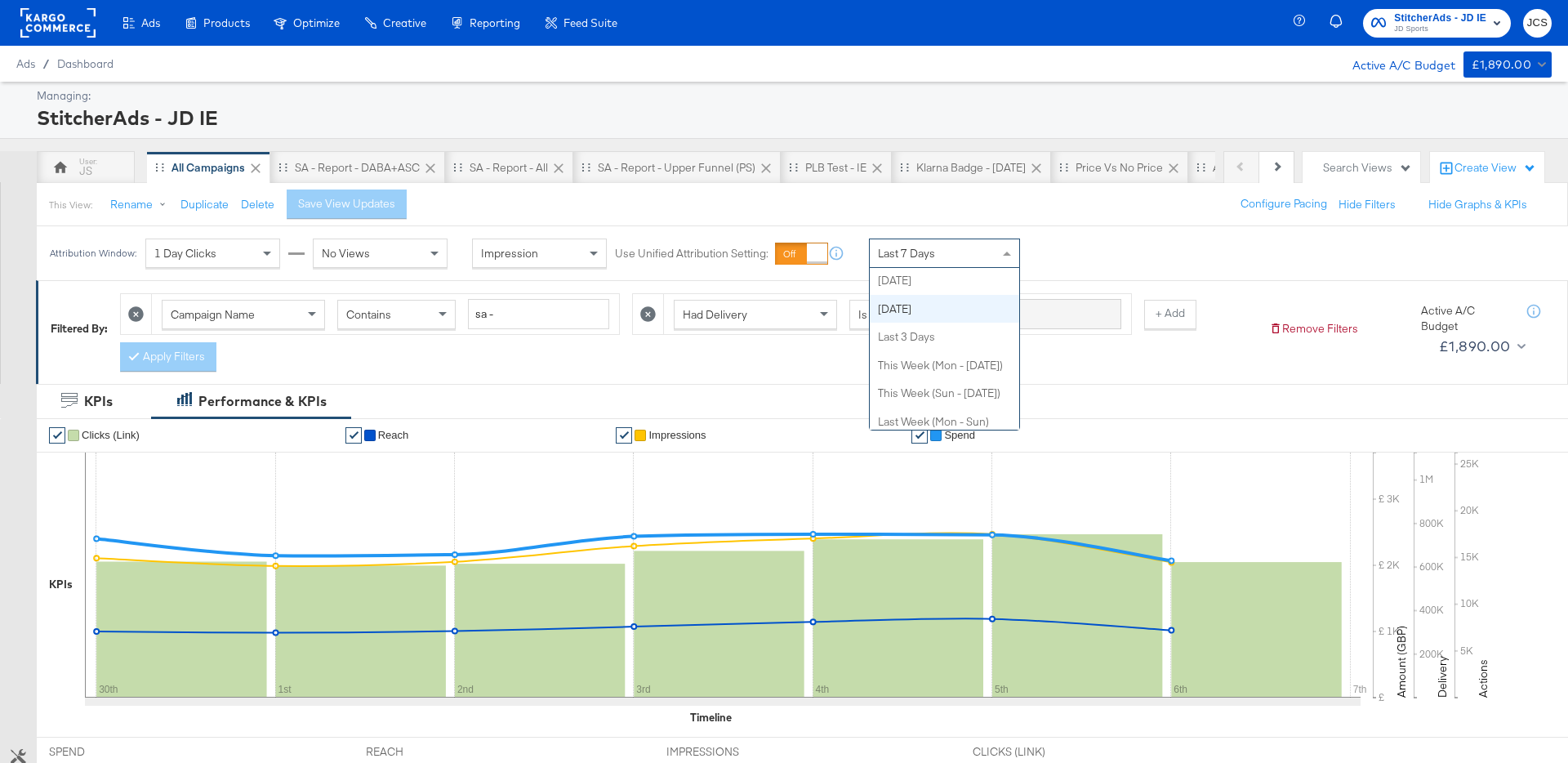
scroll to position [28, 0]
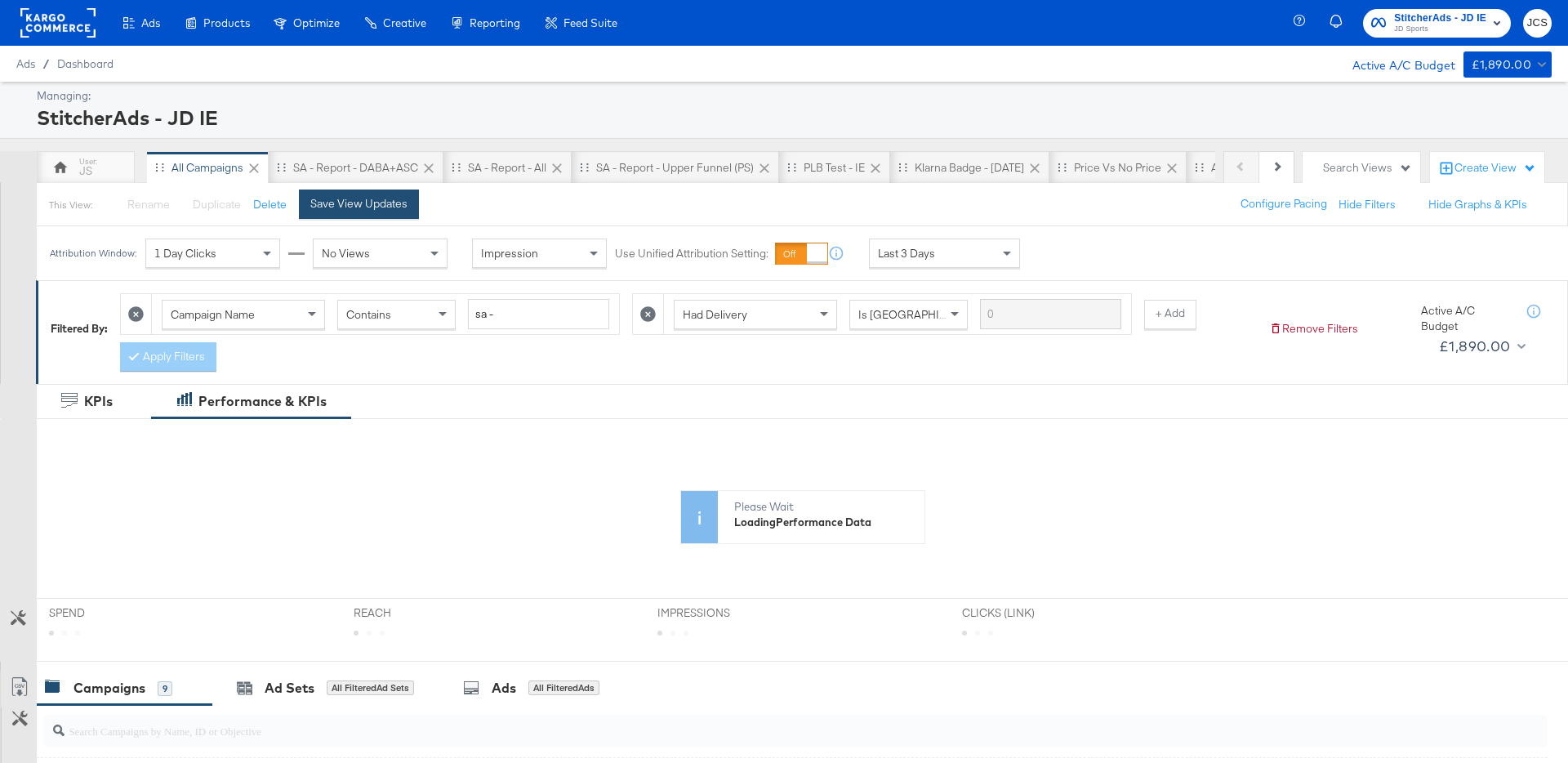
click at [331, 195] on button "Save View Updates" at bounding box center [359, 204] width 120 height 29
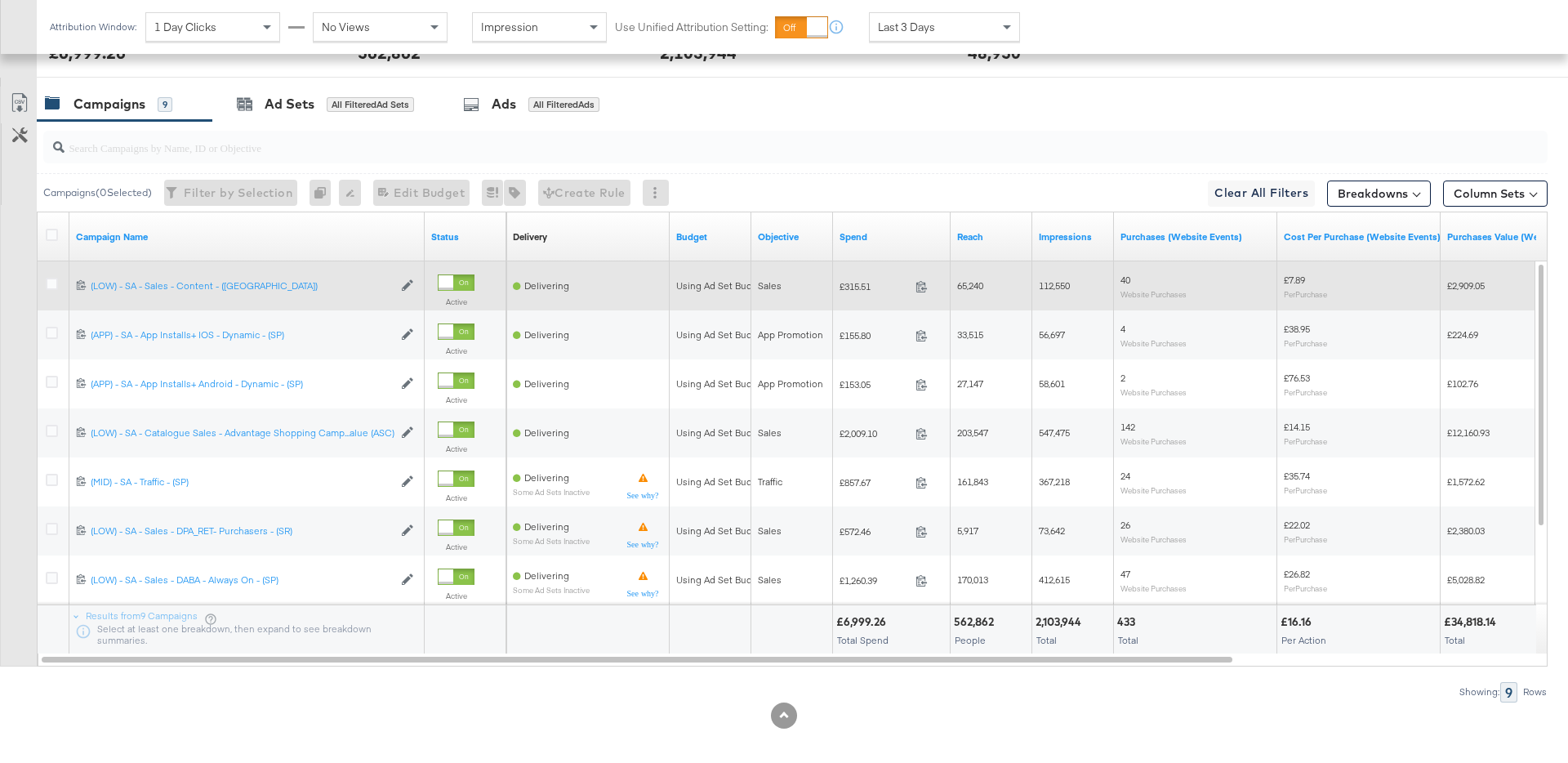
scroll to position [726, 0]
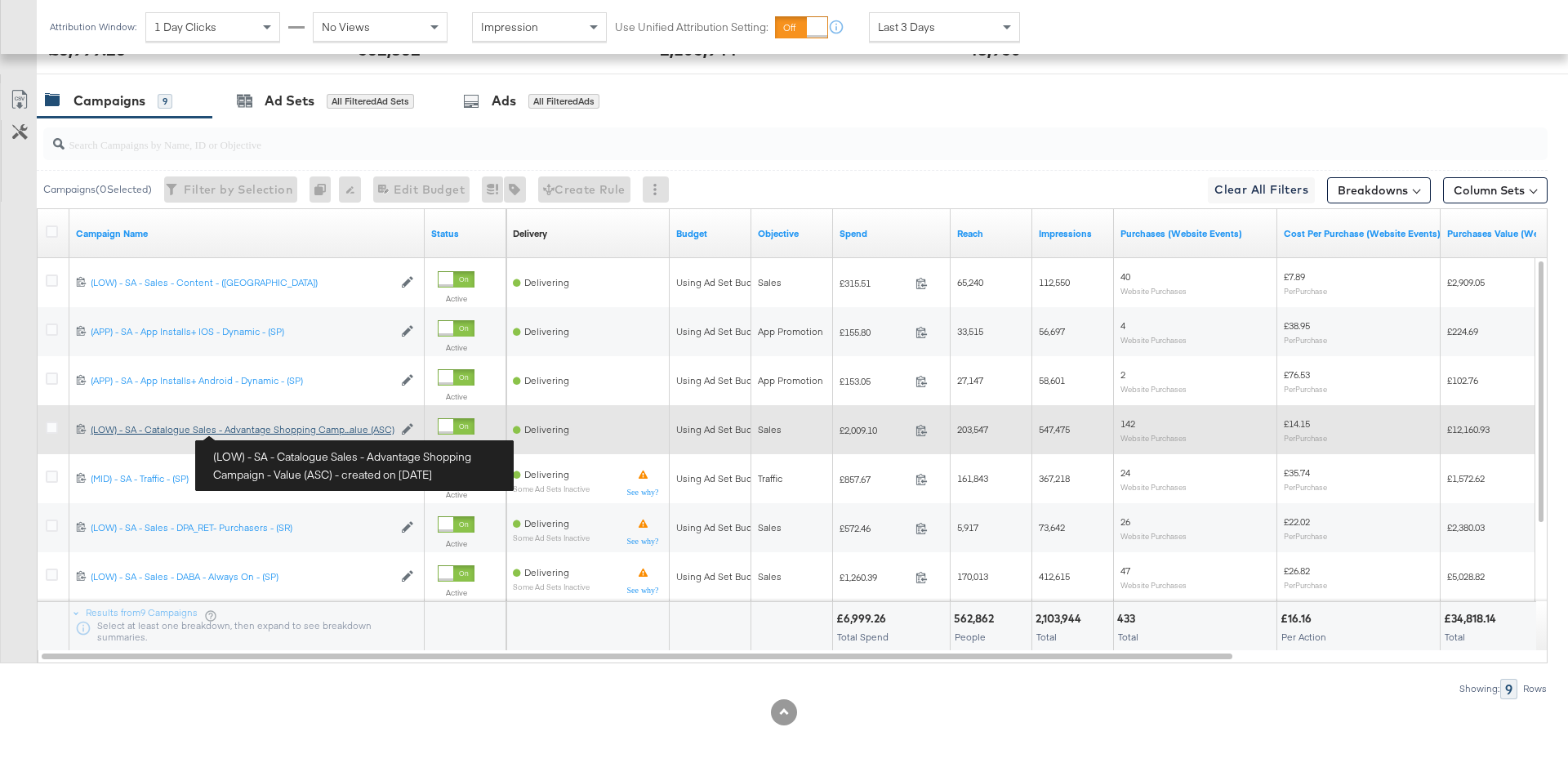
click at [257, 432] on div "(LOW) - SA - Catalogue Sales - Advantage Shopping Campaign - Value (ASC) (LOW) …" at bounding box center [242, 430] width 303 height 13
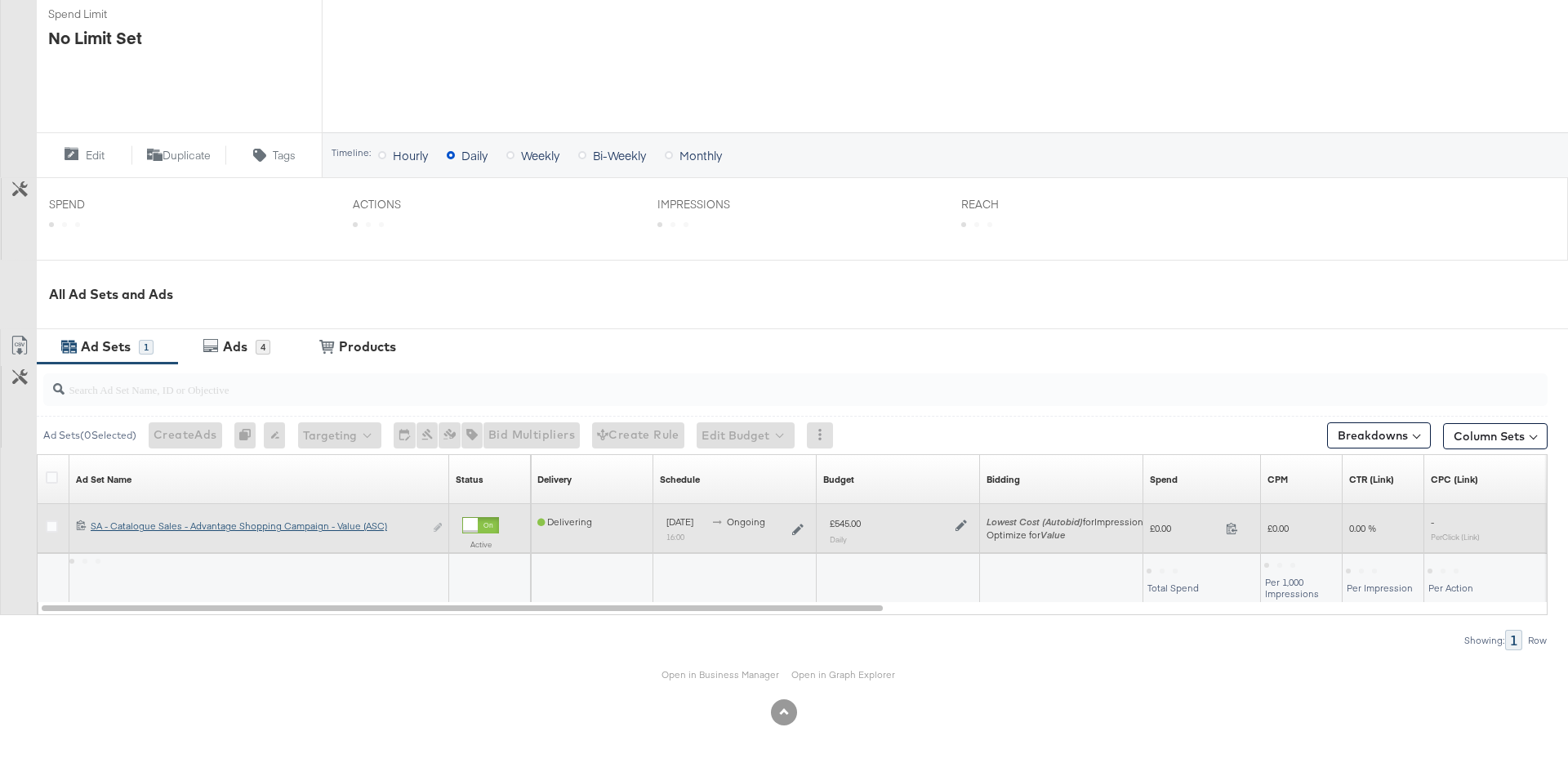
scroll to position [487, 0]
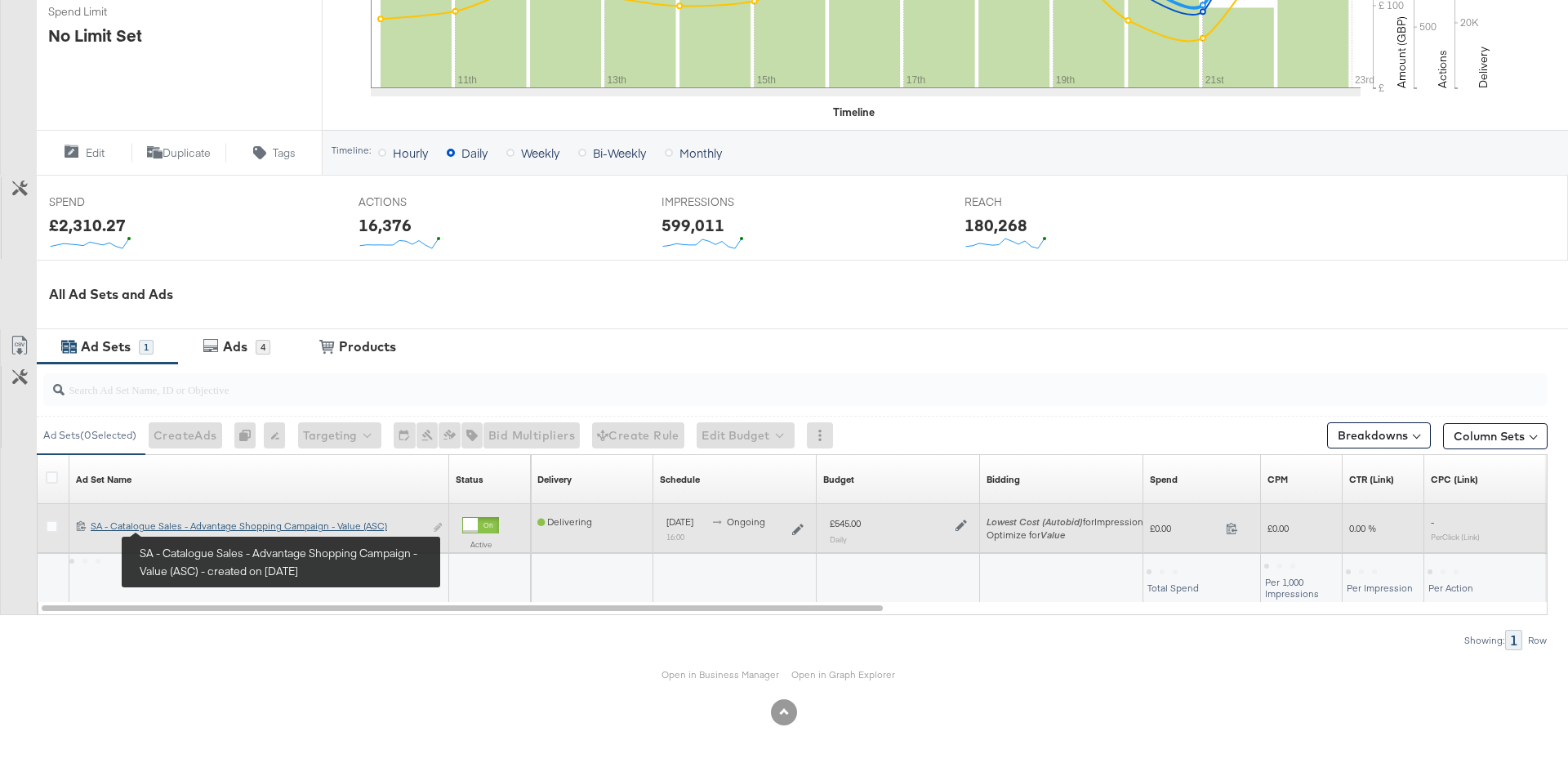
click at [183, 530] on div "SA - Catalogue Sales - Advantage Shopping Campaign - Value (ASC) SA - Catalogue…" at bounding box center [257, 527] width 333 height 13
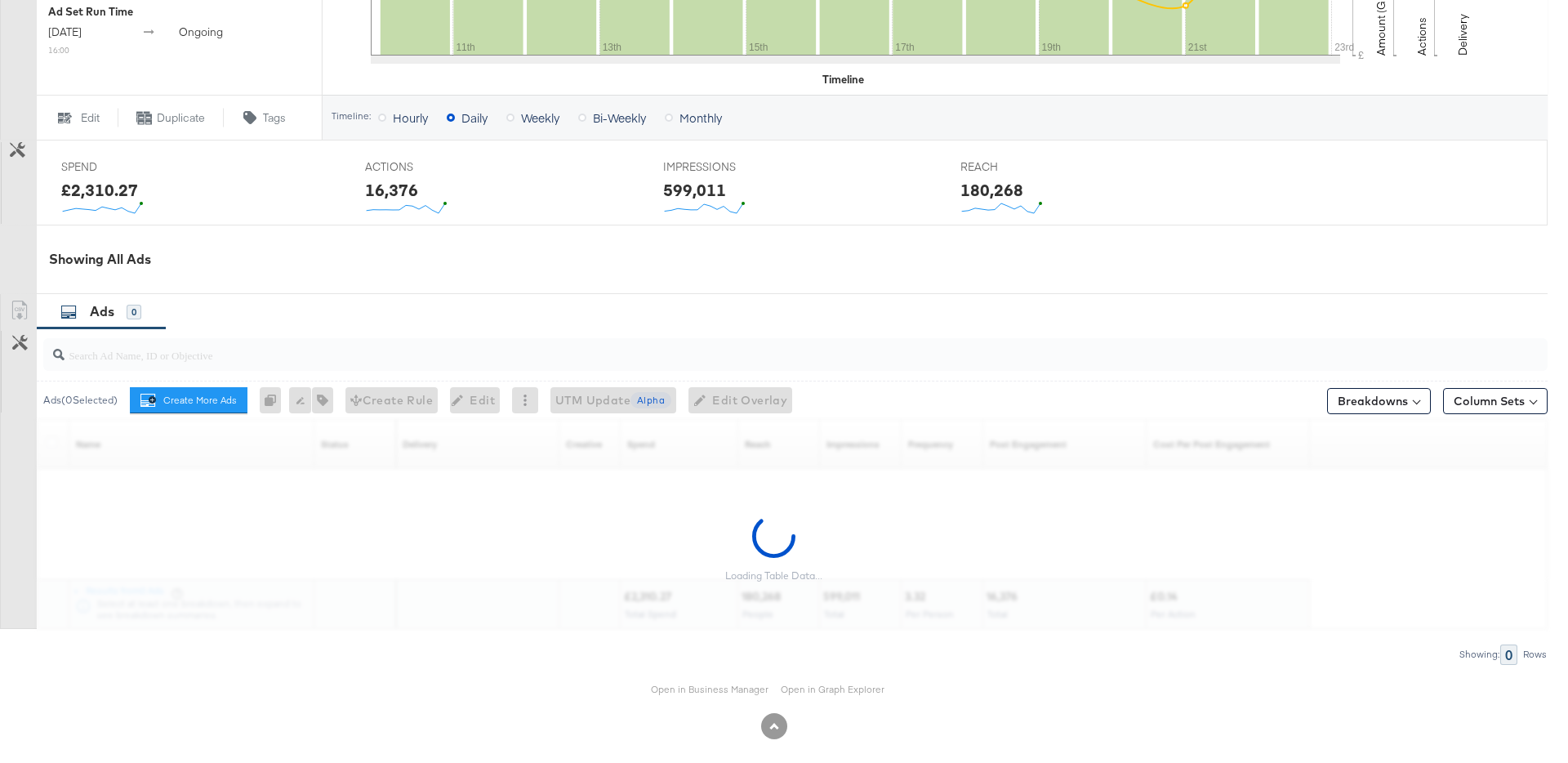
scroll to position [615, 0]
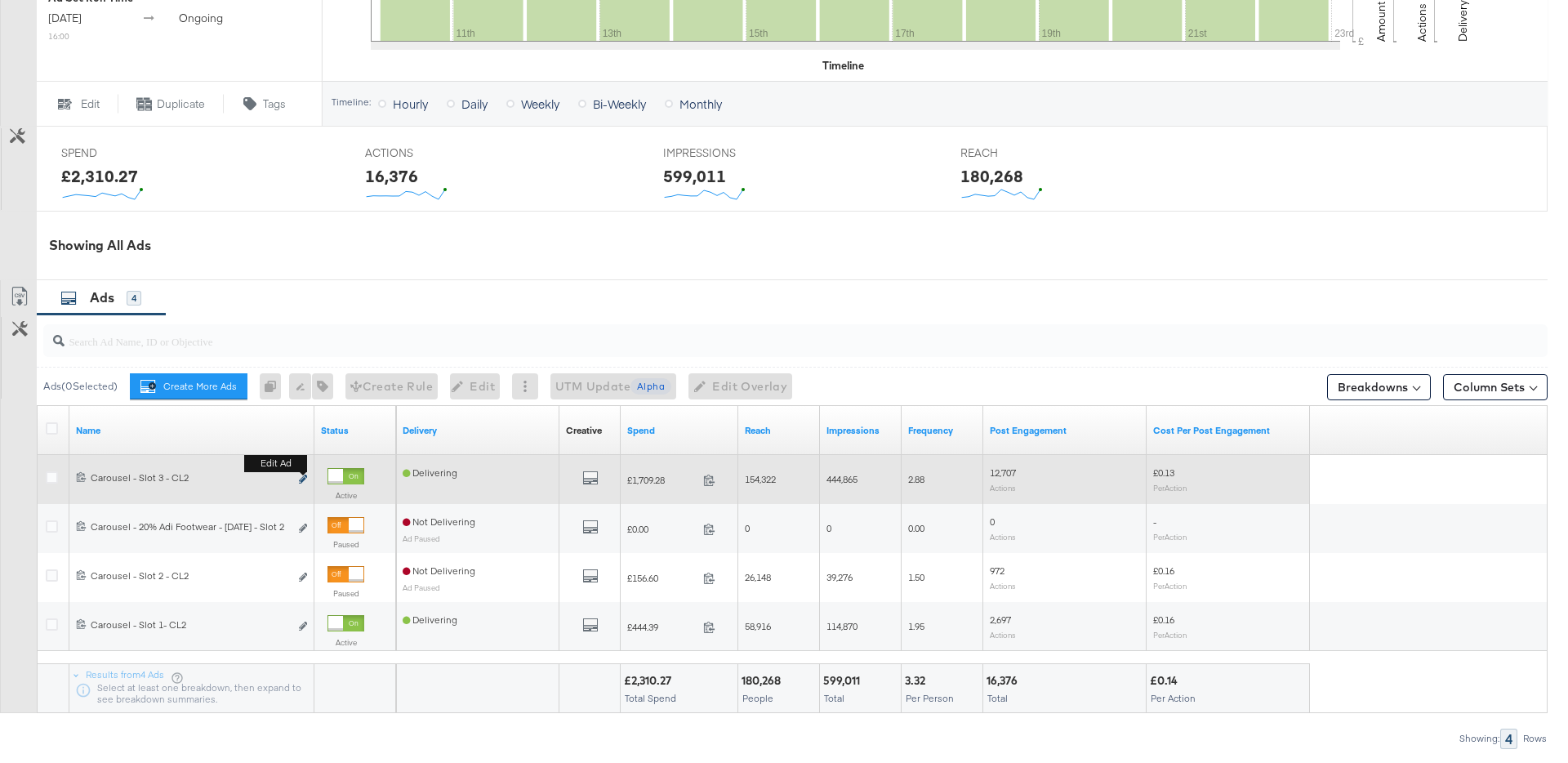
click at [302, 478] on icon "link" at bounding box center [303, 479] width 8 height 9
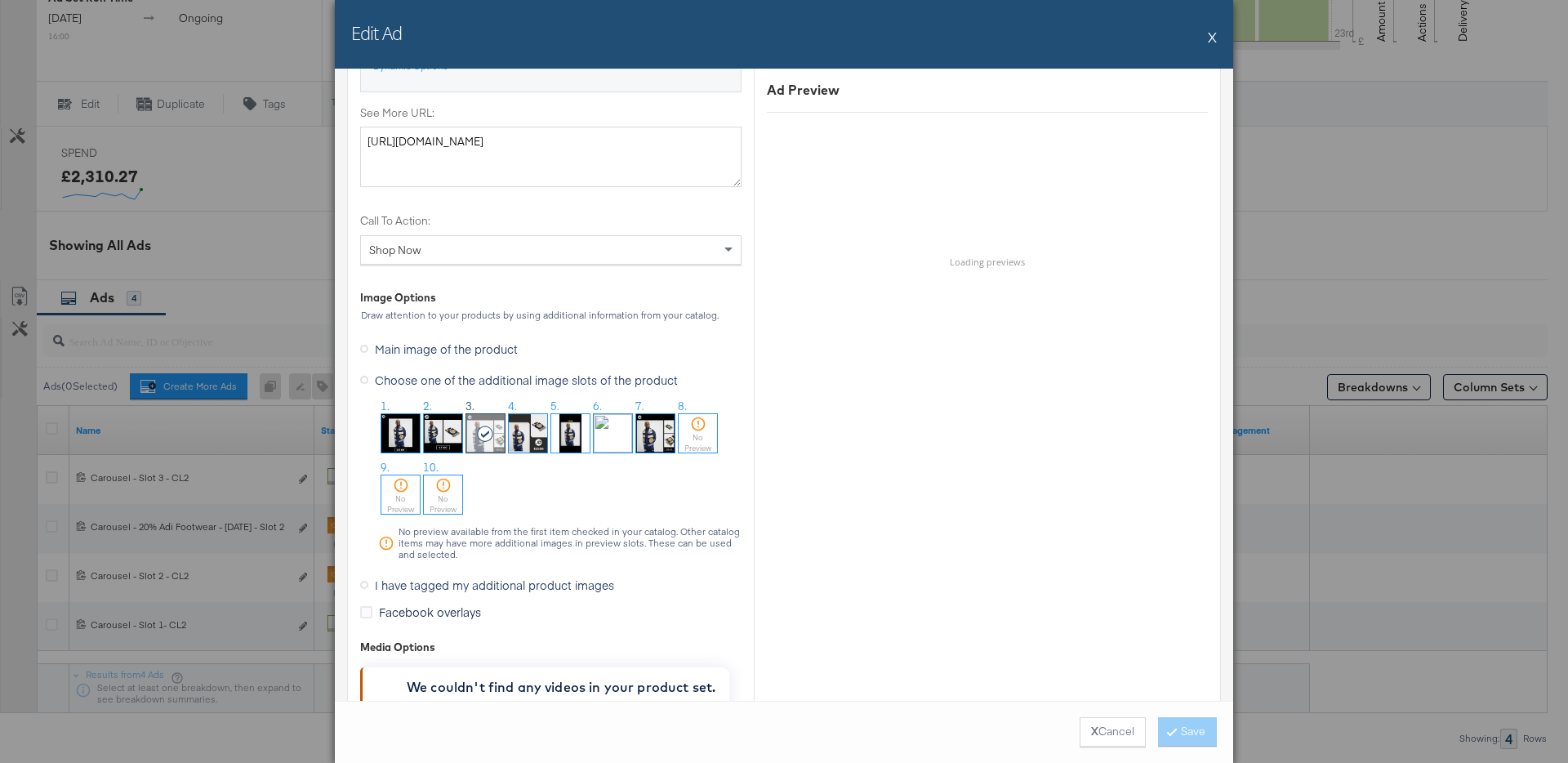
scroll to position [1481, 0]
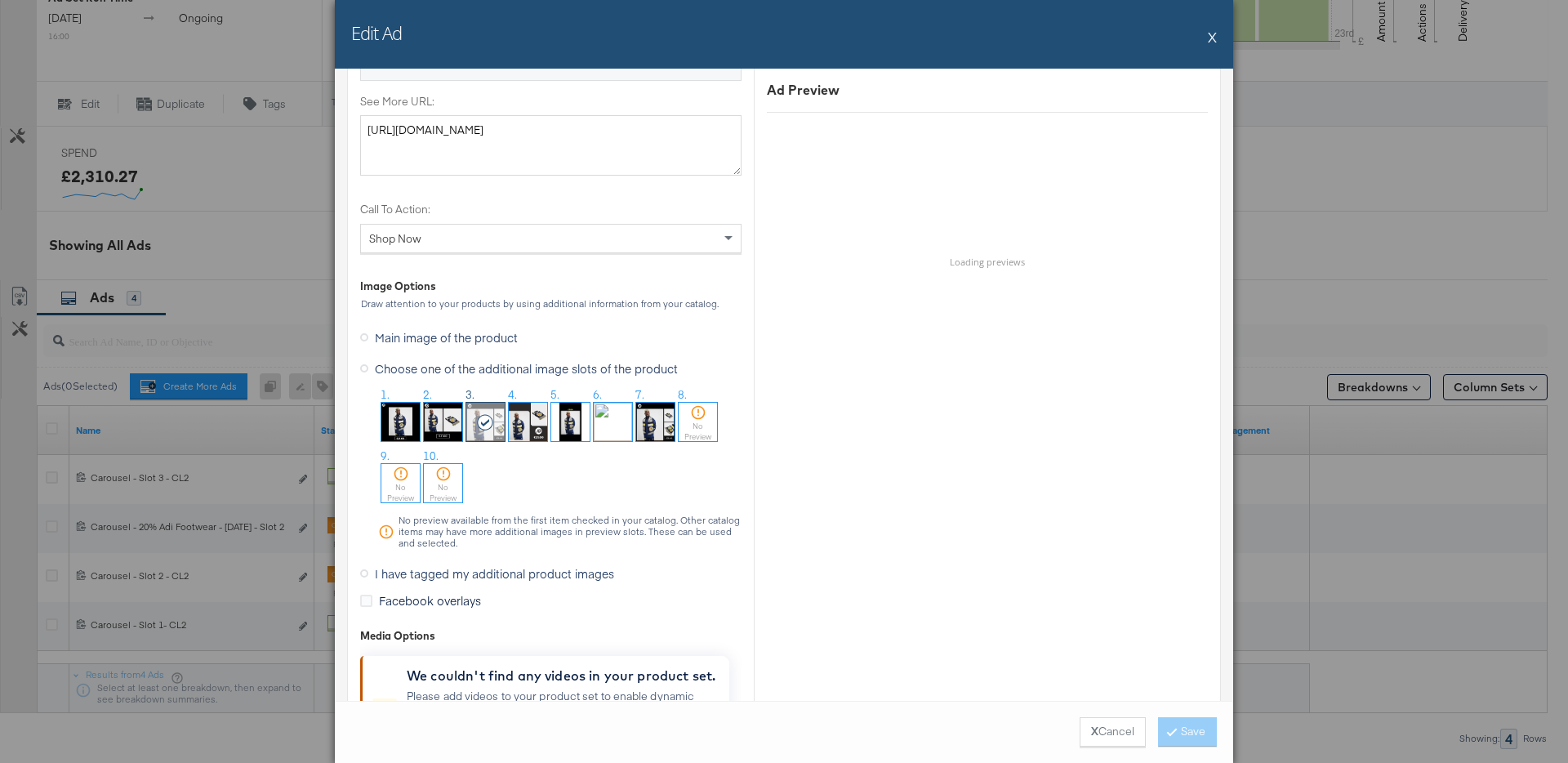
click at [1218, 42] on div "Edit Ad X" at bounding box center [784, 34] width 898 height 68
click at [1214, 40] on button "X" at bounding box center [1212, 36] width 9 height 33
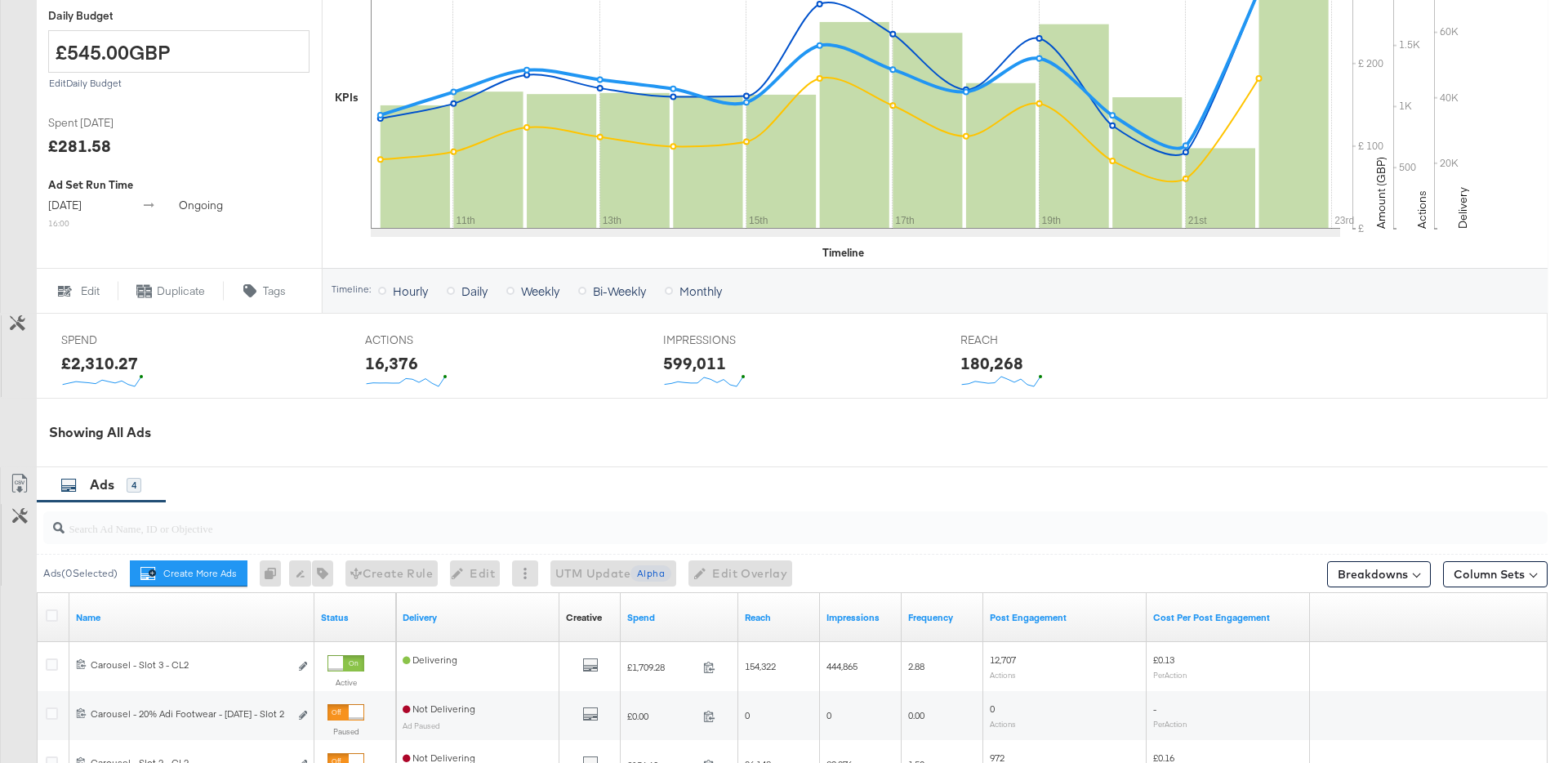
scroll to position [0, 0]
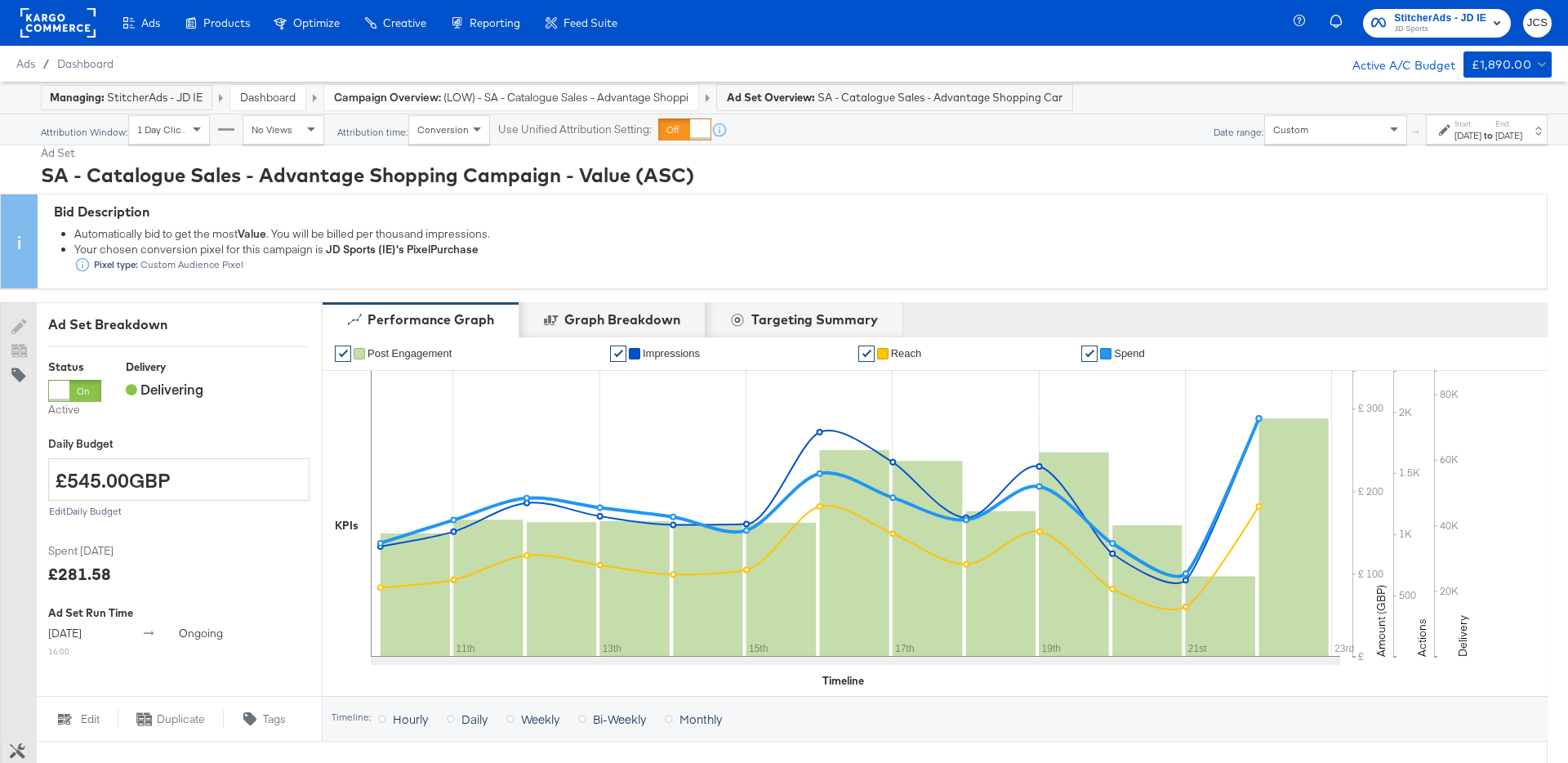
click at [71, 29] on rect at bounding box center [58, 22] width 75 height 29
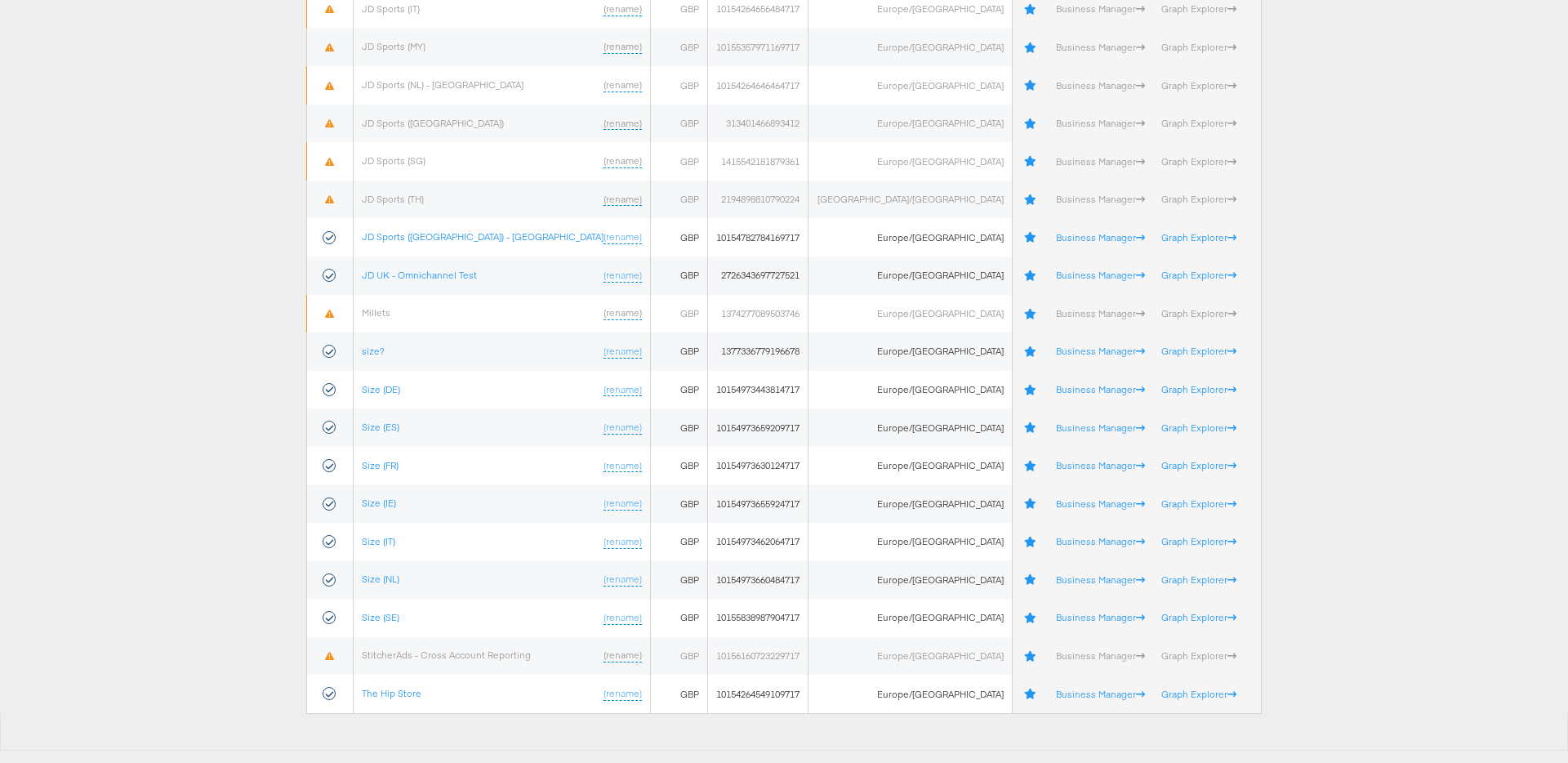
scroll to position [732, 0]
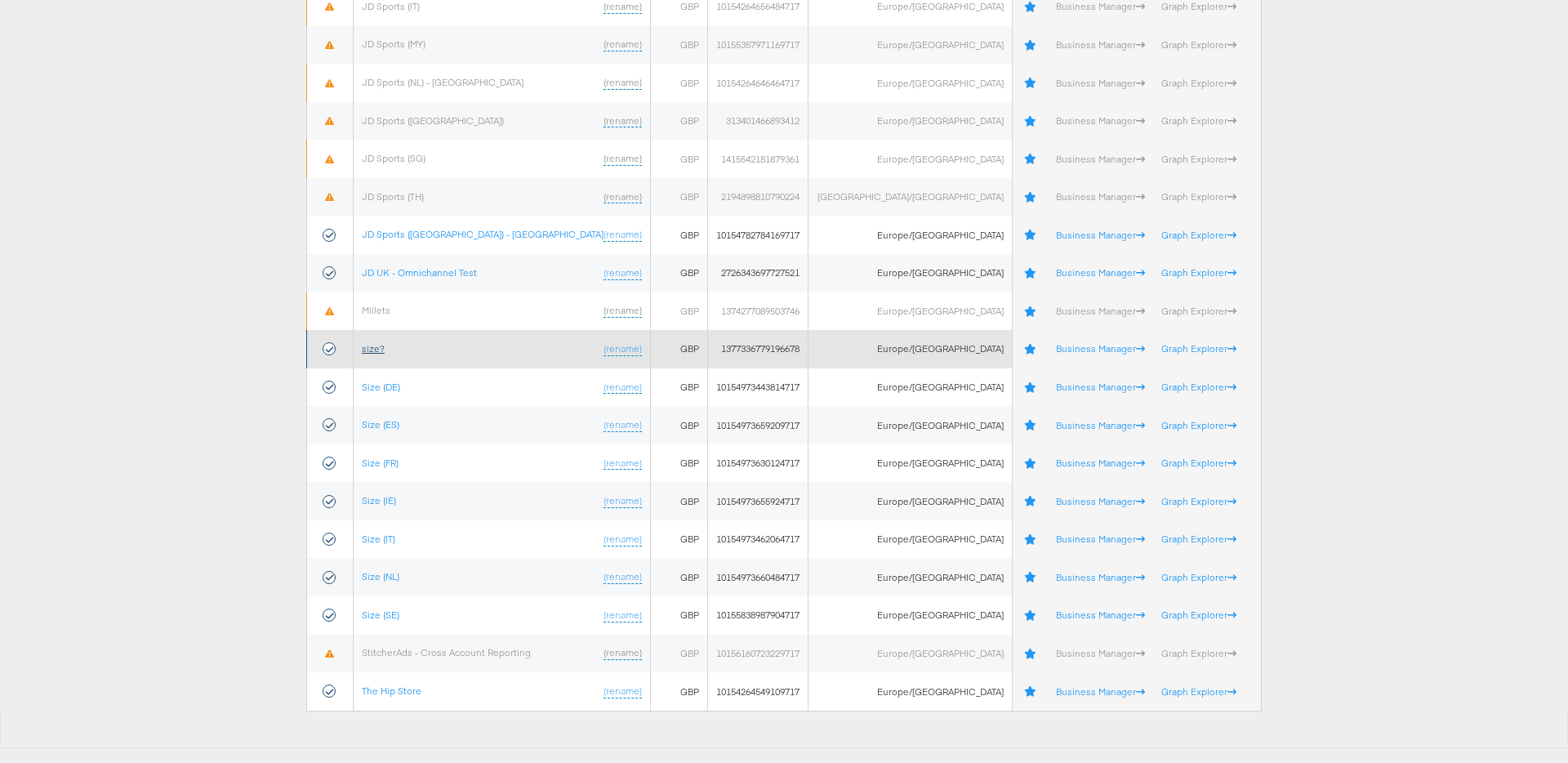
click at [385, 347] on link "size?" at bounding box center [373, 347] width 22 height 12
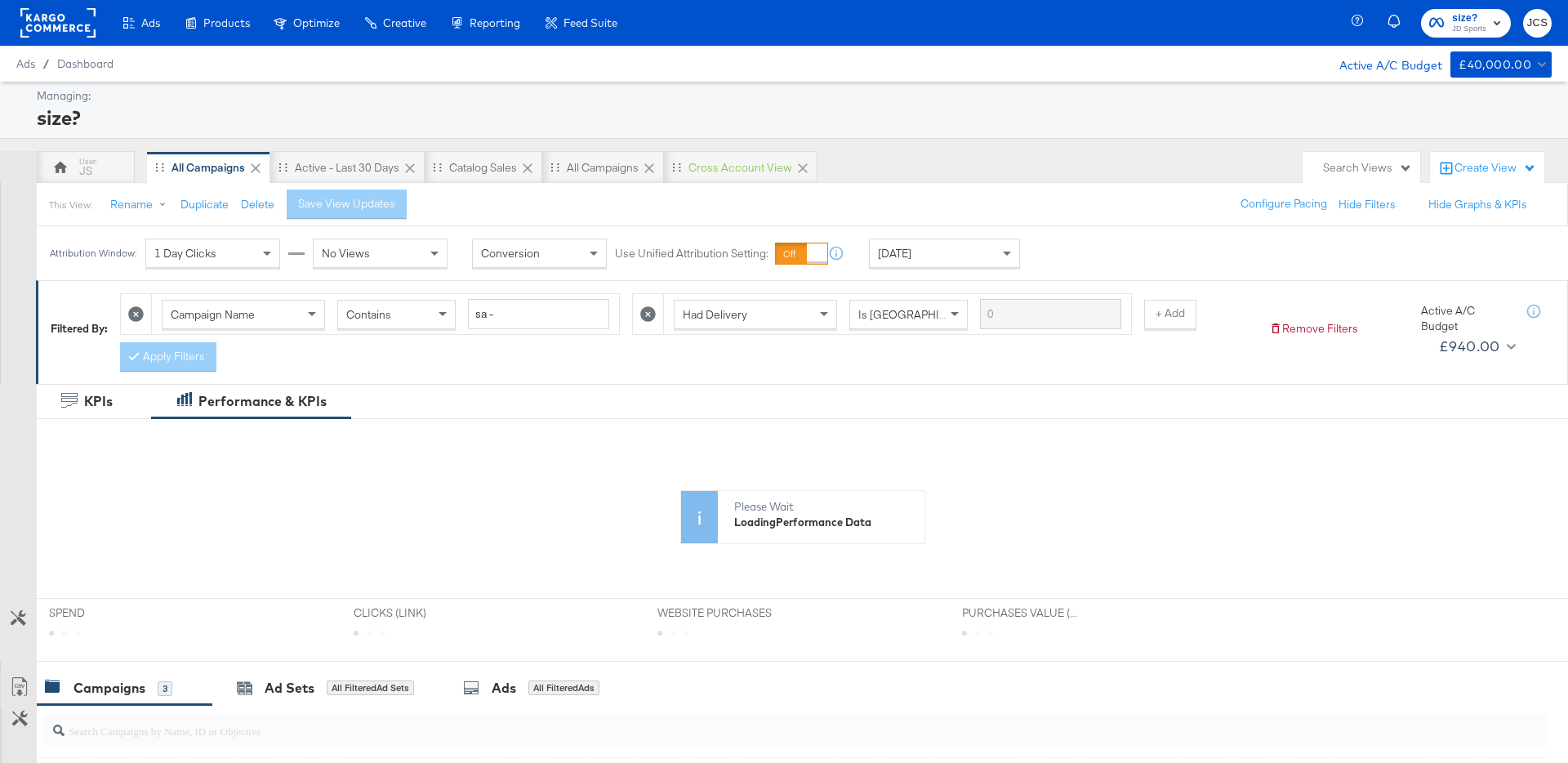
click at [958, 267] on div "[DATE]" at bounding box center [944, 252] width 151 height 29
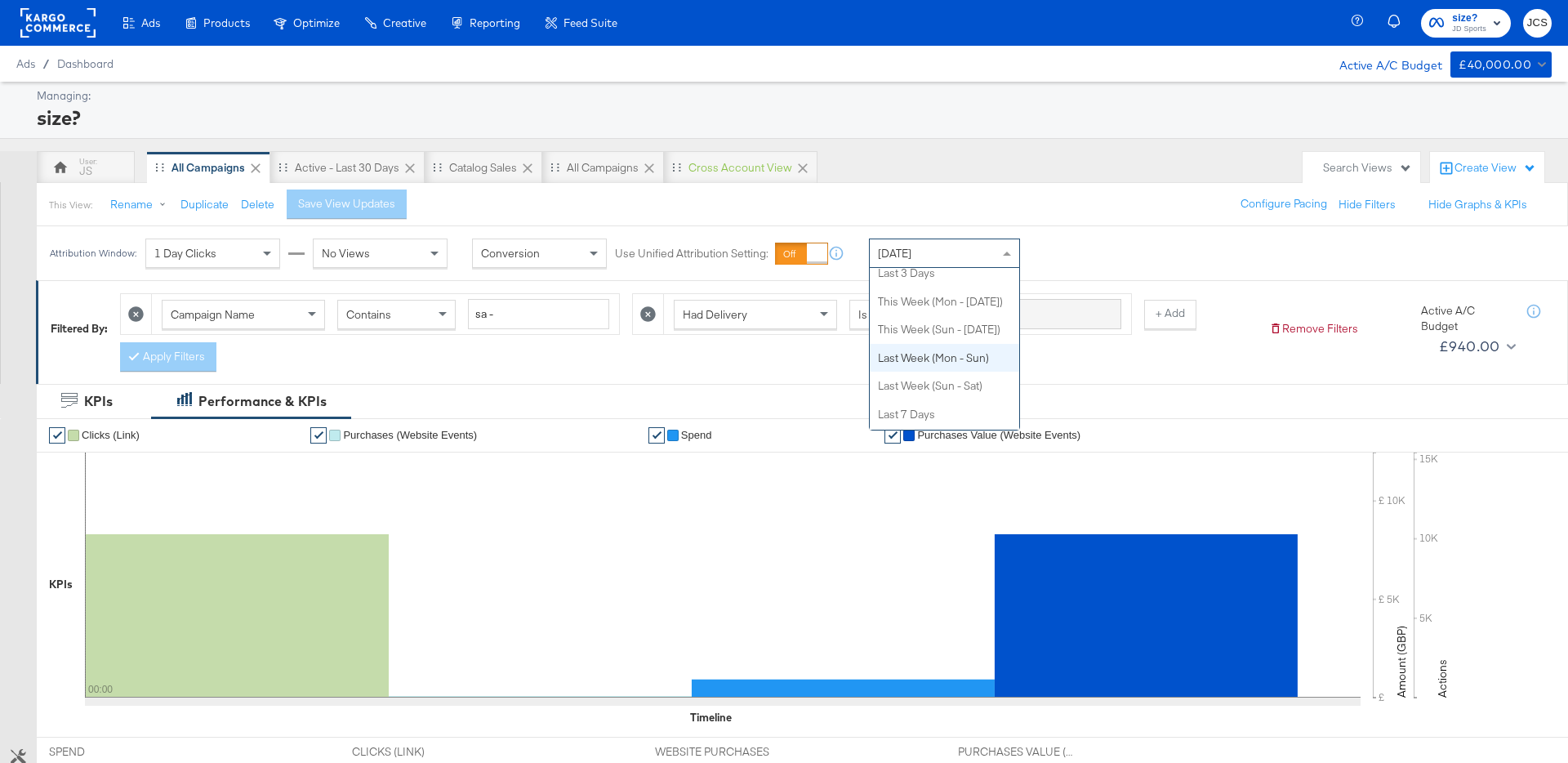
scroll to position [82, 0]
click at [1214, 232] on div "Attribution Window: 1 Day Clicks No Views Conversion Use Unified Attribution Se…" at bounding box center [784, 253] width 1568 height 54
click at [1396, 162] on div "Search Views" at bounding box center [1367, 167] width 89 height 16
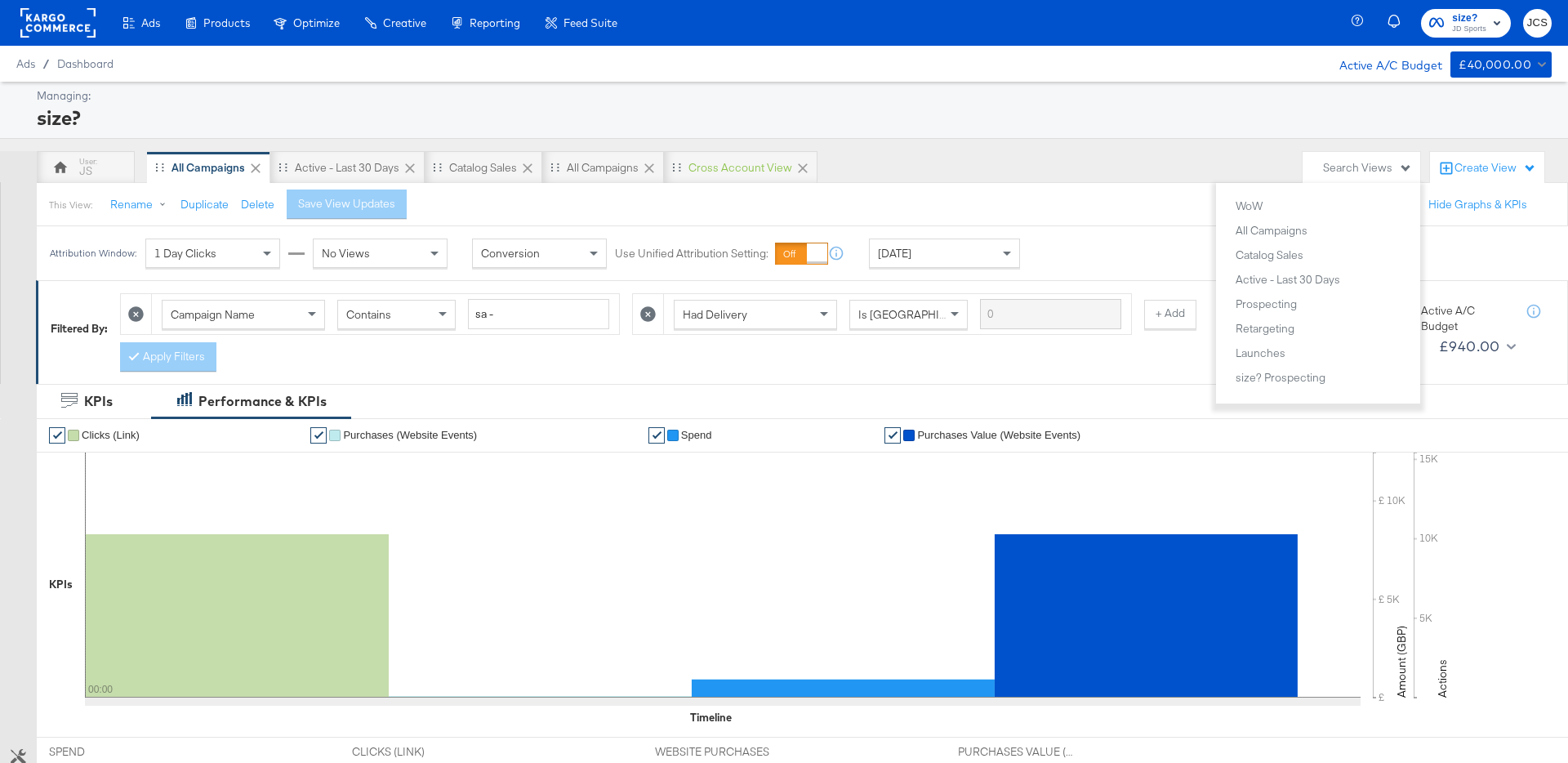
scroll to position [1650, 0]
click at [1260, 318] on button "LFL" at bounding box center [1324, 317] width 179 height 20
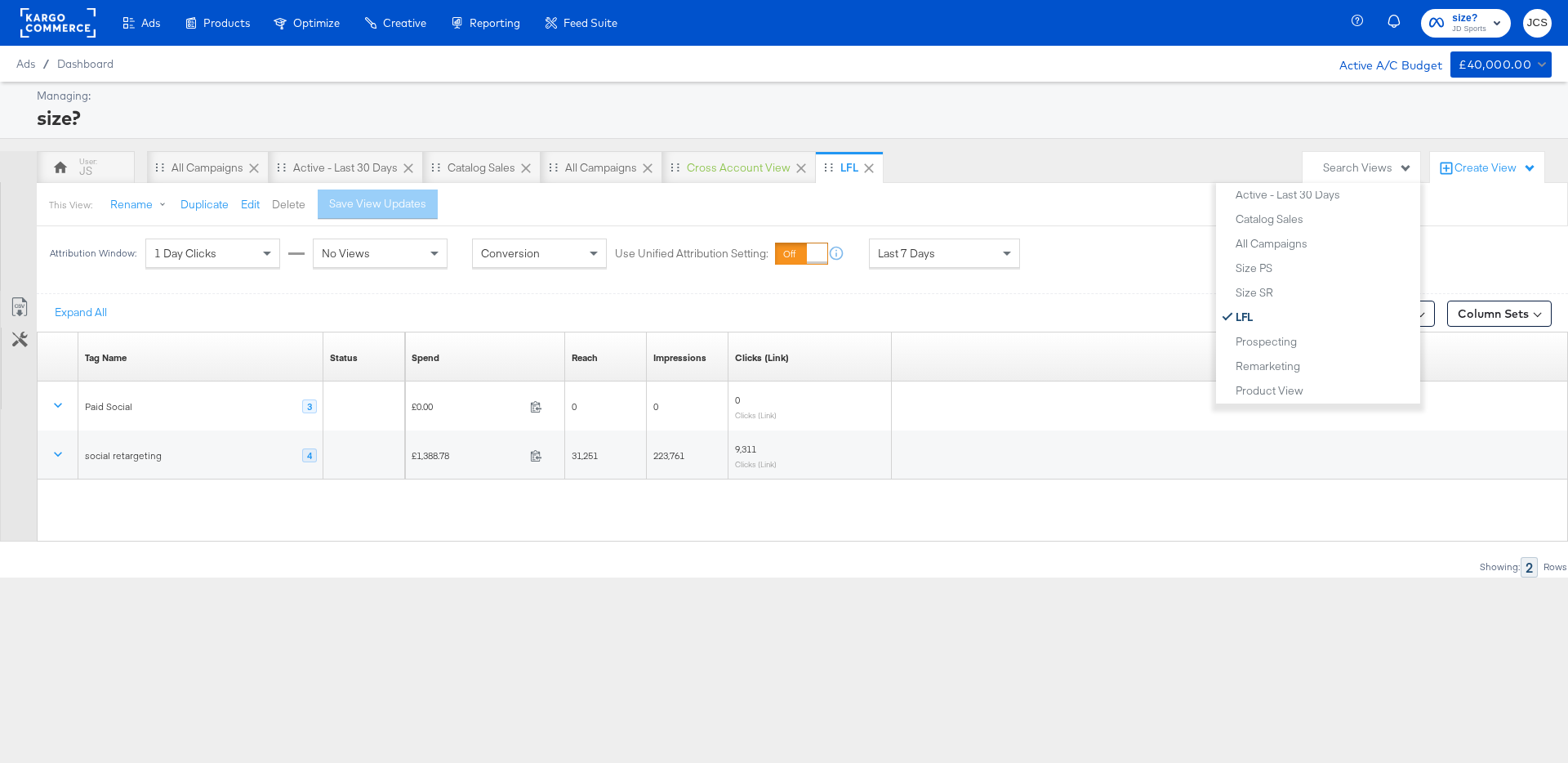
click at [290, 205] on button "Delete" at bounding box center [289, 205] width 34 height 16
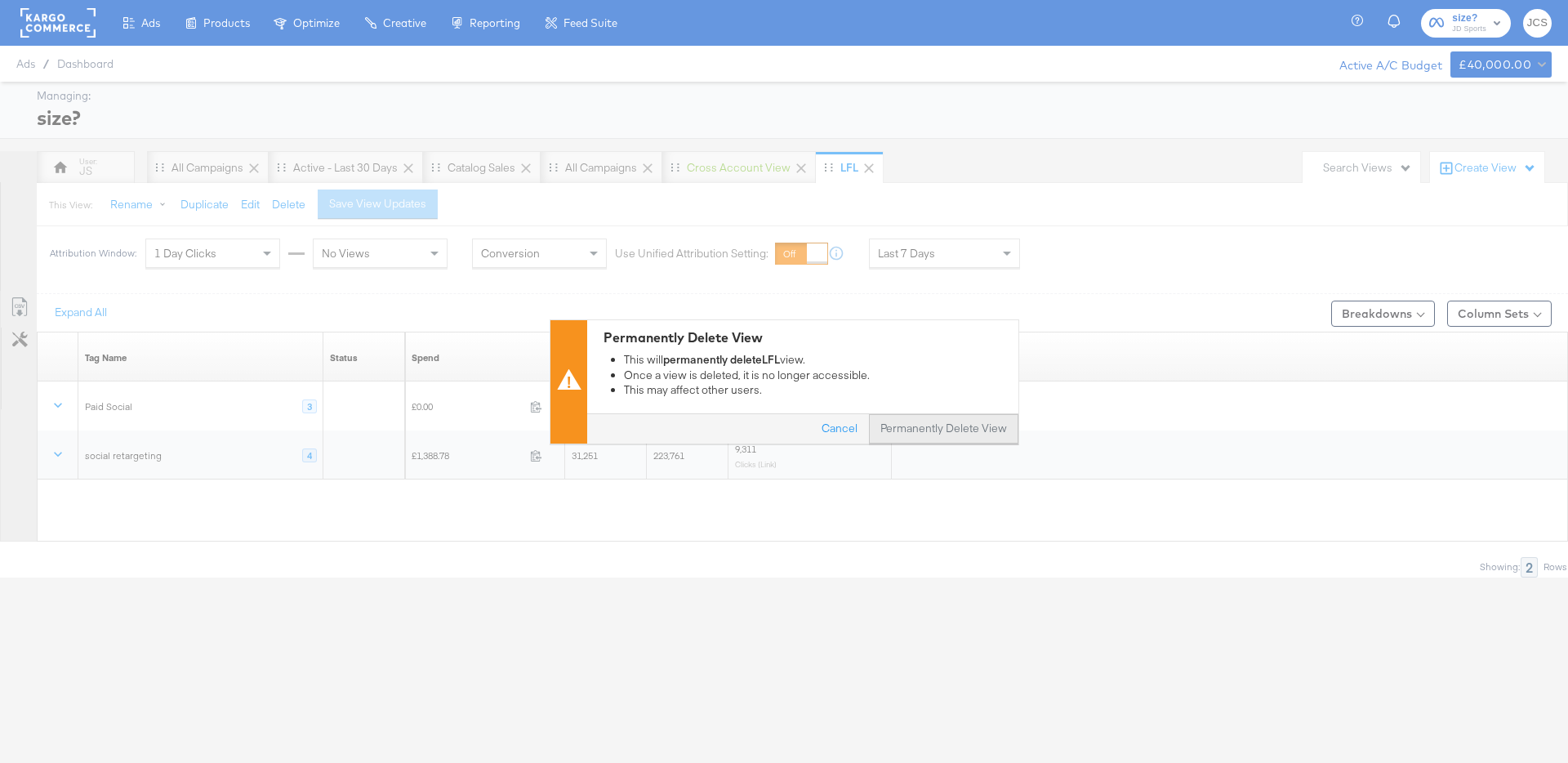
click at [938, 428] on button "Permanently Delete View" at bounding box center [943, 428] width 149 height 29
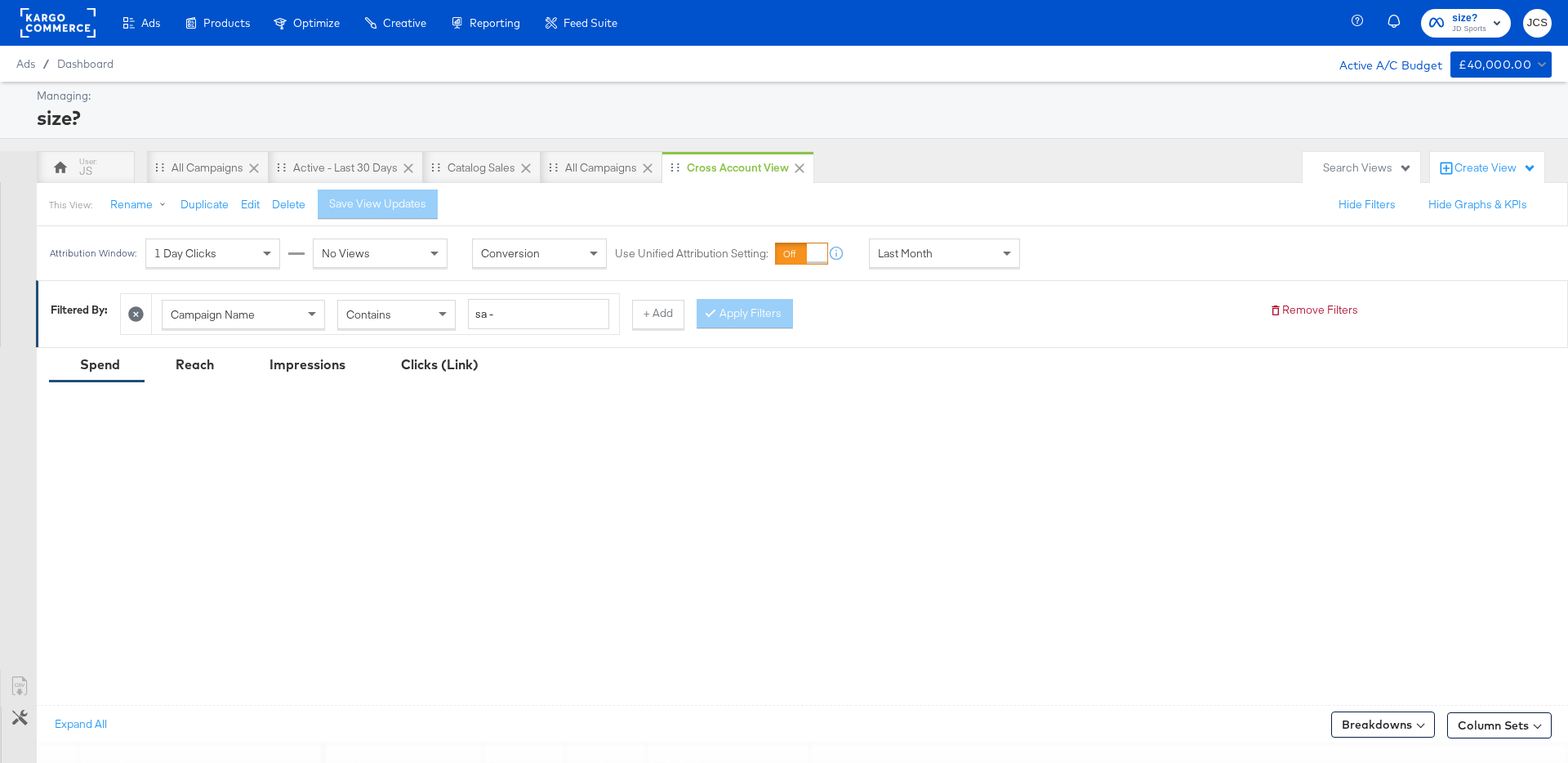
click at [1363, 168] on div "Search Views" at bounding box center [1367, 167] width 89 height 16
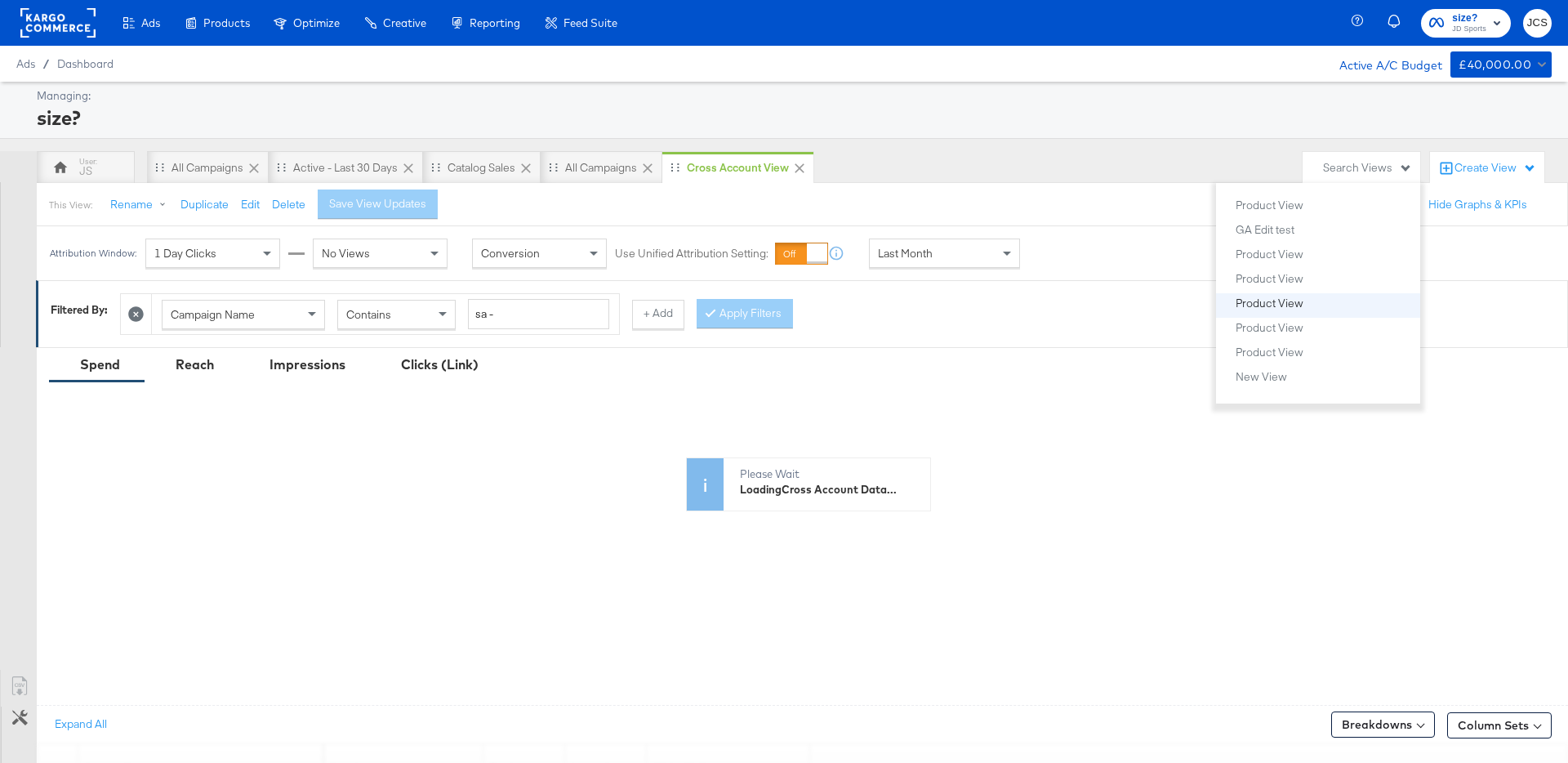
click at [1284, 303] on div "Product View" at bounding box center [1269, 303] width 68 height 11
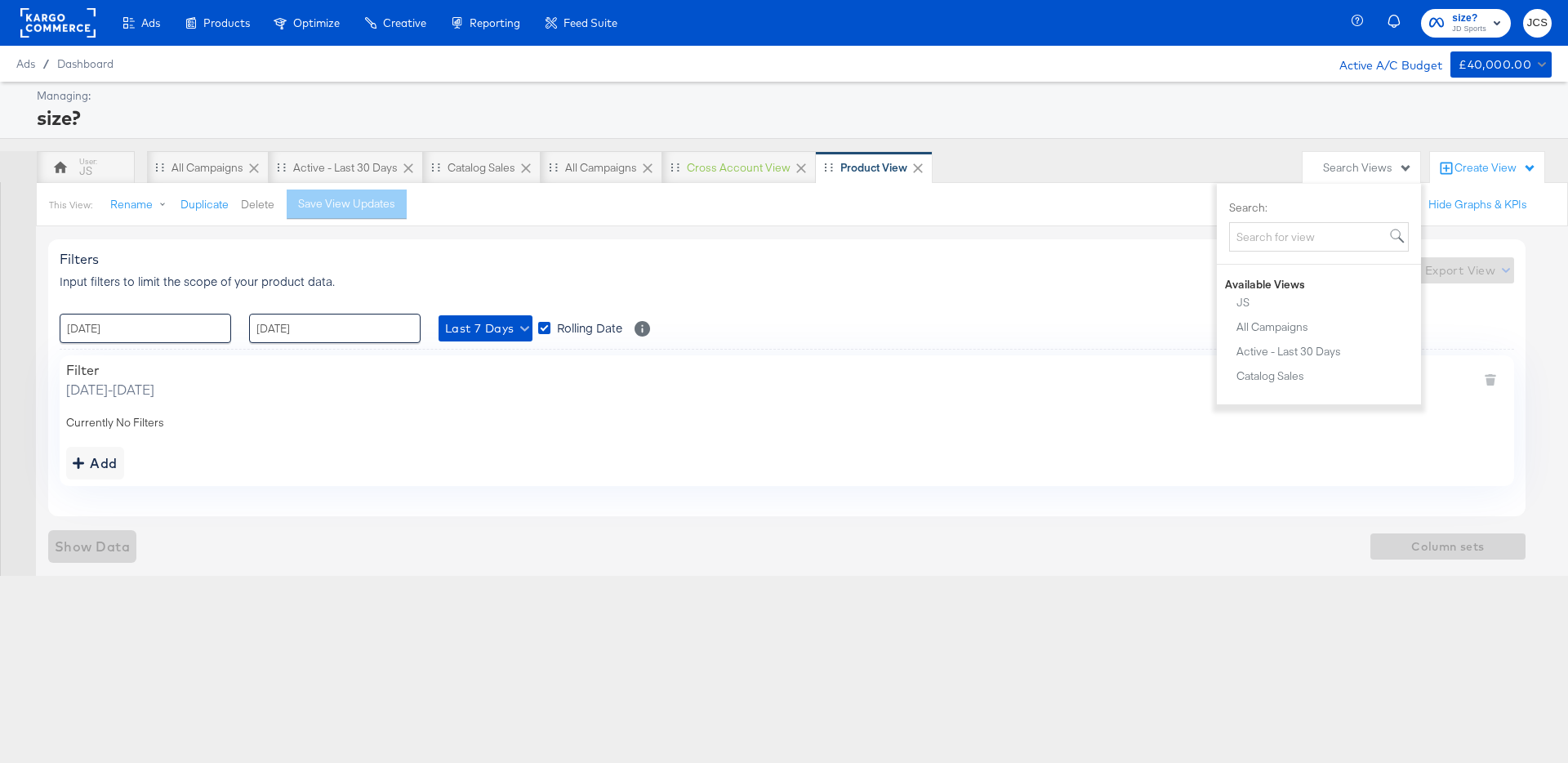
click at [250, 201] on button "Delete" at bounding box center [258, 205] width 34 height 16
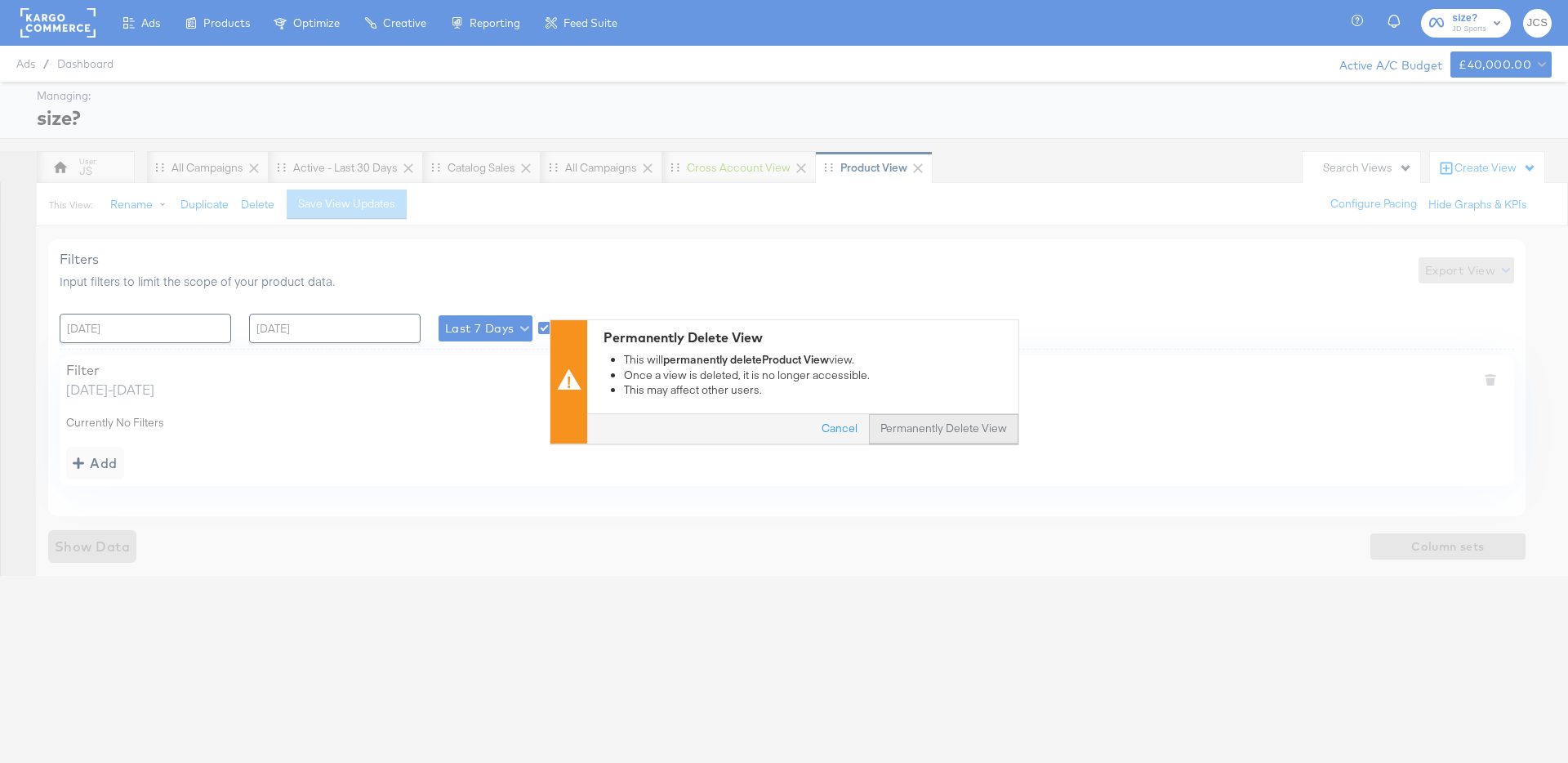
click at [923, 426] on button "Permanently Delete View" at bounding box center [943, 428] width 149 height 29
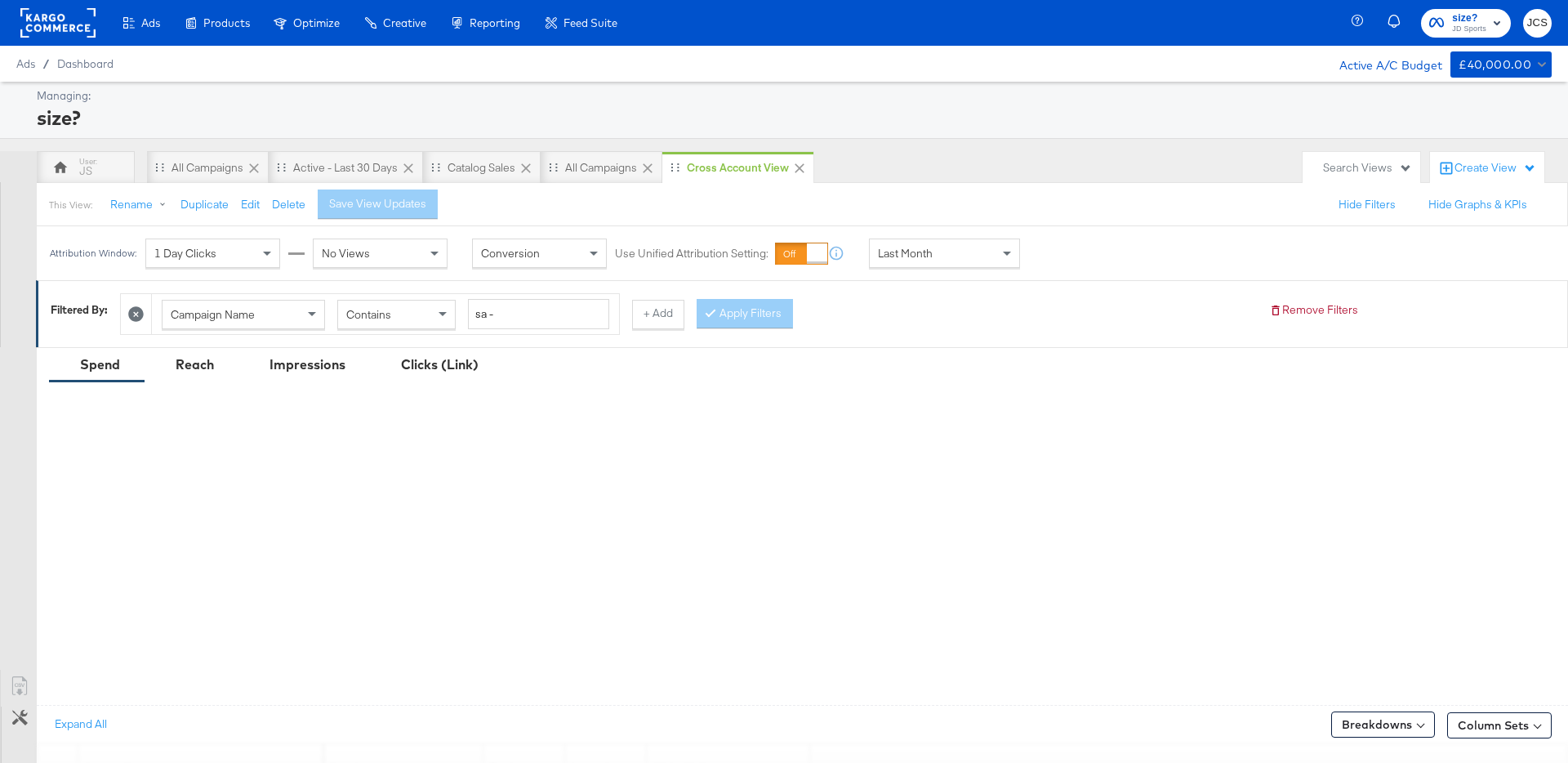
click at [1365, 173] on div "Search Views" at bounding box center [1367, 167] width 89 height 16
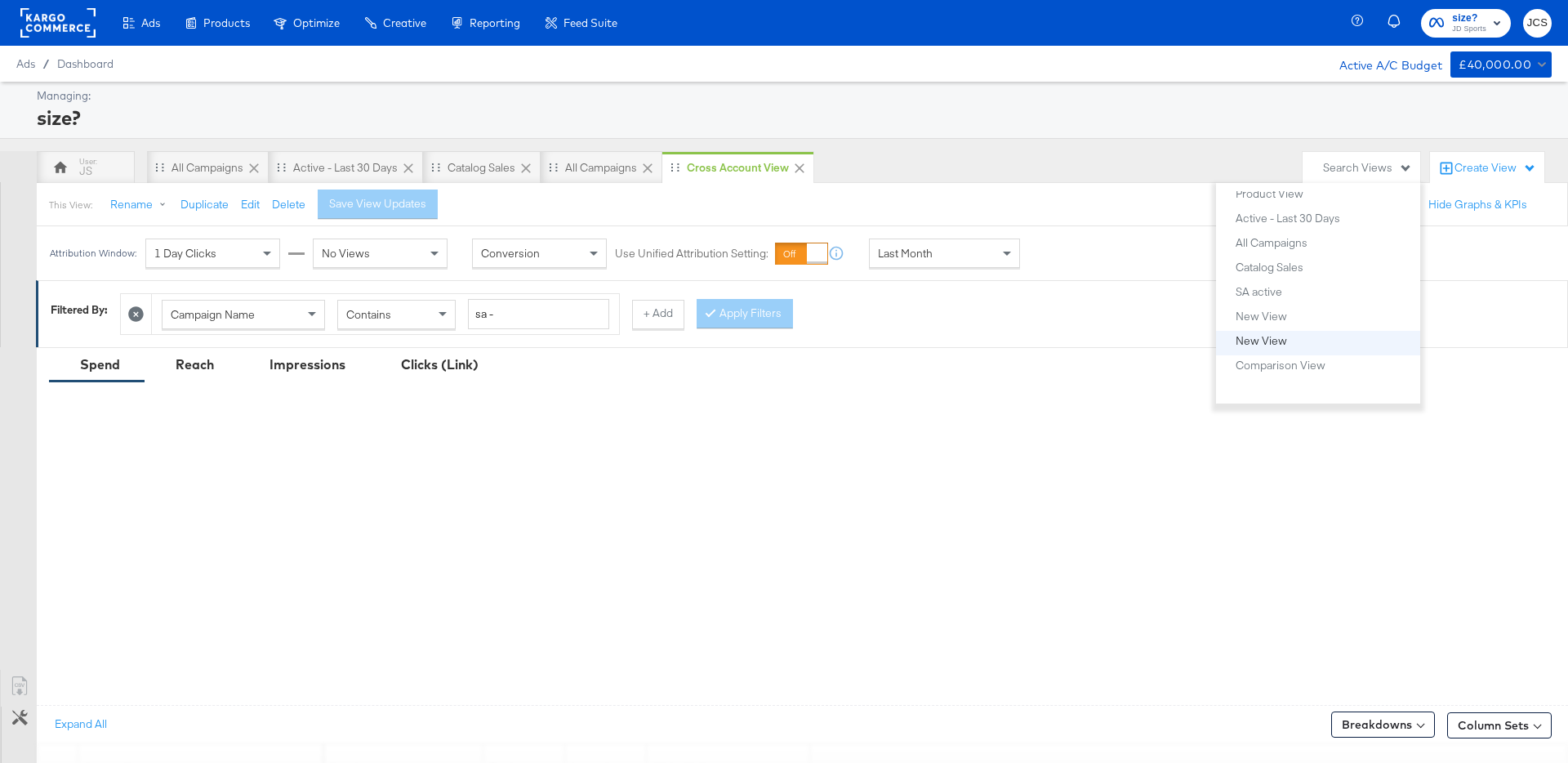
click at [1282, 343] on div "New View" at bounding box center [1261, 341] width 51 height 11
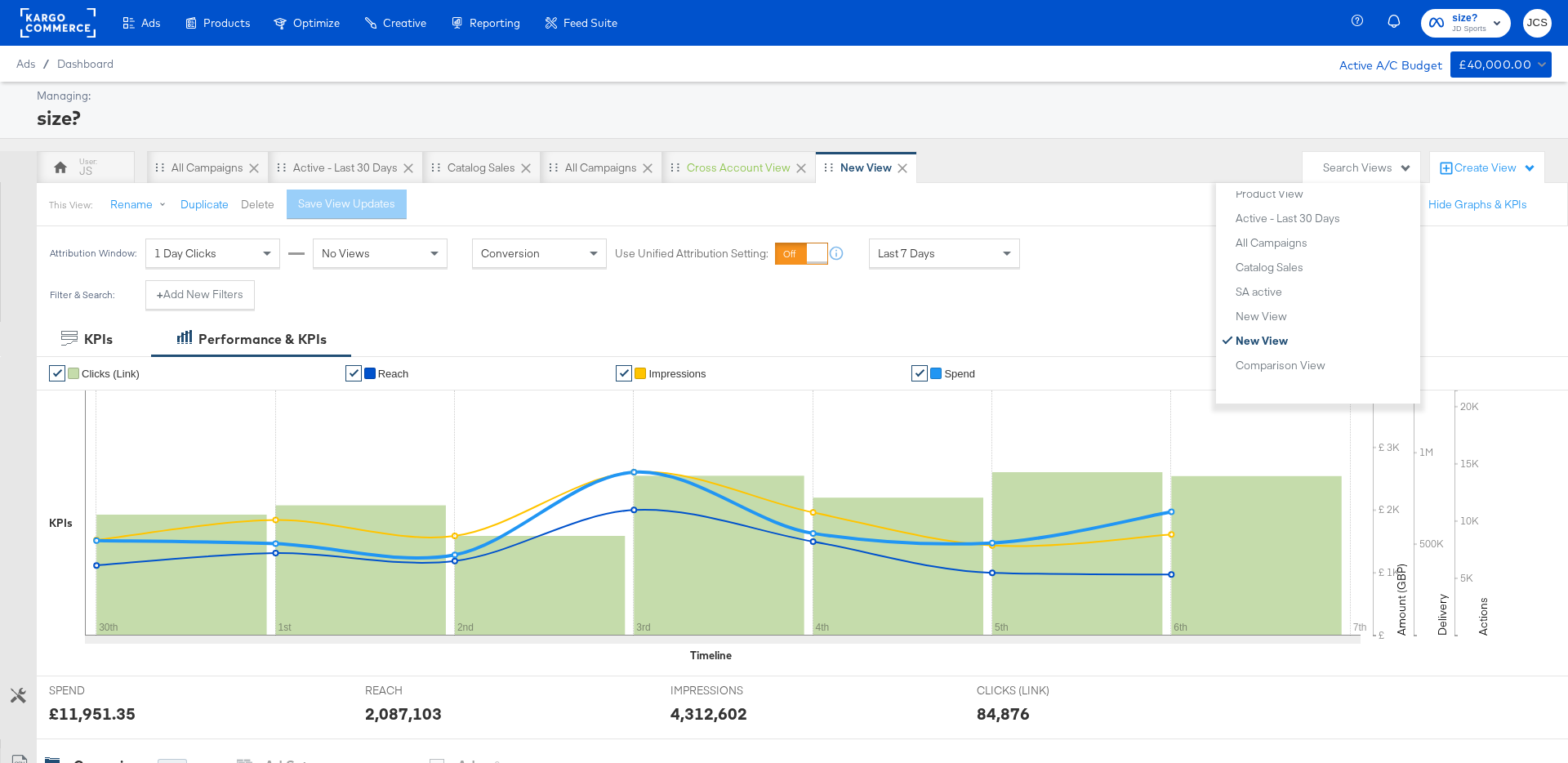
click at [252, 200] on button "Delete" at bounding box center [258, 205] width 34 height 16
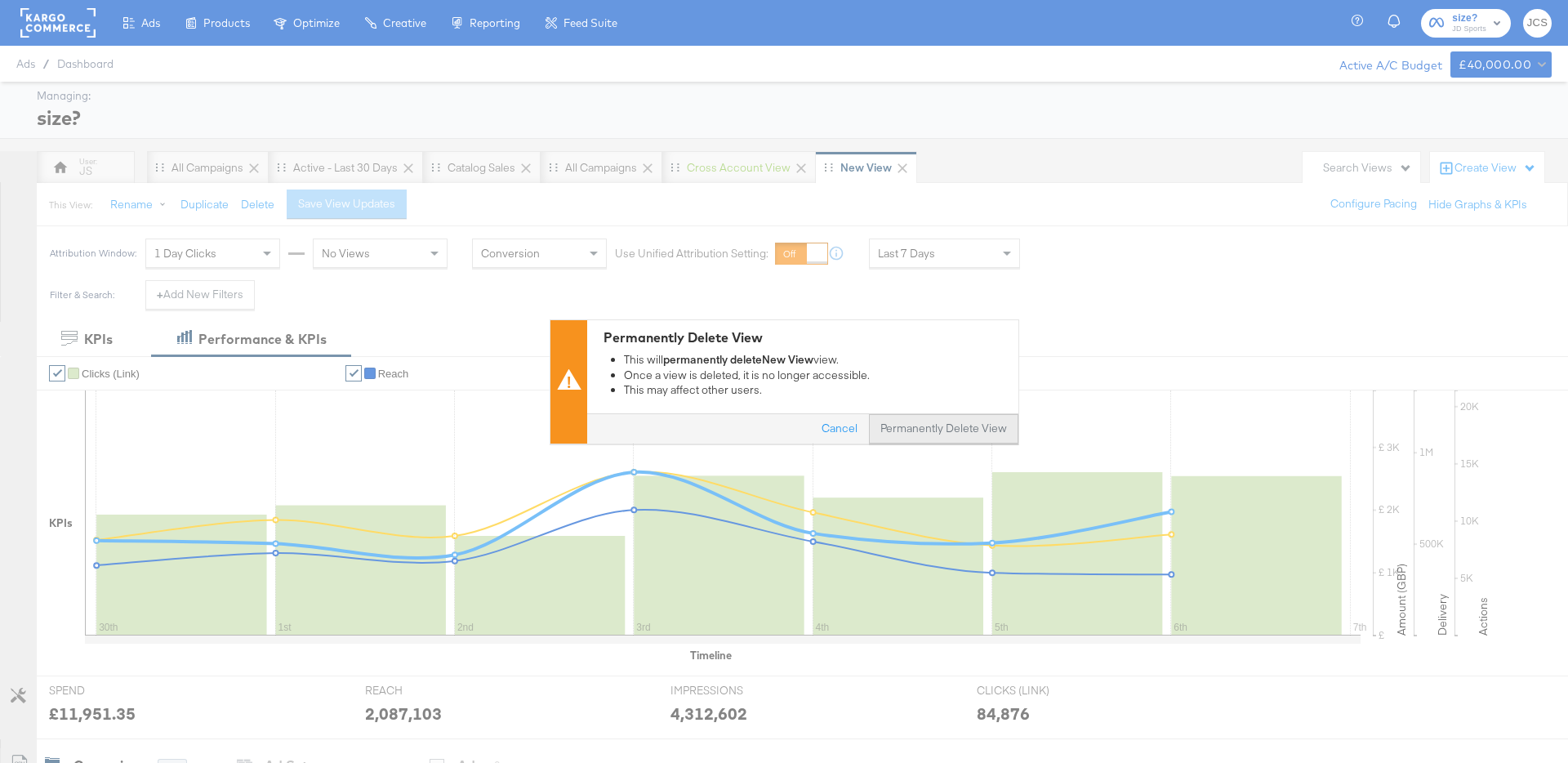
click at [955, 420] on button "Permanently Delete View" at bounding box center [943, 428] width 149 height 29
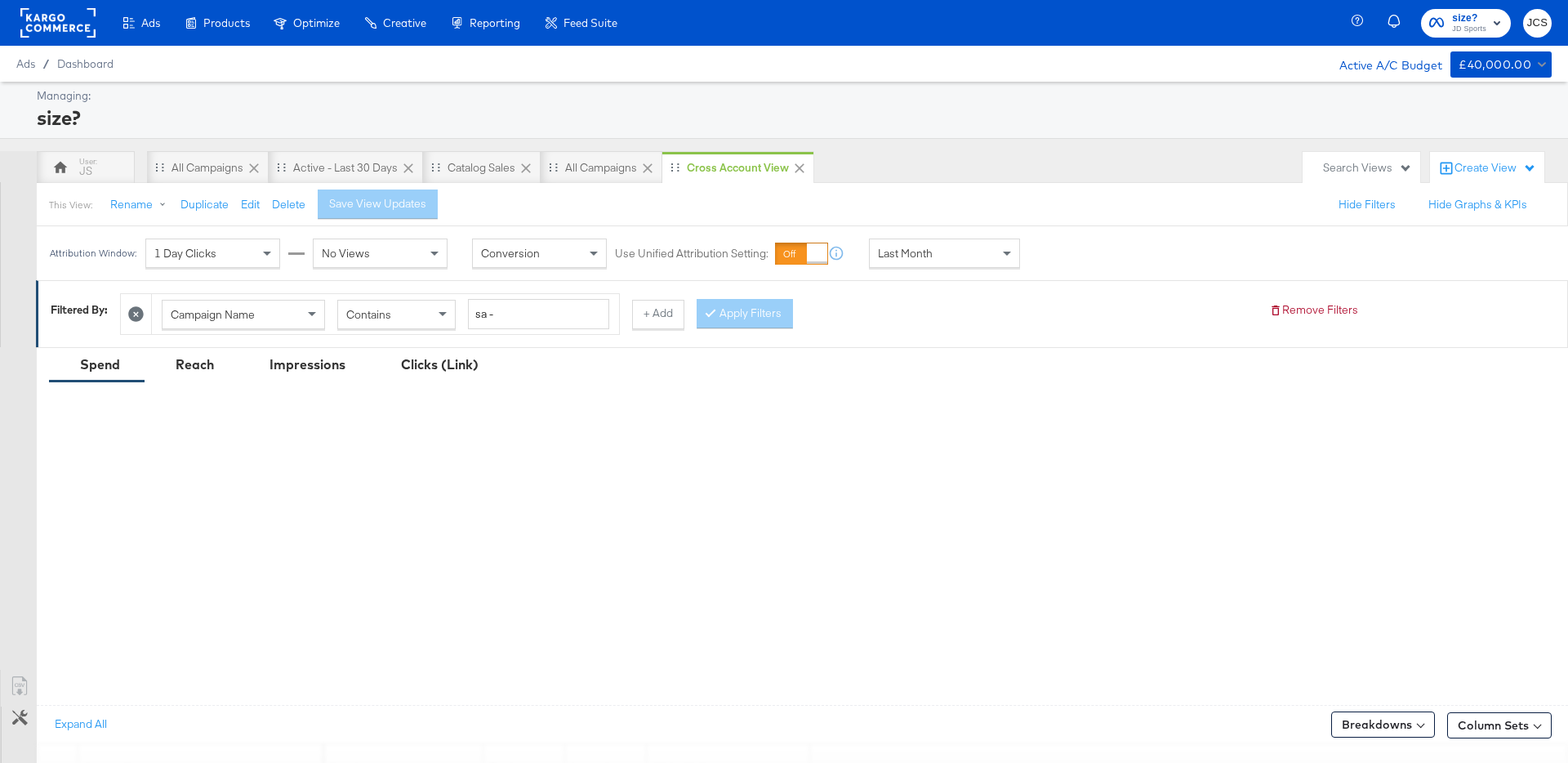
click at [1364, 166] on div "Search Views" at bounding box center [1367, 167] width 89 height 16
click at [1253, 341] on div "New View" at bounding box center [1261, 341] width 51 height 11
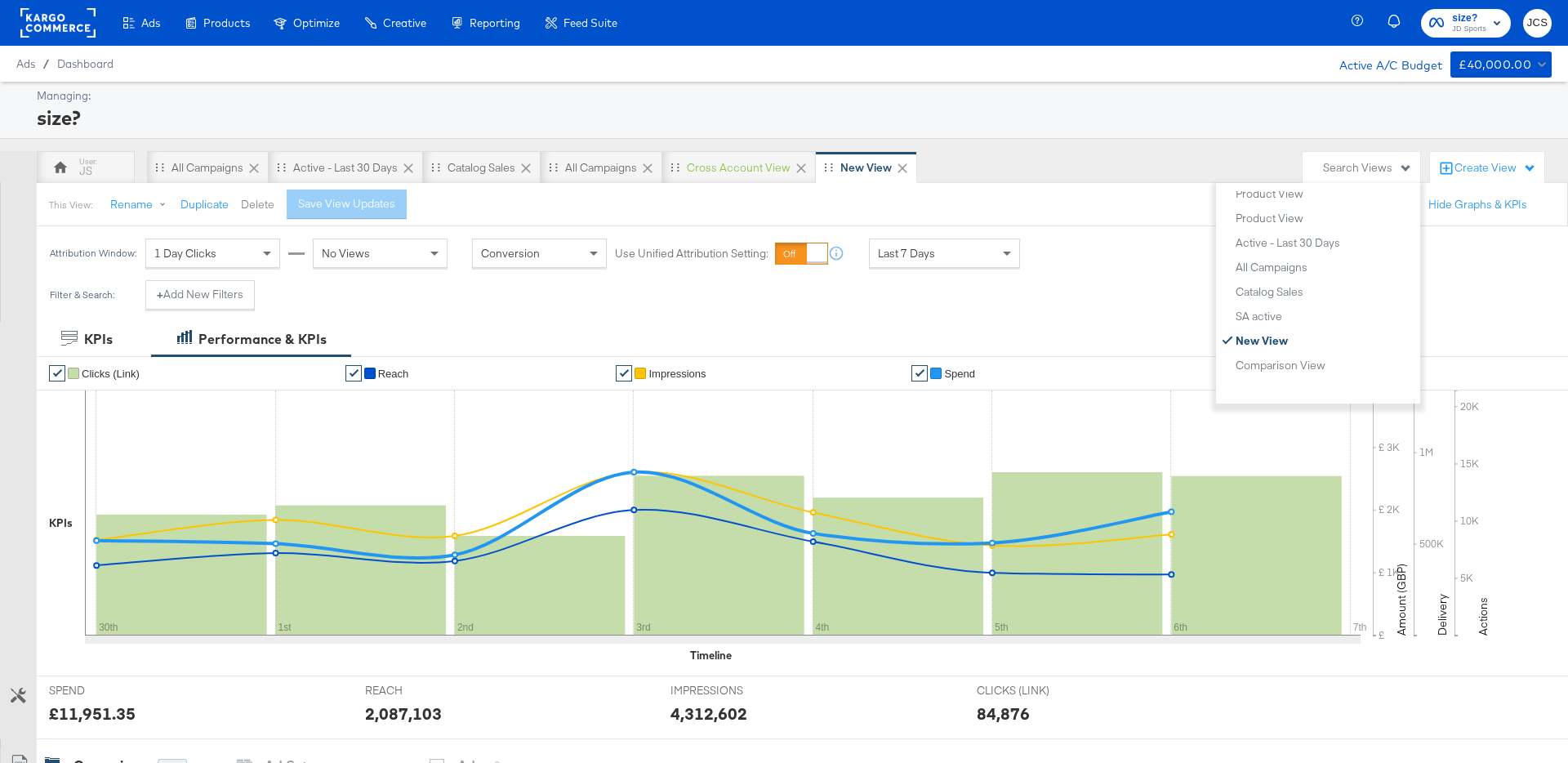
click at [263, 205] on button "Delete" at bounding box center [258, 205] width 34 height 16
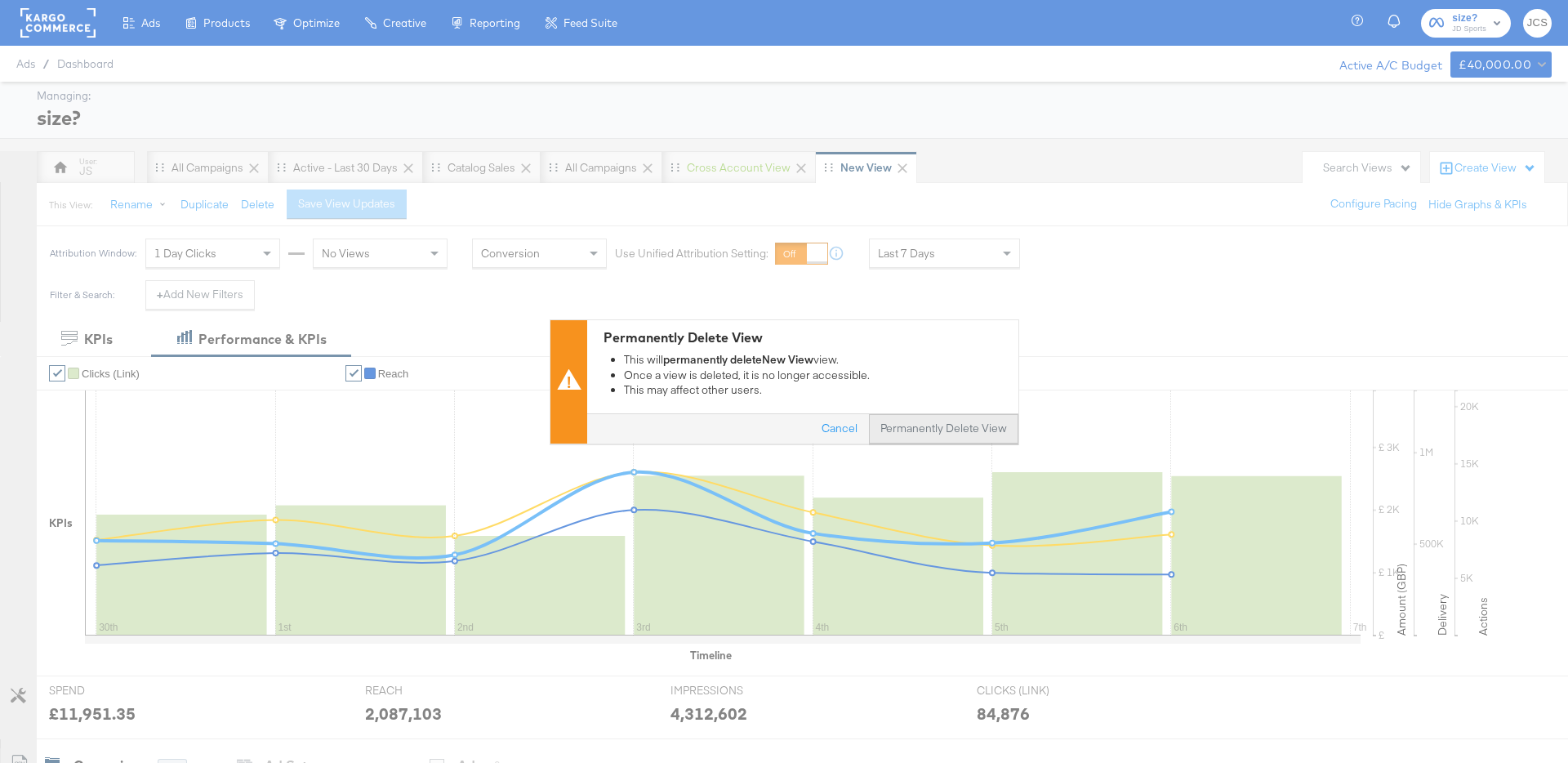
click at [948, 433] on button "Permanently Delete View" at bounding box center [943, 428] width 149 height 29
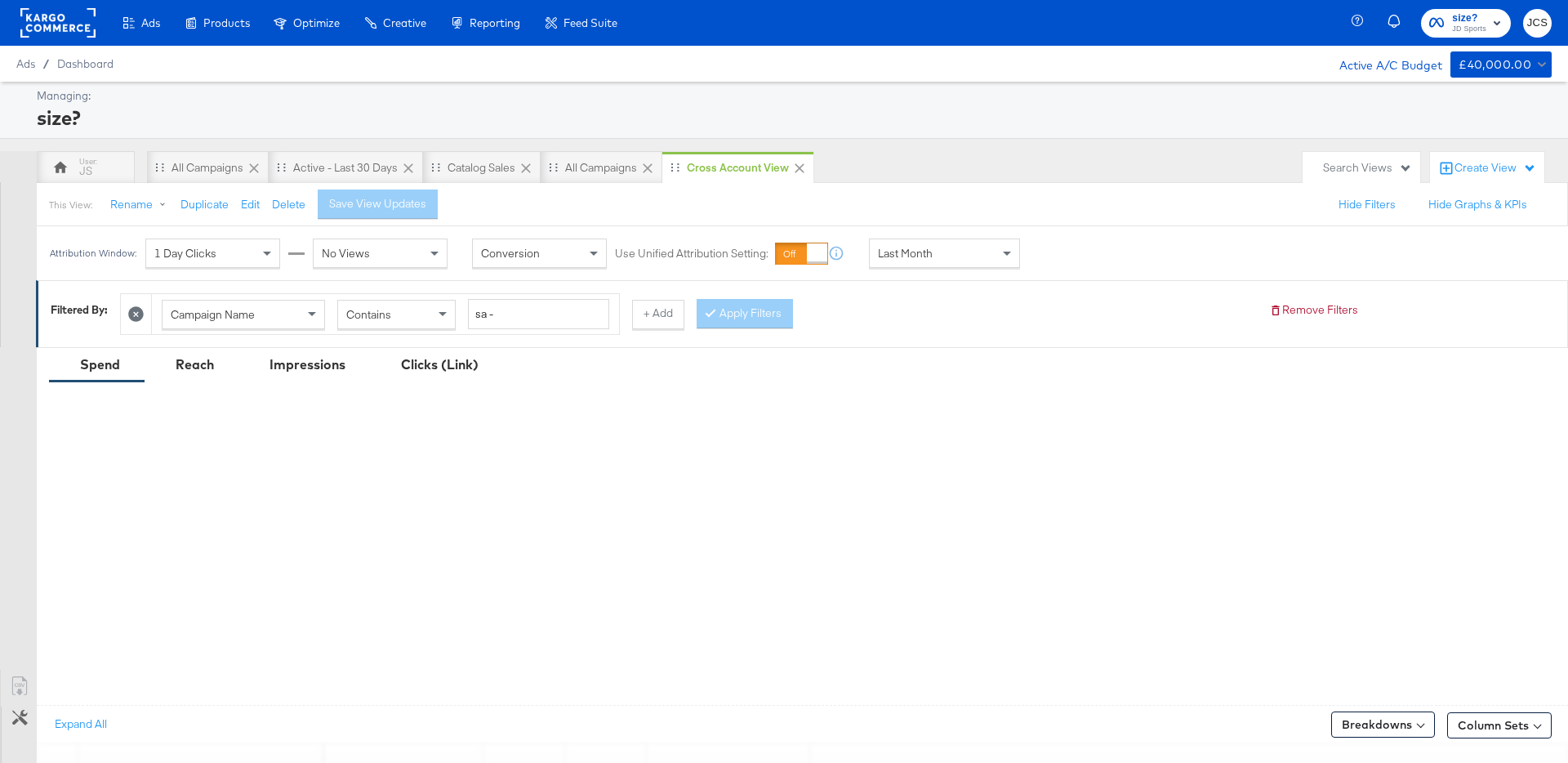
click at [1120, 205] on div "This View: Rename Duplicate Edit Delete Save View Updates Hide Filters Hide Gra…" at bounding box center [801, 204] width 1533 height 44
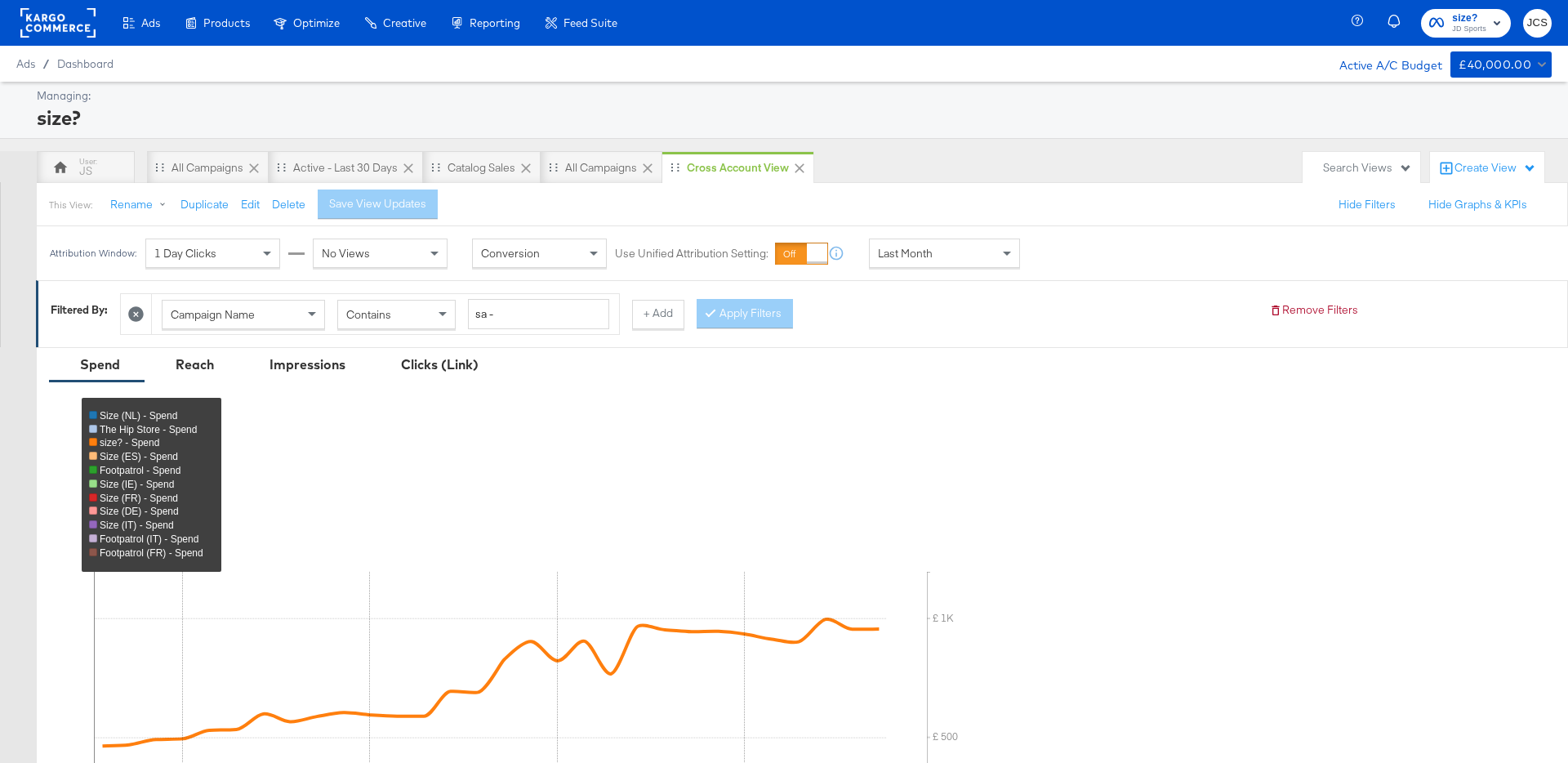
click at [885, 175] on div "JS All Campaigns Active - Last 30 Days Catalog Sales All Campaigns Cross Accoun…" at bounding box center [665, 167] width 1258 height 33
click at [75, 20] on rect at bounding box center [58, 22] width 75 height 29
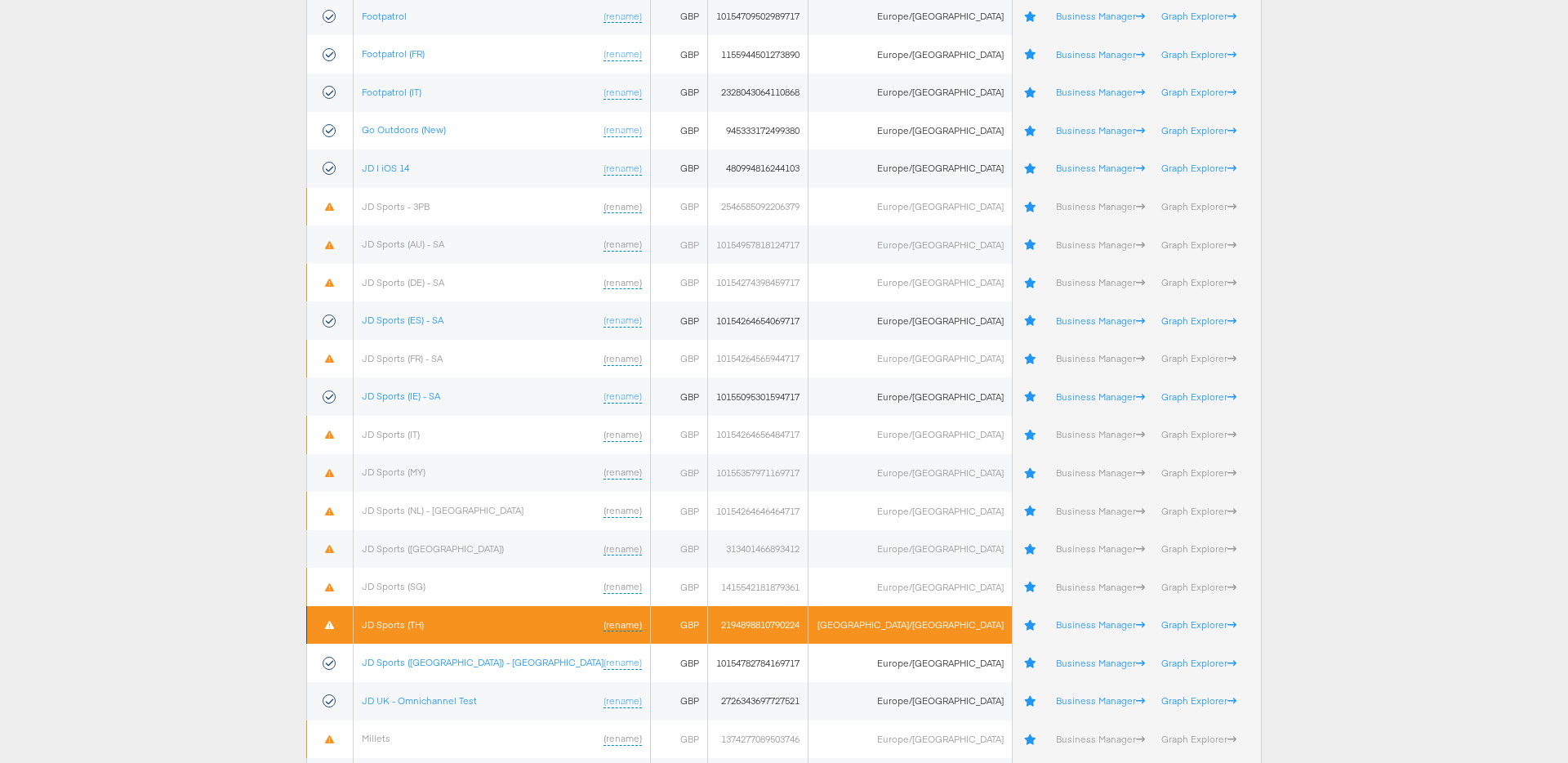
scroll to position [318, 0]
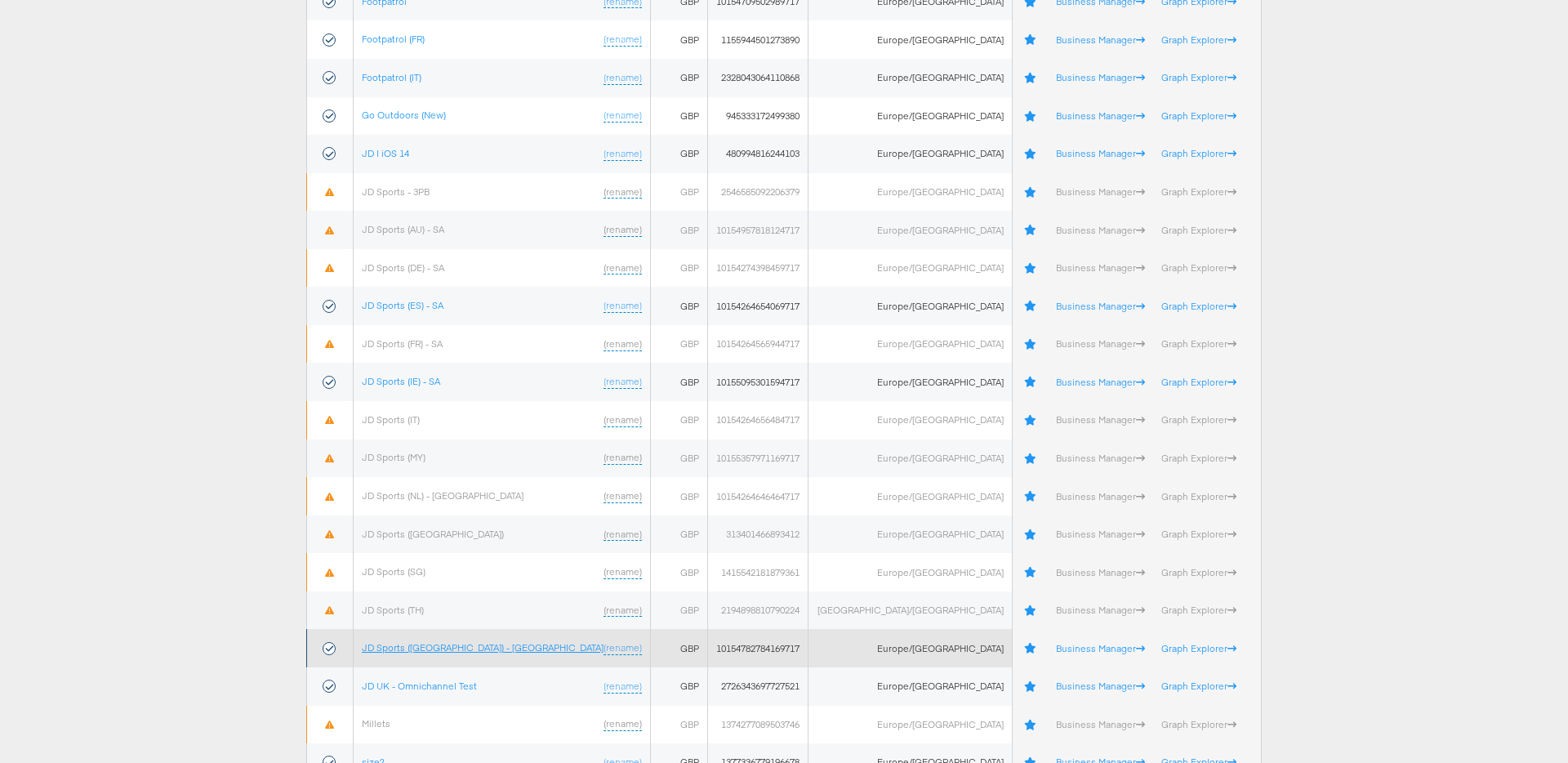
drag, startPoint x: 431, startPoint y: 647, endPoint x: 447, endPoint y: 640, distance: 17.5
click at [431, 647] on link "JD Sports ([GEOGRAPHIC_DATA]) - [GEOGRAPHIC_DATA]" at bounding box center [482, 646] width 242 height 12
